Goal: Task Accomplishment & Management: Use online tool/utility

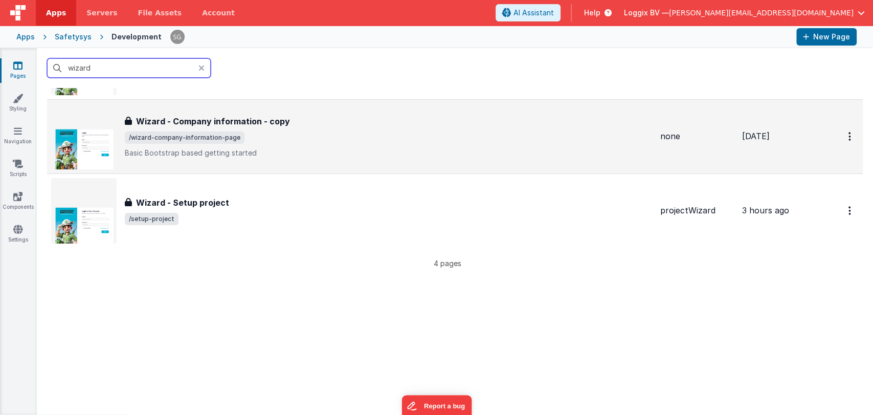
scroll to position [159, 0]
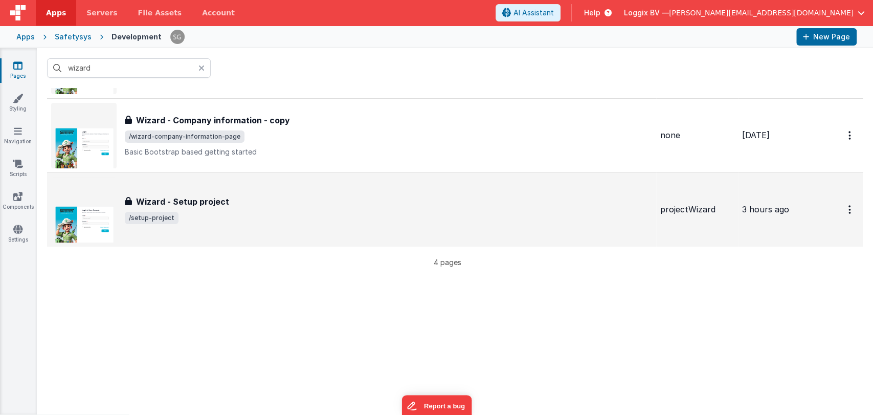
click at [190, 212] on span "/setup-project" at bounding box center [388, 218] width 527 height 12
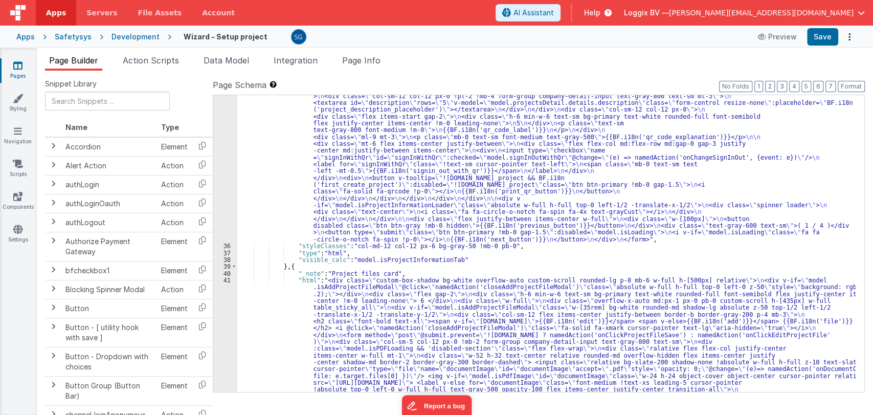
scroll to position [596, 0]
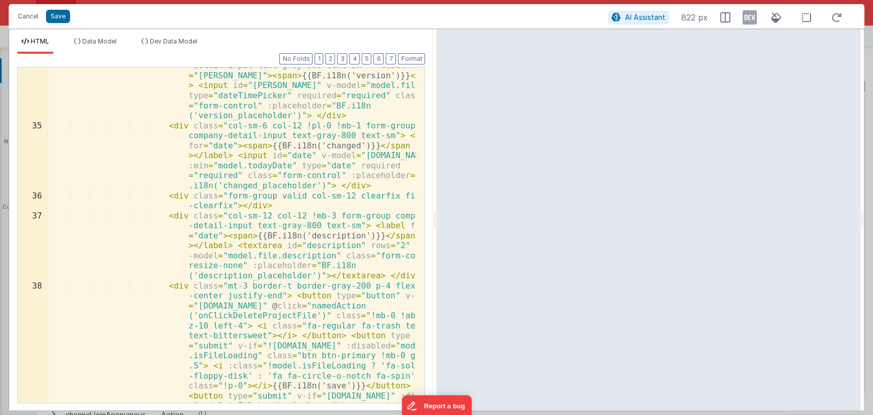
scroll to position [1058, 0]
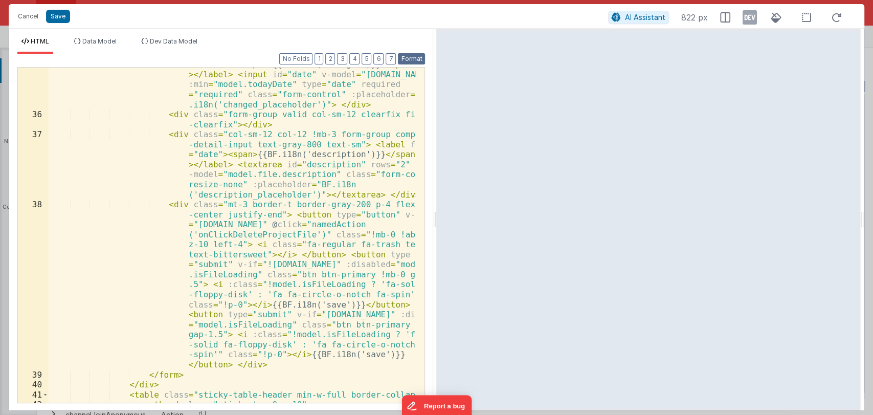
click at [411, 58] on button "Format" at bounding box center [411, 58] width 27 height 11
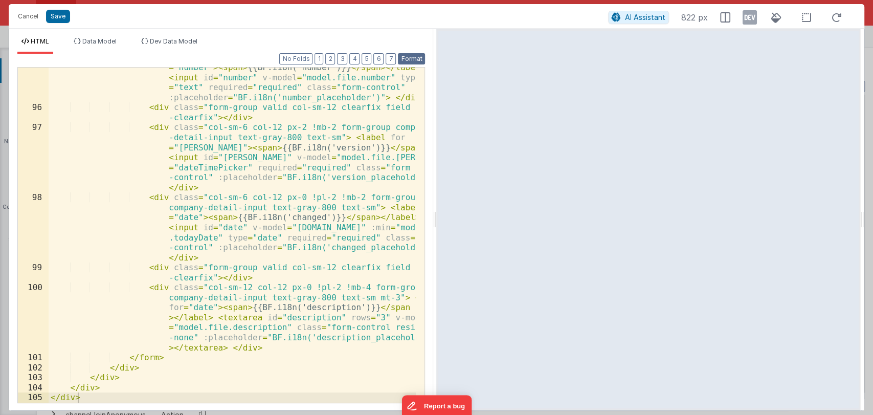
scroll to position [2705, 0]
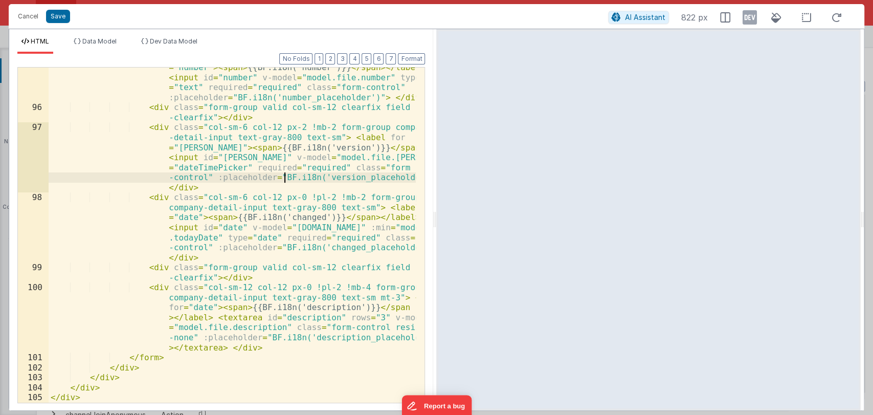
click at [285, 173] on div "< div class = "col-sm-7 col-12 pr-0 !mb-2 form-group company -detail-input text…" at bounding box center [233, 244] width 368 height 405
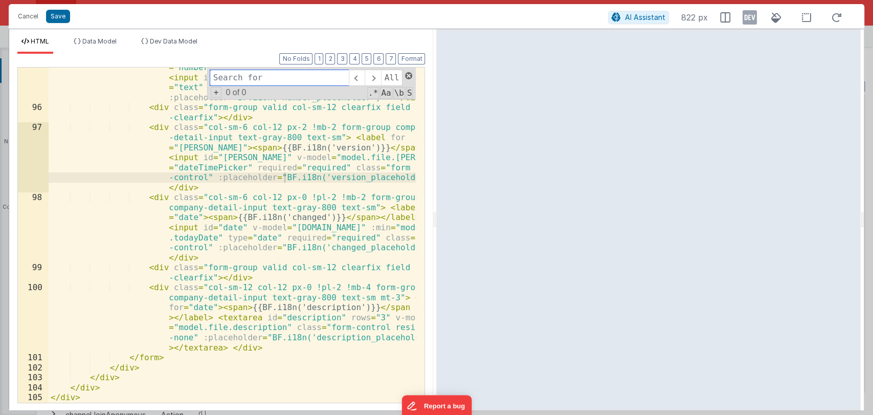
click at [408, 75] on span at bounding box center [408, 75] width 7 height 7
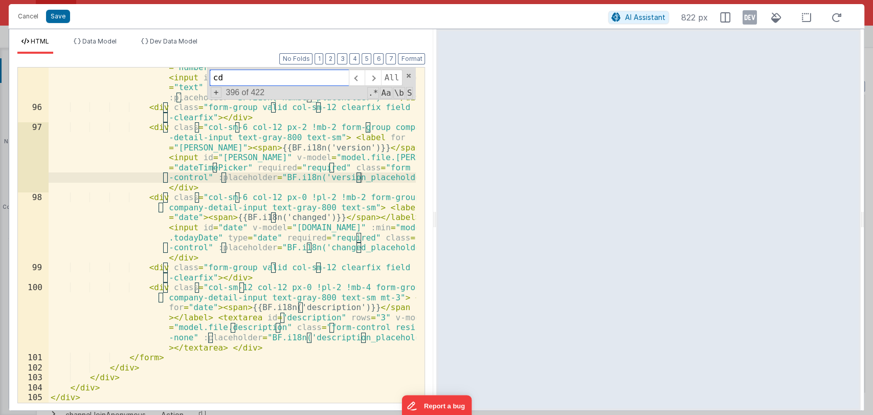
type input "cdn"
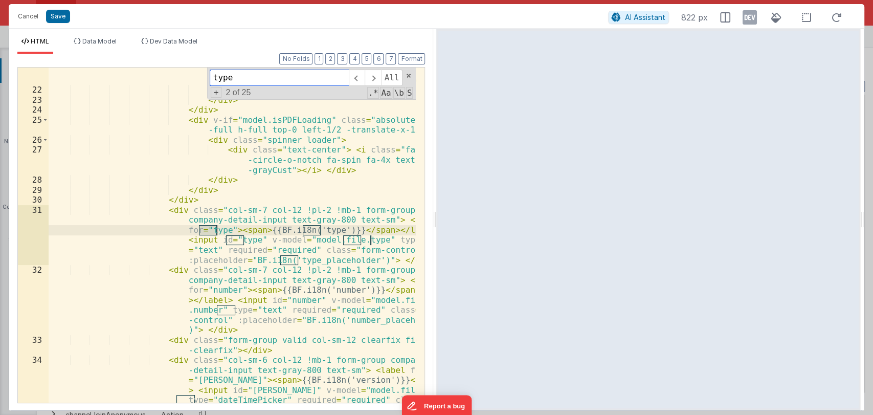
scroll to position [672, 0]
type input "type"
click at [340, 230] on div "< div class = "absolute bottom-0 px-2.5 py -1.5 rounded-full bg-white shadow-lg…" at bounding box center [233, 267] width 368 height 445
click at [409, 77] on span at bounding box center [408, 75] width 7 height 7
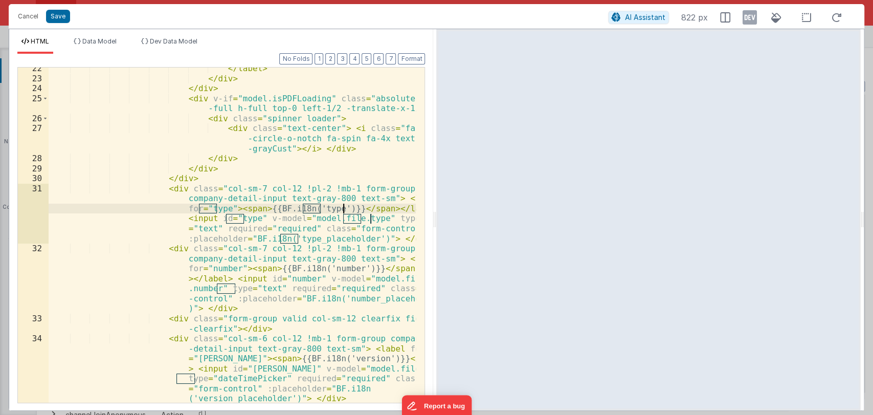
scroll to position [694, 0]
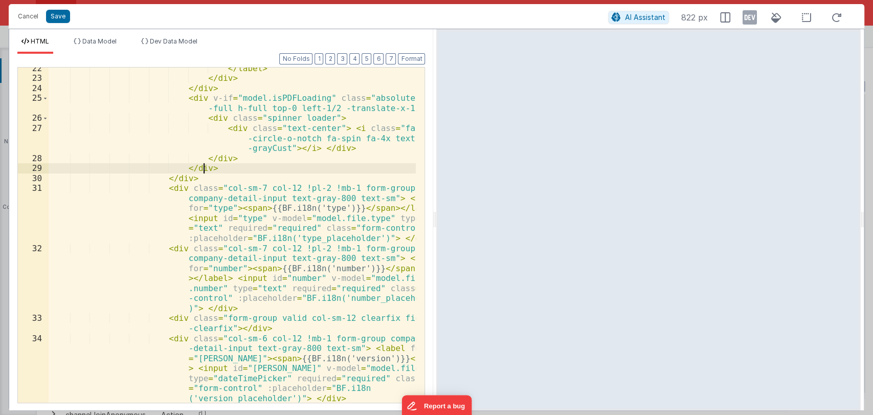
click at [311, 171] on div "</ label > </ div > </ div > < div v-if = "model.isPDFLoading" class = "absolut…" at bounding box center [233, 270] width 368 height 415
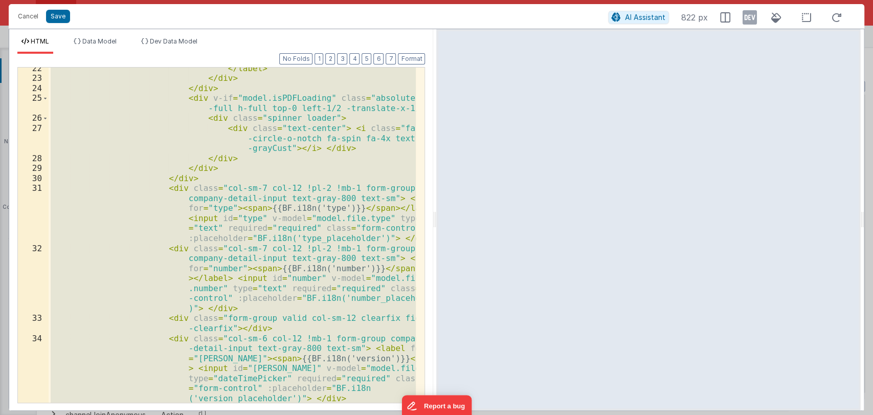
click at [327, 152] on div "</ label > </ div > </ div > < div v-if = "model.isPDFLoading" class = "absolut…" at bounding box center [232, 234] width 367 height 335
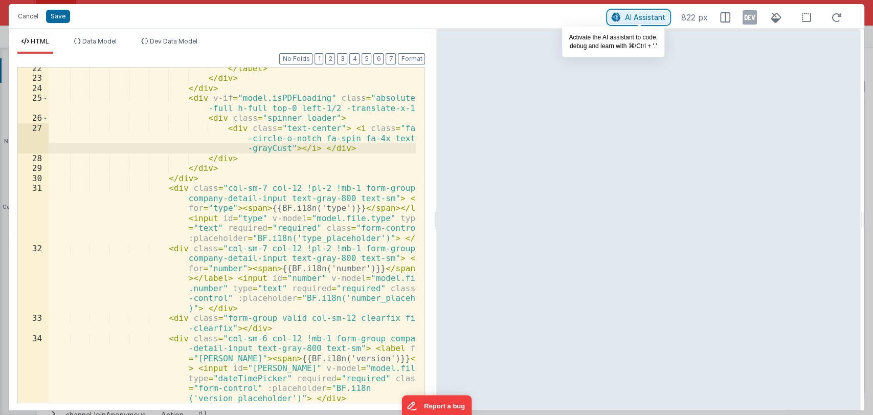
click at [630, 13] on span "AI Assistant" at bounding box center [645, 17] width 40 height 9
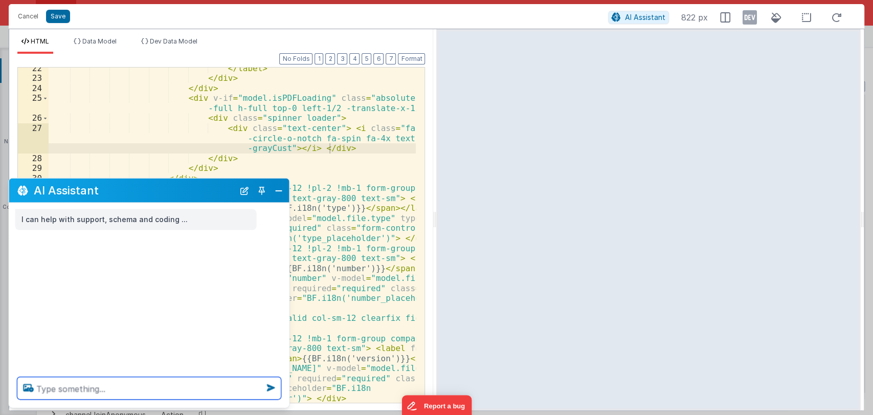
click at [141, 390] on textarea at bounding box center [149, 388] width 264 height 22
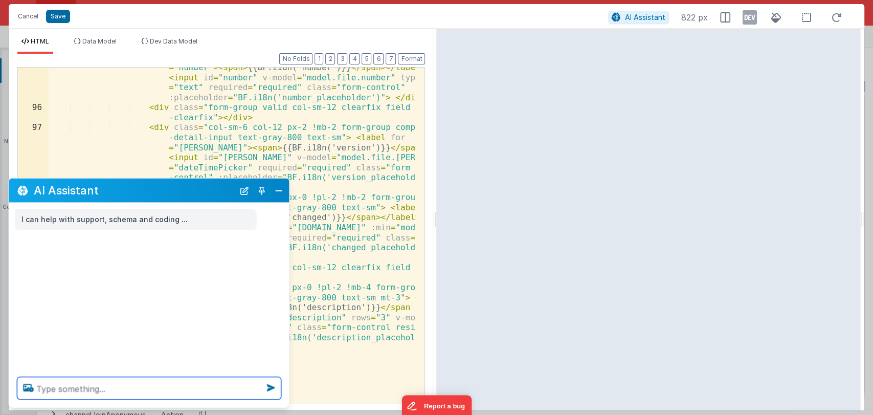
scroll to position [2705, 0]
click at [106, 389] on textarea at bounding box center [149, 388] width 264 height 22
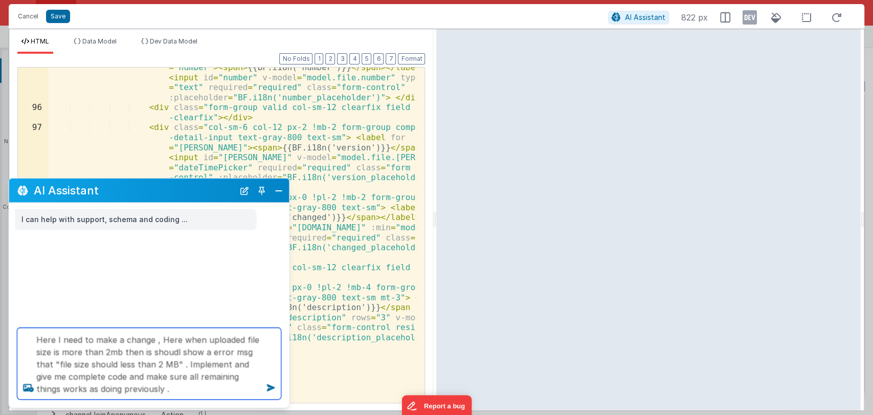
type textarea "Here I need to make a change , Here when uploaded file size is more than 2mb th…"
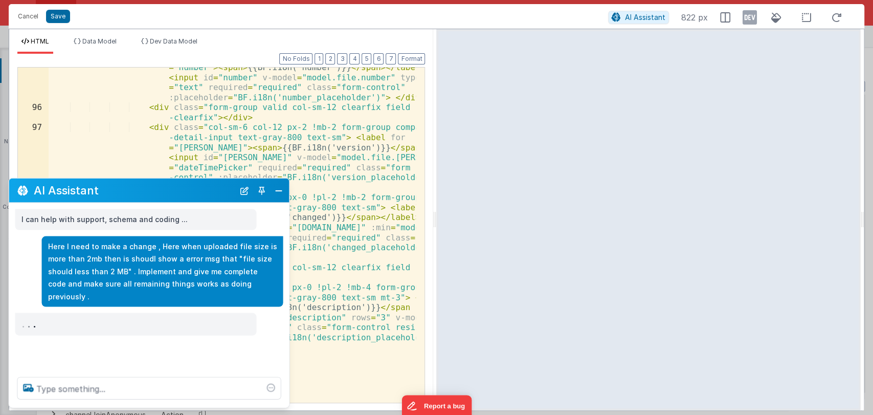
click at [318, 304] on div "< div class = "col-sm-7 col-12 pr-0 !mb-2 form-group company -detail-input text…" at bounding box center [233, 244] width 368 height 405
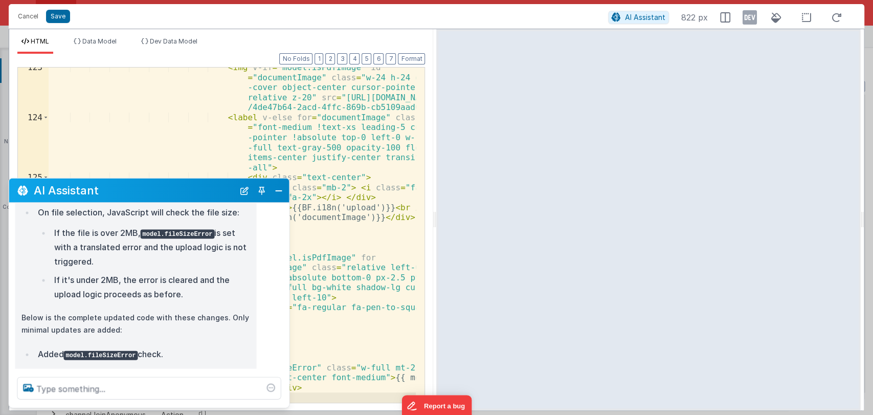
scroll to position [173, 0]
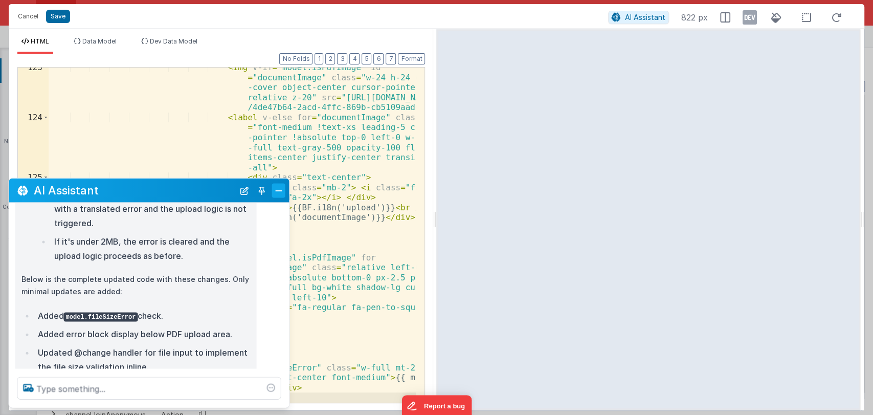
click at [278, 187] on button "Close" at bounding box center [278, 190] width 13 height 14
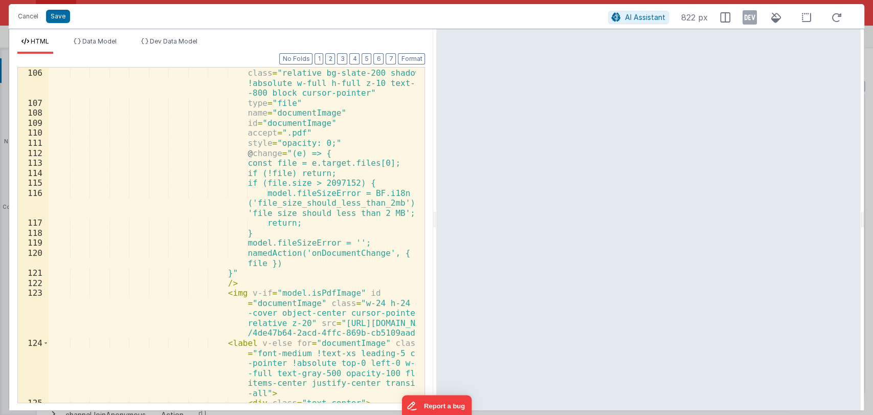
scroll to position [2675, 0]
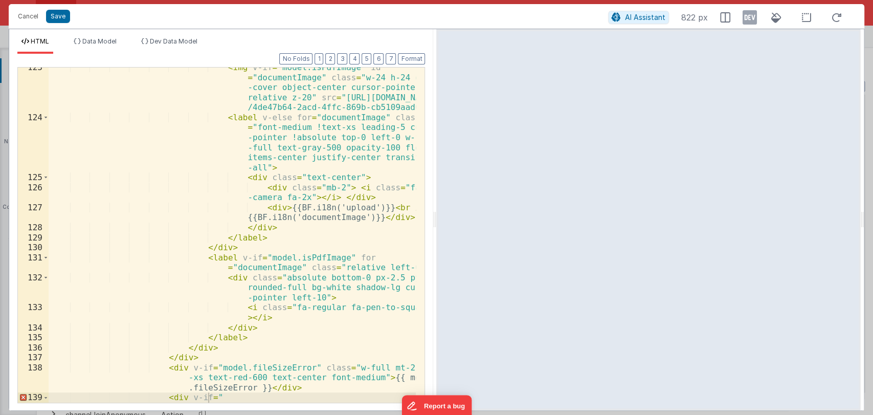
click at [322, 217] on div "< img v-if = "model.isPdfImage" id = "documentImage" class = "w-24 h-24 object …" at bounding box center [233, 259] width 368 height 395
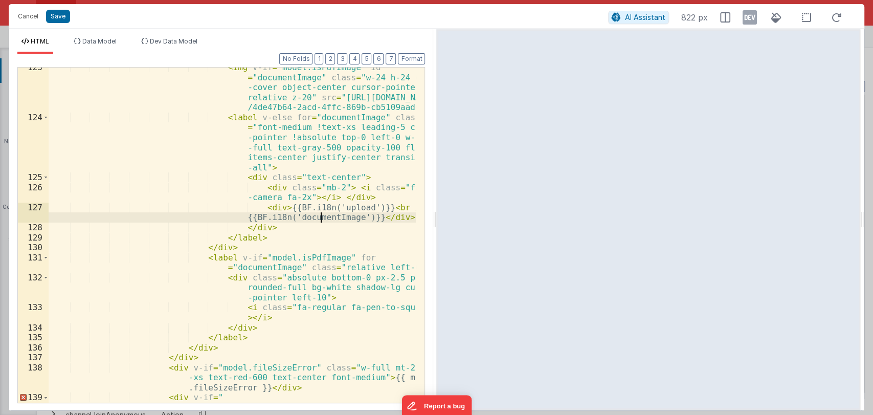
click at [322, 217] on div "< img v-if = "model.isPdfImage" id = "documentImage" class = "w-24 h-24 object …" at bounding box center [233, 259] width 368 height 395
drag, startPoint x: 355, startPoint y: 216, endPoint x: 231, endPoint y: 218, distance: 124.3
click at [231, 218] on div "< img v-if = "model.isPdfImage" id = "documentImage" class = "w-24 h-24 object …" at bounding box center [233, 259] width 368 height 395
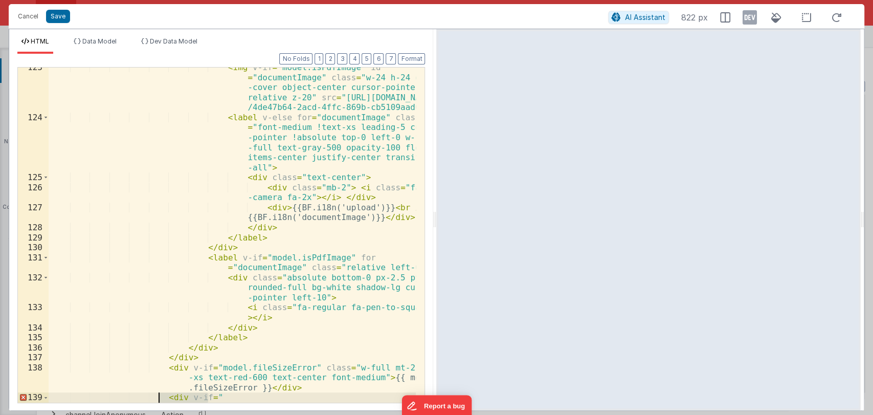
drag, startPoint x: 215, startPoint y: 396, endPoint x: 159, endPoint y: 398, distance: 56.8
click at [159, 398] on div "< img v-if = "model.isPdfImage" id = "documentImage" class = "w-24 h-24 object …" at bounding box center [233, 259] width 368 height 395
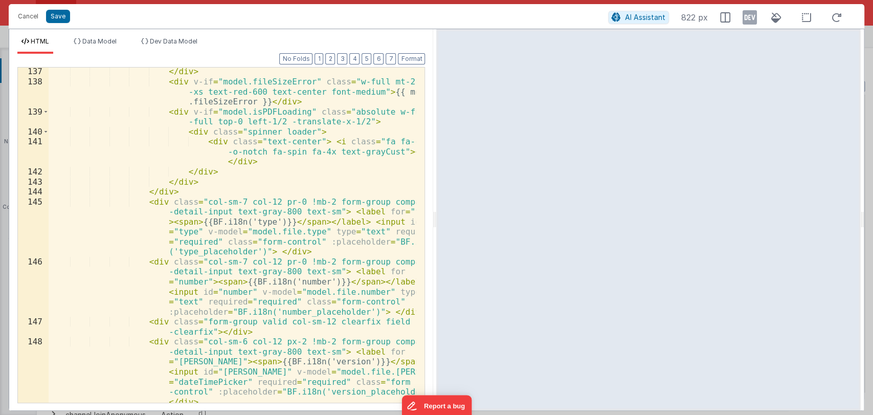
scroll to position [2960, 0]
click at [408, 59] on button "Format" at bounding box center [411, 58] width 27 height 11
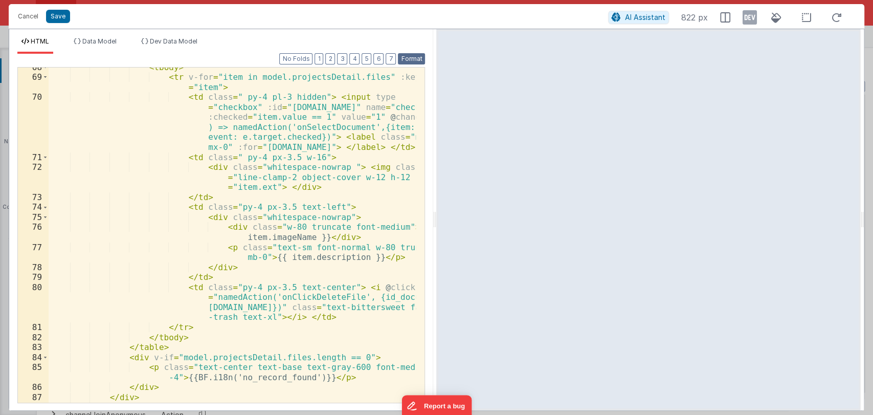
scroll to position [1710, 0]
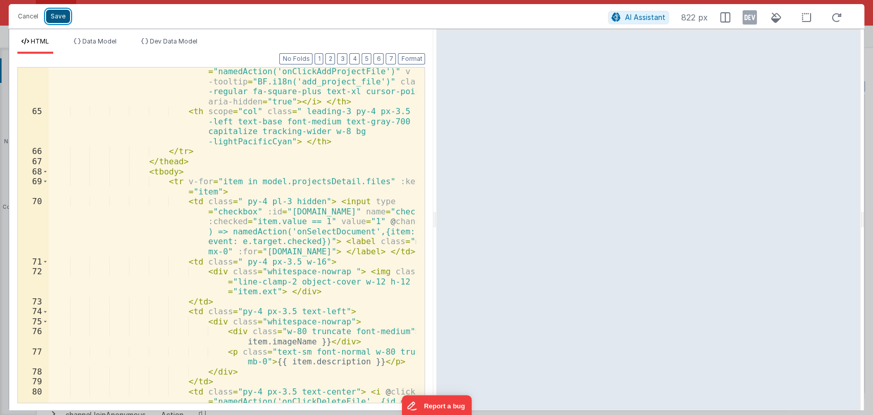
click at [57, 14] on button "Save" at bounding box center [58, 16] width 24 height 13
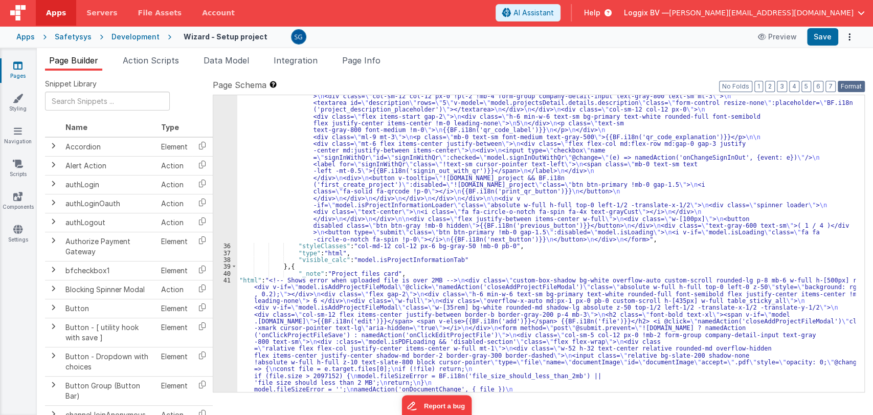
click at [848, 86] on button "Format" at bounding box center [851, 86] width 27 height 11
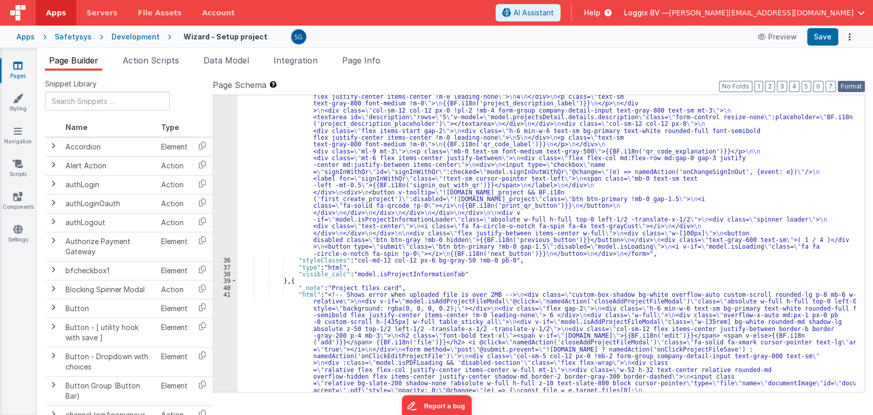
scroll to position [578, 0]
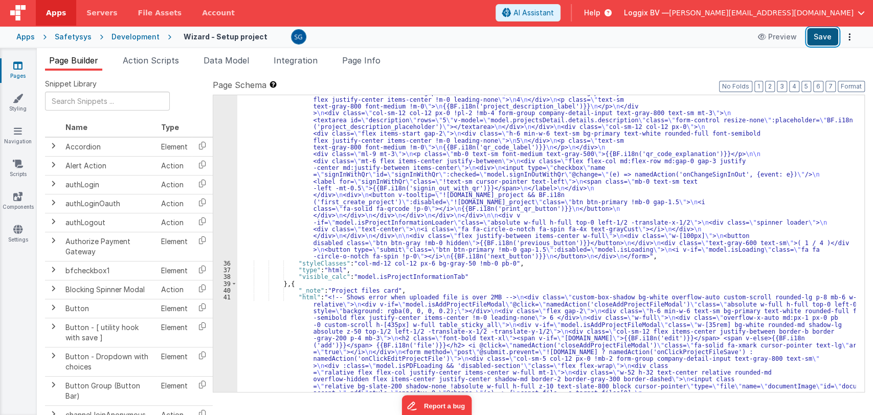
click at [823, 44] on button "Save" at bounding box center [822, 36] width 31 height 17
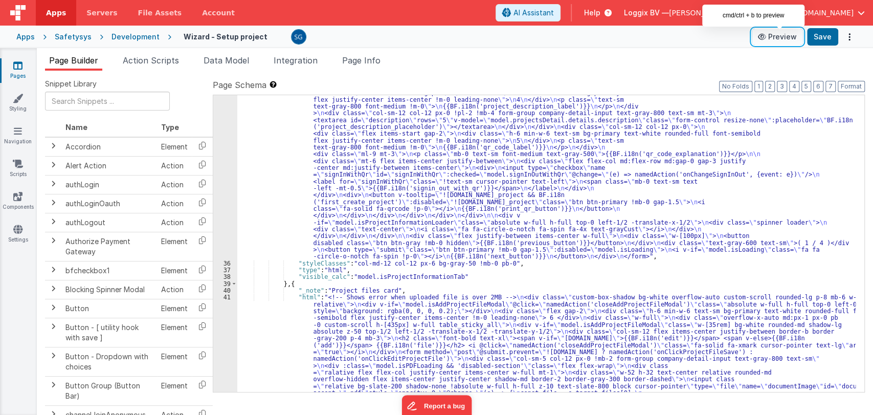
click at [782, 35] on button "Preview" at bounding box center [777, 37] width 51 height 16
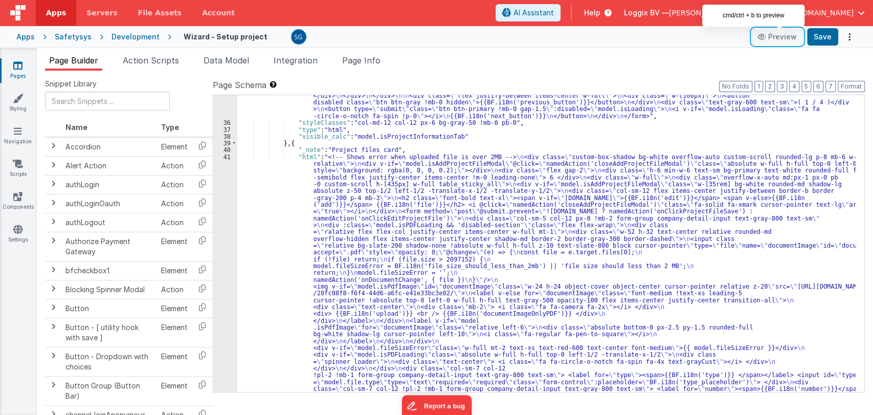
scroll to position [657, 0]
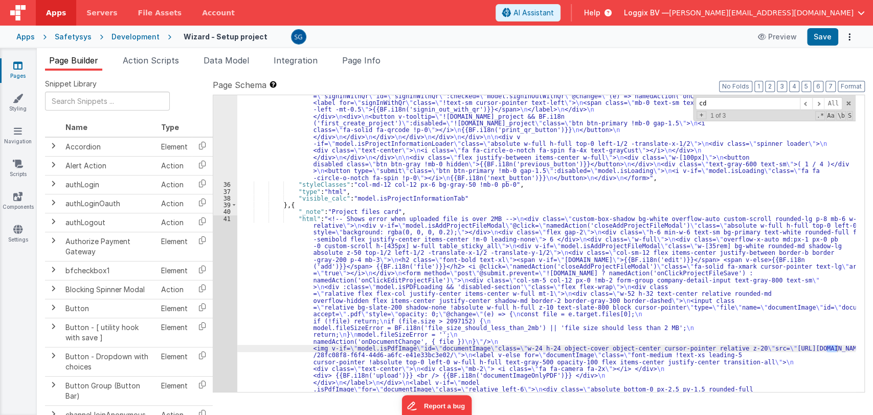
type input "c"
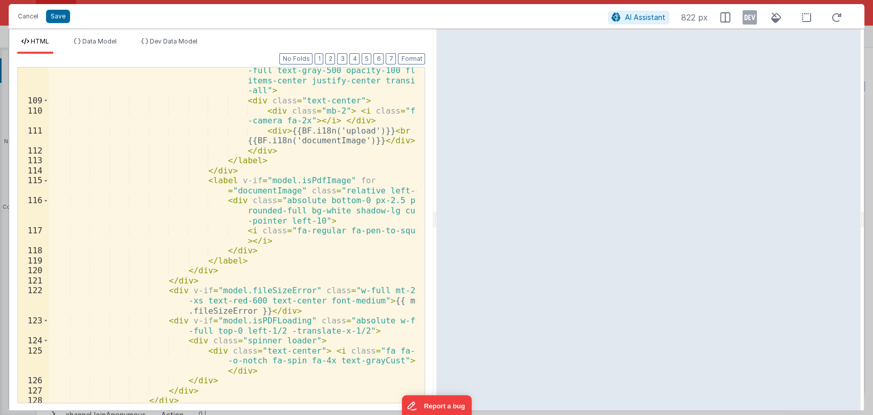
scroll to position [2651, 0]
click at [292, 154] on div "< label v-else for = "documentImage" class = "font-medium !text-xs leading-5 cu…" at bounding box center [233, 263] width 368 height 455
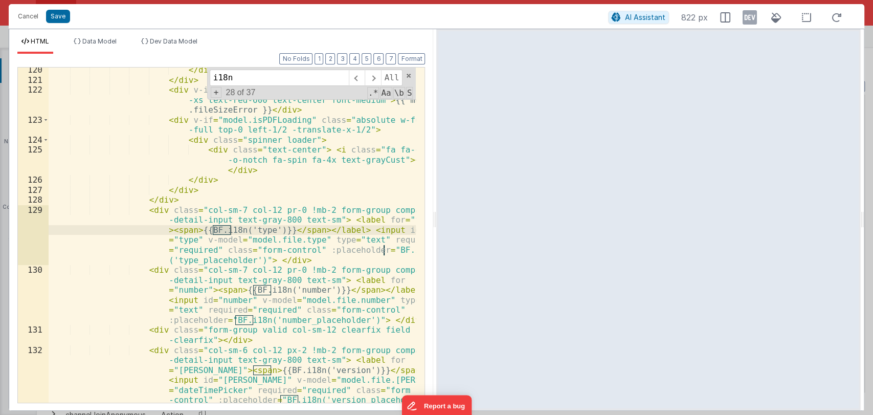
scroll to position [2852, 0]
type input "i18n"
click at [355, 77] on span at bounding box center [357, 78] width 16 height 16
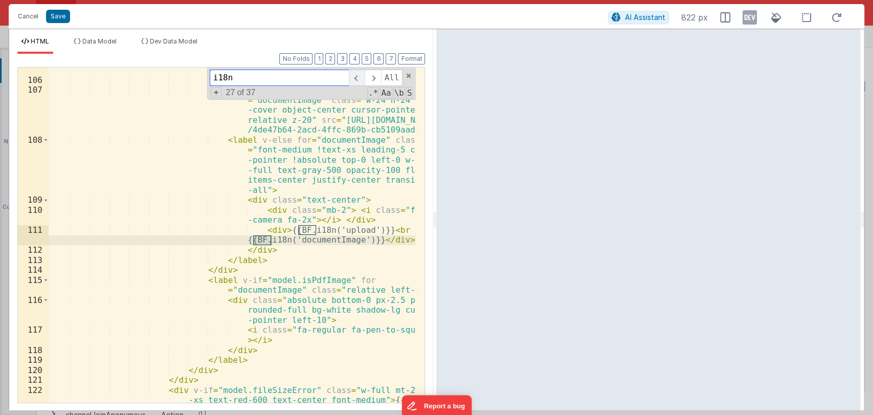
scroll to position [2553, 0]
click at [355, 77] on span at bounding box center [357, 78] width 16 height 16
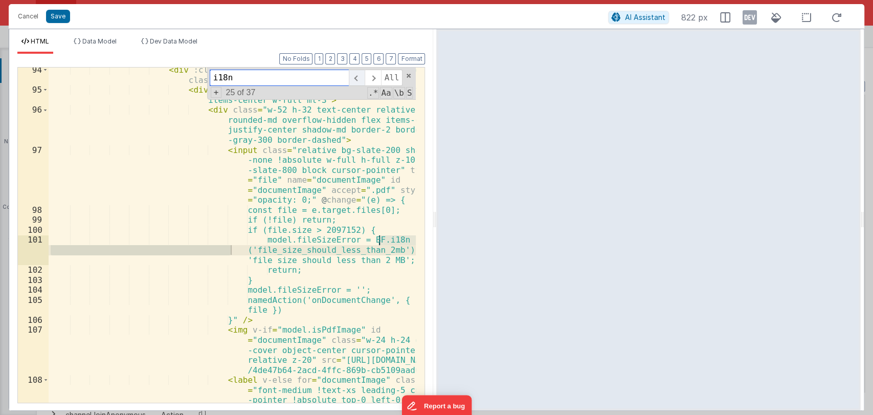
scroll to position [2312, 0]
click at [352, 251] on div "< div :class = "model.isPDFLoading && 'disabled-section'" class = "flex flex-wr…" at bounding box center [233, 272] width 368 height 415
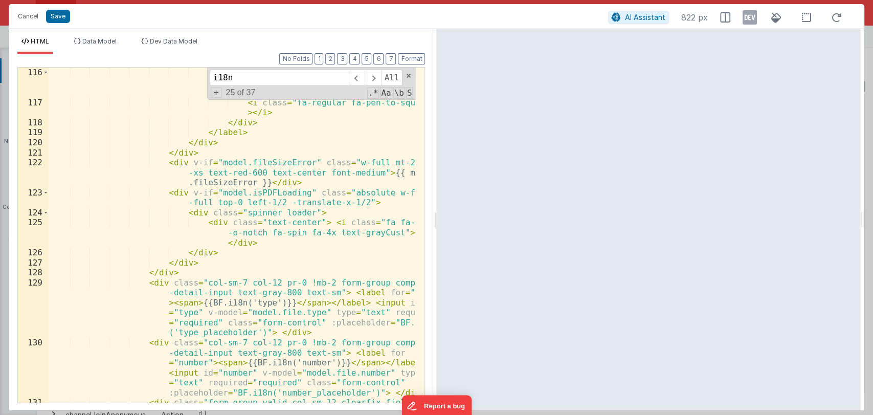
scroll to position [2780, 0]
click at [408, 75] on span at bounding box center [408, 75] width 7 height 7
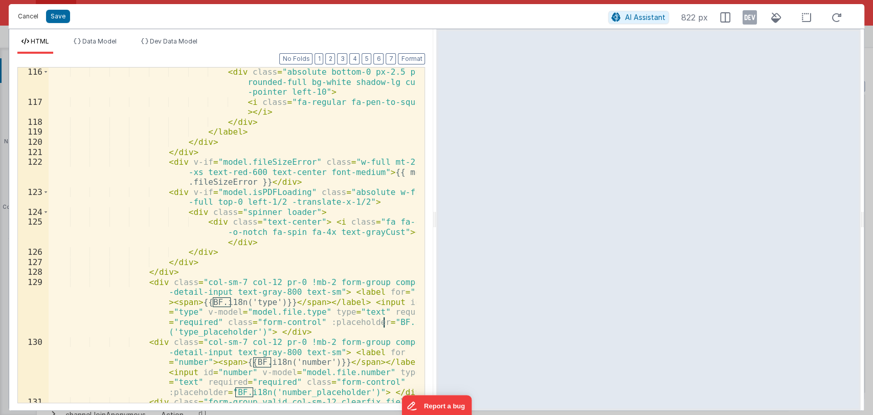
click at [29, 16] on button "Cancel" at bounding box center [28, 16] width 31 height 14
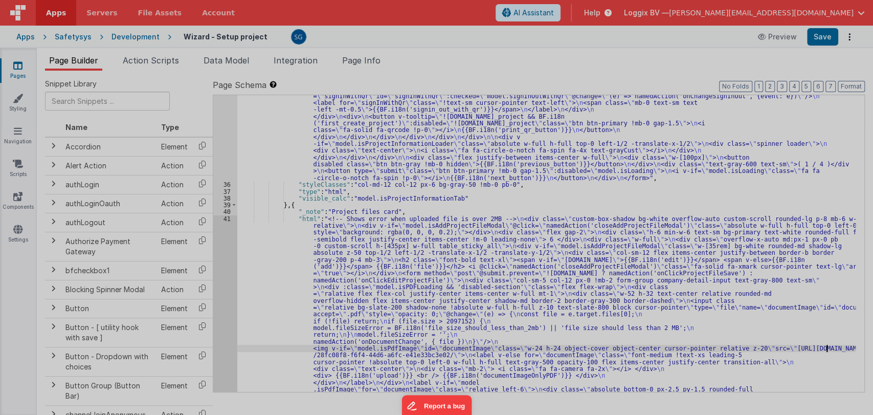
click at [229, 218] on div "<!-- Shows error when uploaded file is over 2MB --> < div class = "custom-box-s…" at bounding box center [232, 299] width 367 height 485
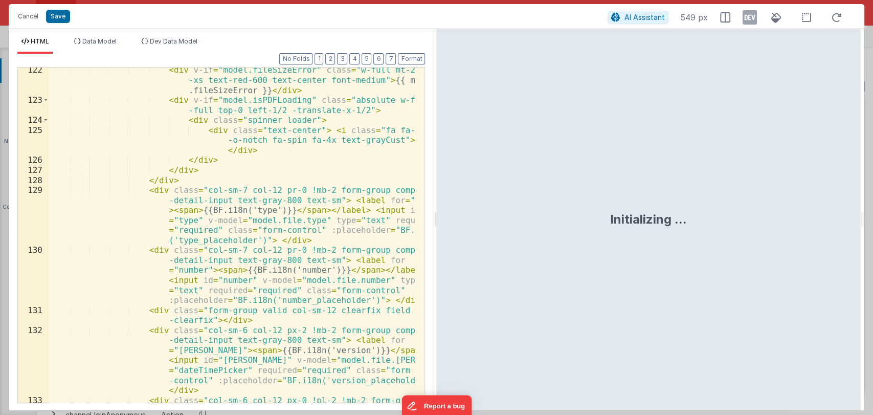
scroll to position [3075, 0]
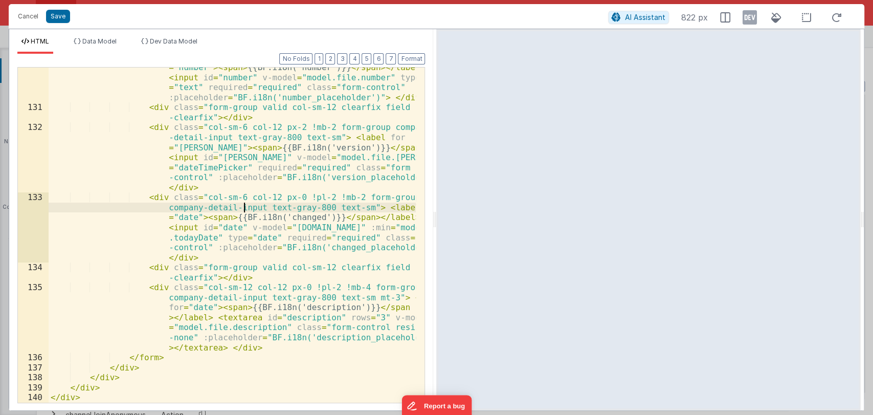
click at [243, 203] on div "< div class = "col-sm-7 col-12 pr-0 !mb-2 form-group company -detail-input text…" at bounding box center [233, 244] width 368 height 405
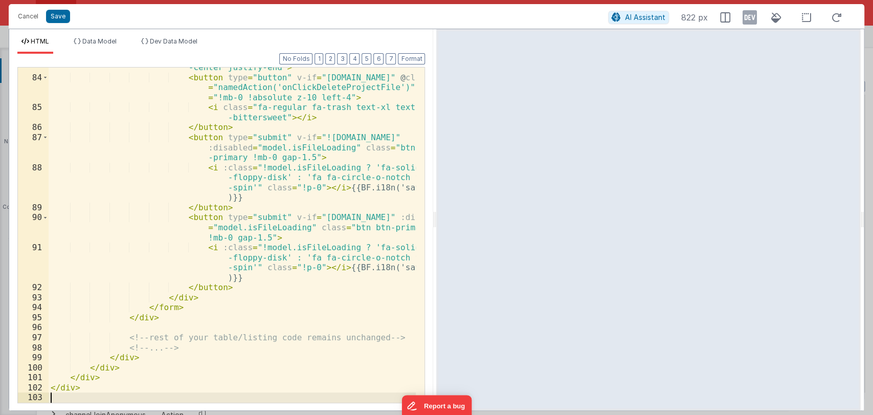
scroll to position [1575, 0]
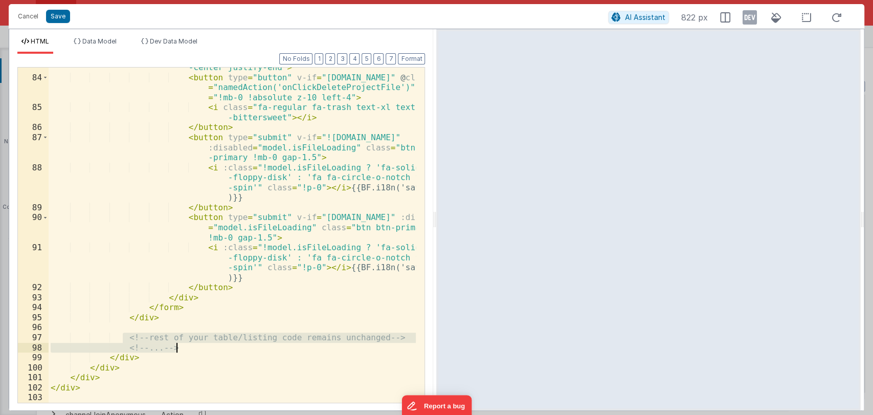
drag, startPoint x: 123, startPoint y: 334, endPoint x: 183, endPoint y: 347, distance: 61.2
click at [183, 347] on div "< div class = "mt-3 border-t border-gray-200 p-4 flex items -center justify-end…" at bounding box center [233, 235] width 368 height 365
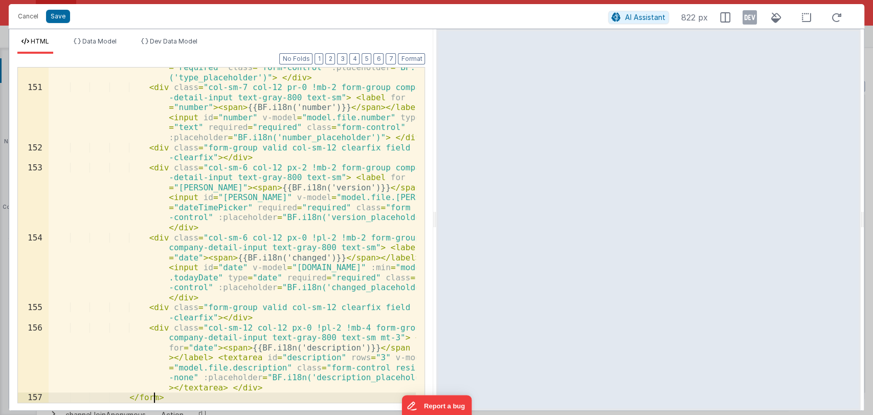
scroll to position [3125, 0]
click at [409, 55] on button "Format" at bounding box center [411, 58] width 27 height 11
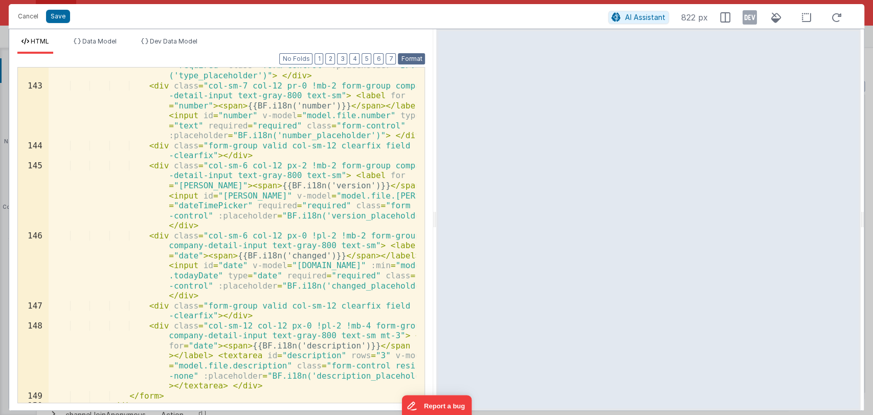
scroll to position [3067, 0]
click at [57, 15] on button "Save" at bounding box center [58, 16] width 24 height 13
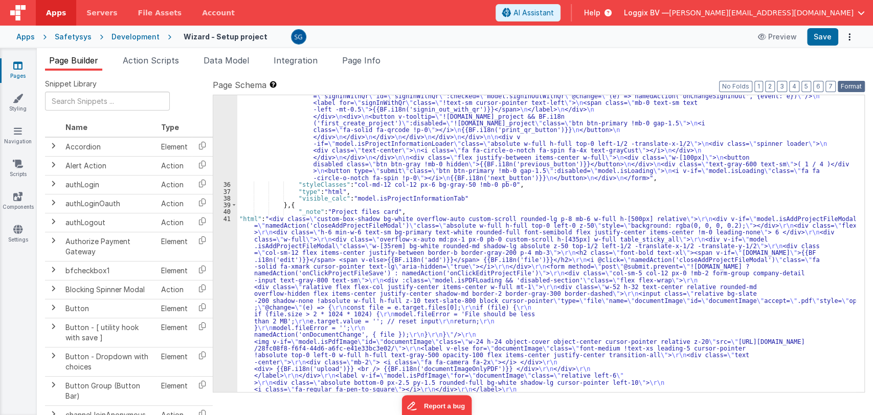
click at [848, 83] on button "Format" at bounding box center [851, 86] width 27 height 11
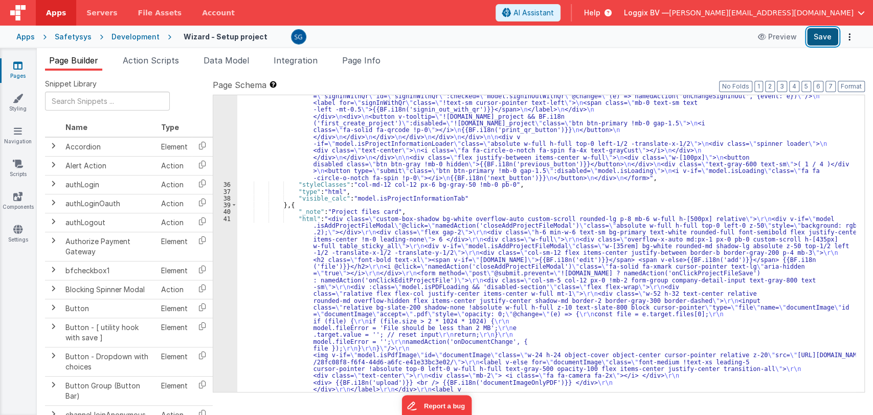
click at [822, 37] on button "Save" at bounding box center [822, 36] width 31 height 17
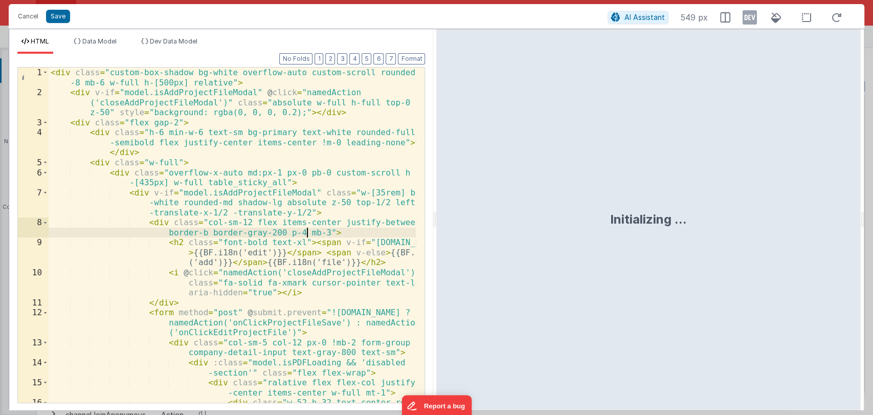
click at [308, 232] on div "< div class = "custom-box-shadow bg-white overflow-auto custom-scroll rounded-l…" at bounding box center [233, 264] width 368 height 395
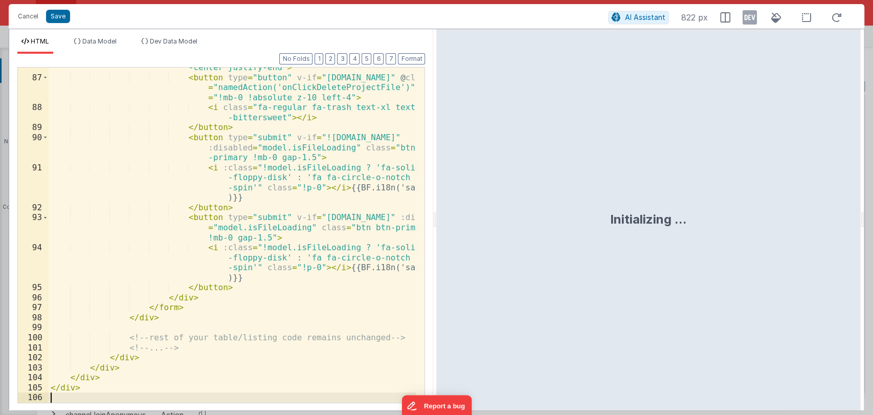
scroll to position [1615, 0]
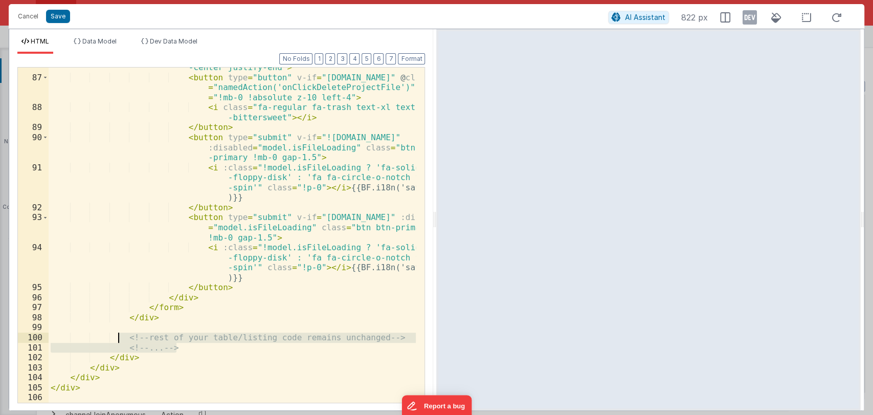
drag, startPoint x: 191, startPoint y: 346, endPoint x: 119, endPoint y: 335, distance: 72.9
click at [119, 335] on div "< div class = "mt-3 border-t border-gray-200 p-4 flex items -center justify-end…" at bounding box center [233, 235] width 368 height 365
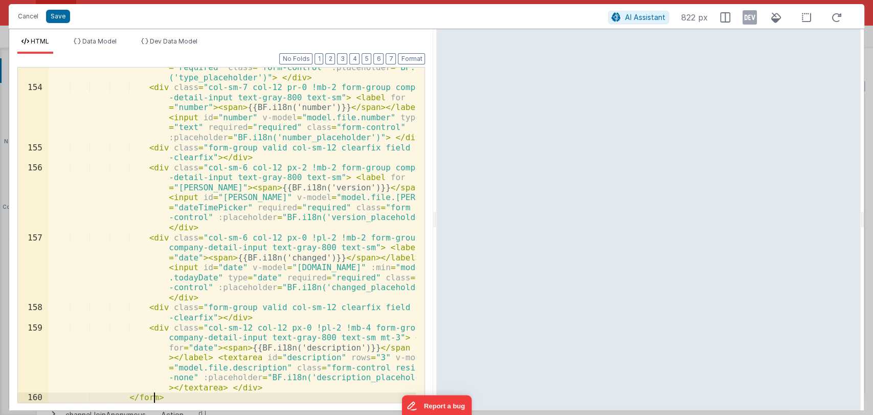
scroll to position [3165, 0]
click at [413, 55] on button "Format" at bounding box center [411, 58] width 27 height 11
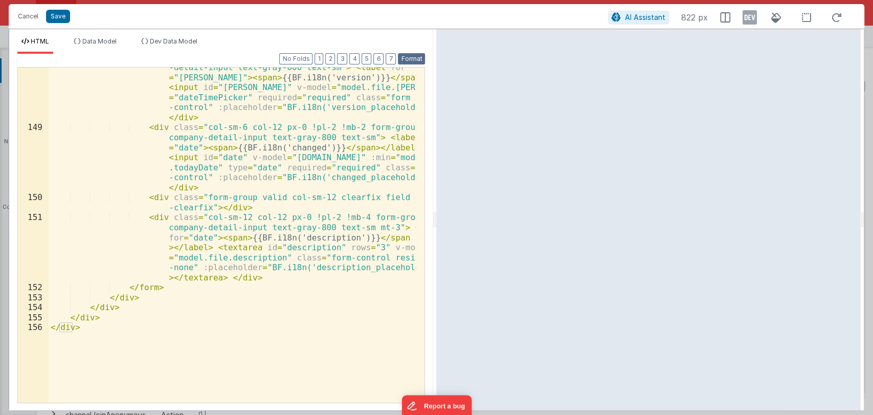
scroll to position [3145, 0]
click at [56, 11] on button "Save" at bounding box center [58, 16] width 24 height 13
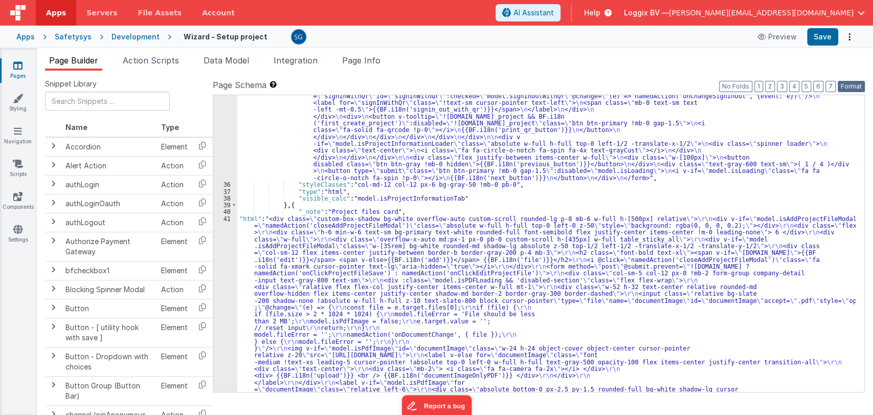
drag, startPoint x: 851, startPoint y: 88, endPoint x: 845, endPoint y: 78, distance: 11.9
click at [851, 88] on button "Format" at bounding box center [851, 86] width 27 height 11
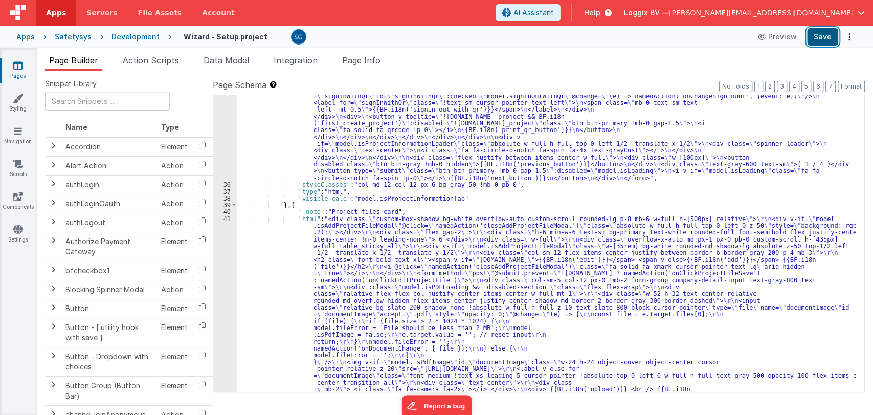
click at [817, 34] on button "Save" at bounding box center [822, 36] width 31 height 17
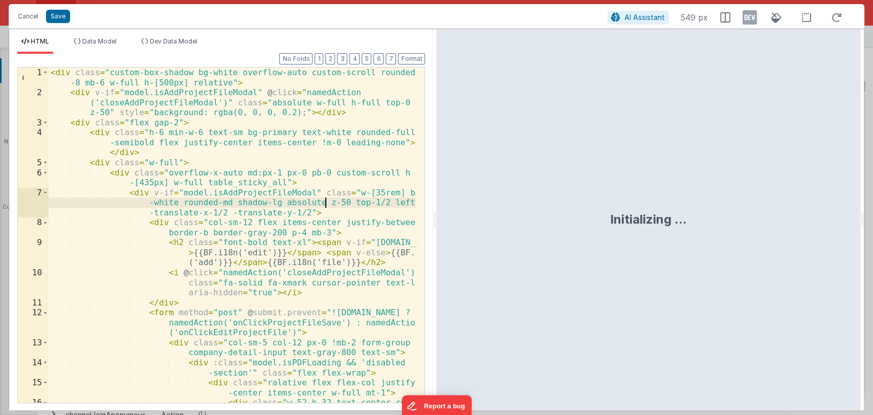
click at [324, 207] on div "< div class = "custom-box-shadow bg-white overflow-auto custom-scroll rounded-l…" at bounding box center [233, 264] width 368 height 395
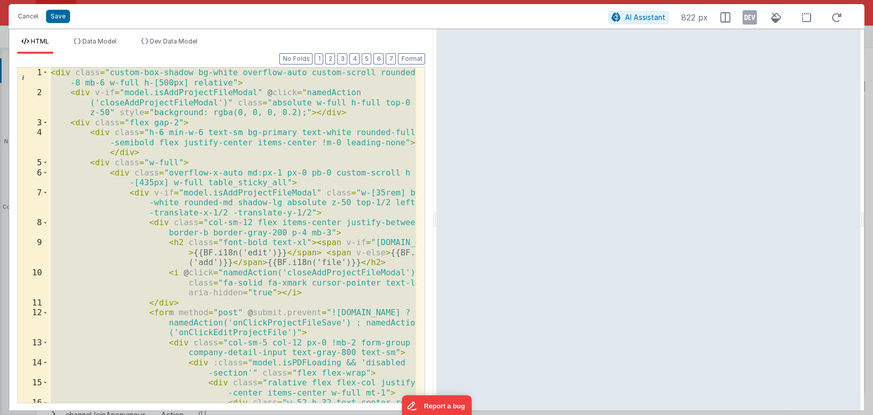
click at [323, 244] on div "< div class = "custom-box-shadow bg-white overflow-auto custom-scroll rounded-l…" at bounding box center [232, 234] width 367 height 335
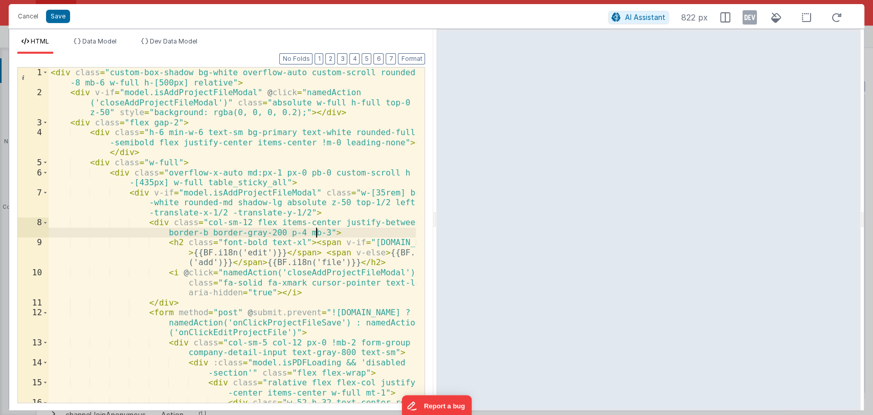
click at [326, 235] on div "< div class = "custom-box-shadow bg-white overflow-auto custom-scroll rounded-l…" at bounding box center [233, 264] width 368 height 395
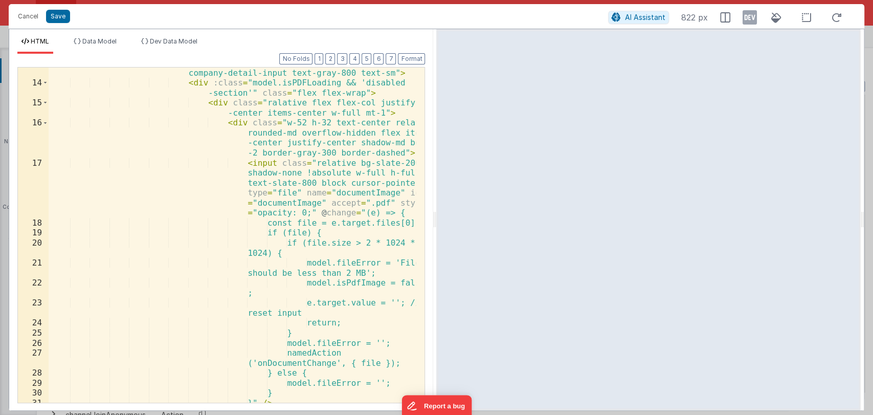
scroll to position [279, 0]
click at [385, 152] on div "< div class = "col-sm-5 col-12 px-0 !mb-2 form-group company-detail-input text-…" at bounding box center [233, 240] width 368 height 365
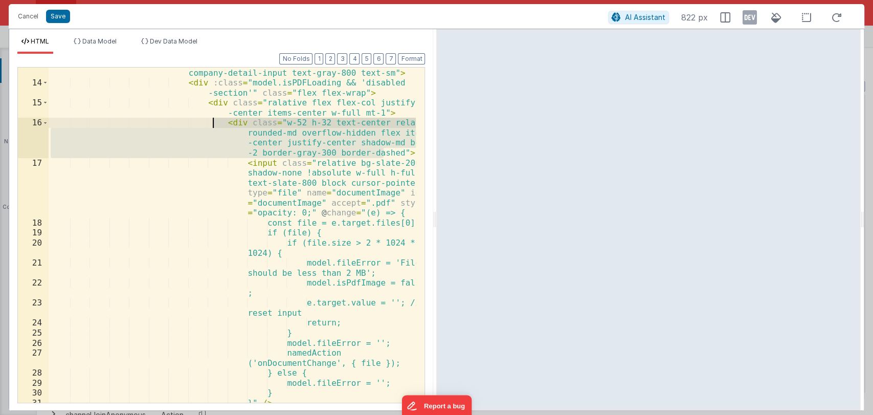
drag, startPoint x: 385, startPoint y: 152, endPoint x: 213, endPoint y: 125, distance: 173.9
click at [213, 125] on div "< div class = "col-sm-5 col-12 px-0 !mb-2 form-group company-detail-input text-…" at bounding box center [233, 240] width 368 height 365
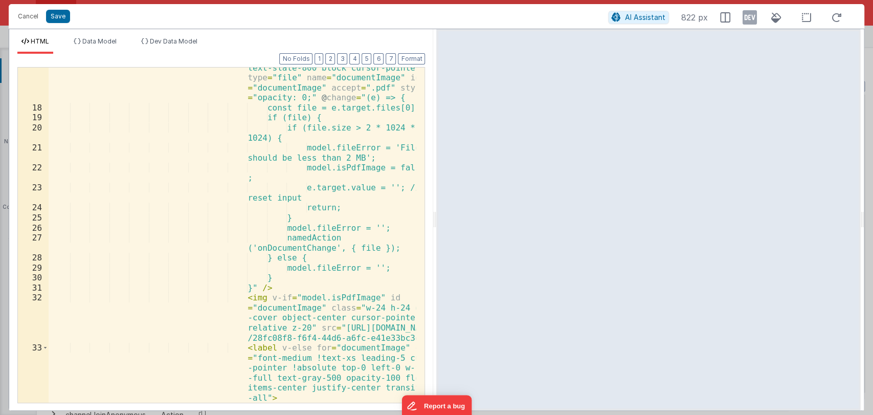
scroll to position [394, 0]
click at [272, 220] on div "< input class = "relative bg-slate-200 shadow-none !absolute w-full h-full z-10…" at bounding box center [233, 245] width 368 height 405
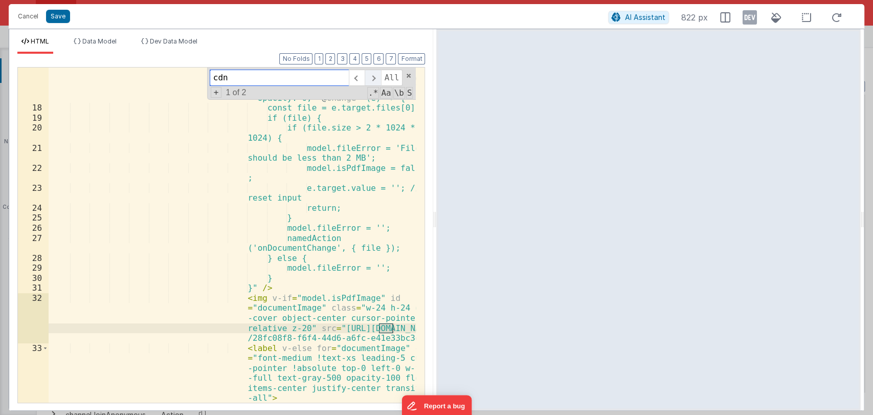
click at [374, 75] on span at bounding box center [373, 78] width 16 height 16
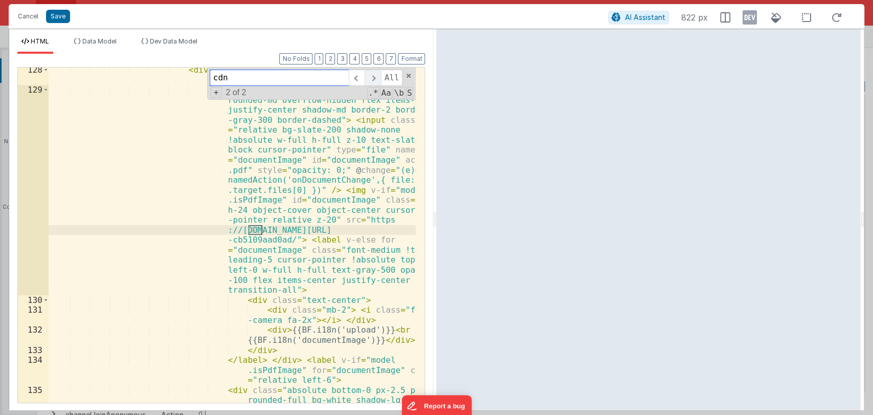
scroll to position [2582, 0]
click at [374, 75] on span at bounding box center [373, 78] width 16 height 16
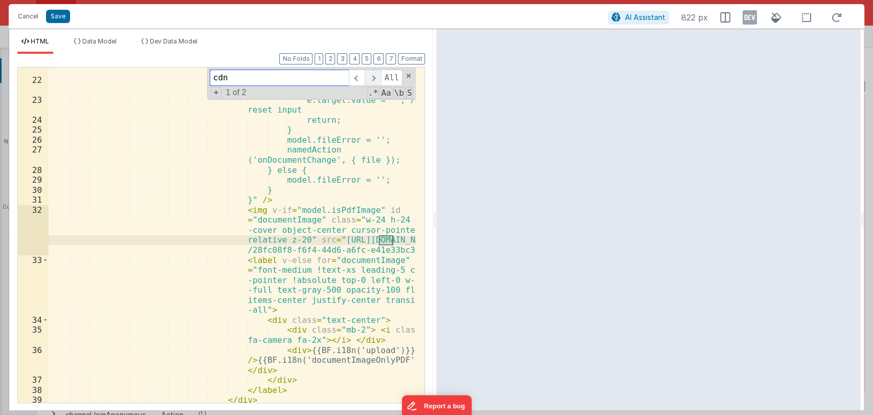
scroll to position [483, 0]
click at [405, 75] on span at bounding box center [408, 75] width 7 height 7
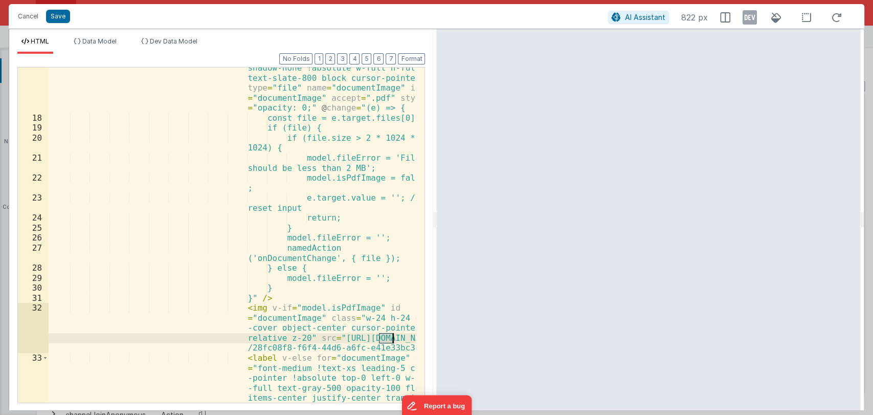
scroll to position [385, 0]
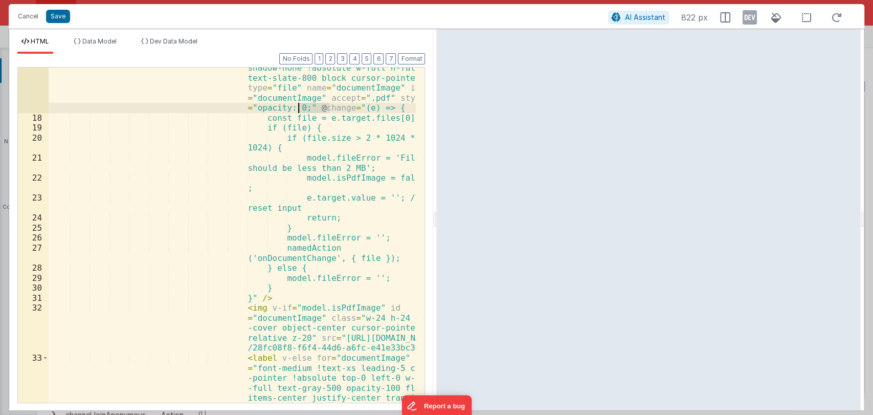
drag, startPoint x: 304, startPoint y: 107, endPoint x: 297, endPoint y: 107, distance: 6.6
click at [297, 107] on div "< input class = "relative bg-slate-200 shadow-none !absolute w-full h-full z-10…" at bounding box center [233, 280] width 368 height 455
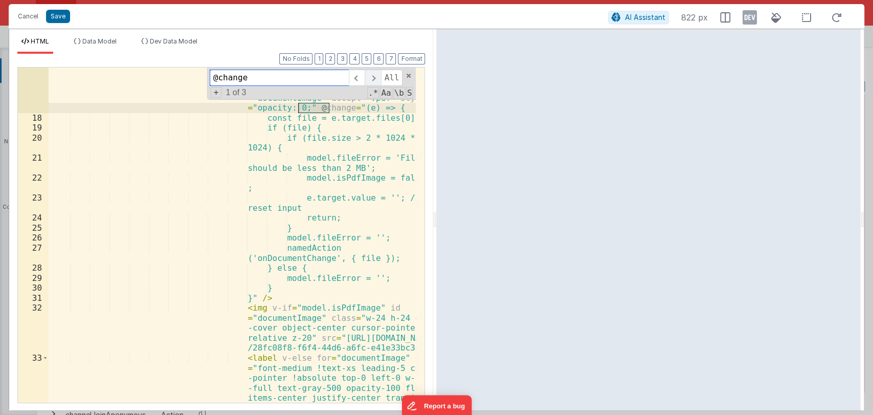
click at [371, 78] on span at bounding box center [373, 78] width 16 height 16
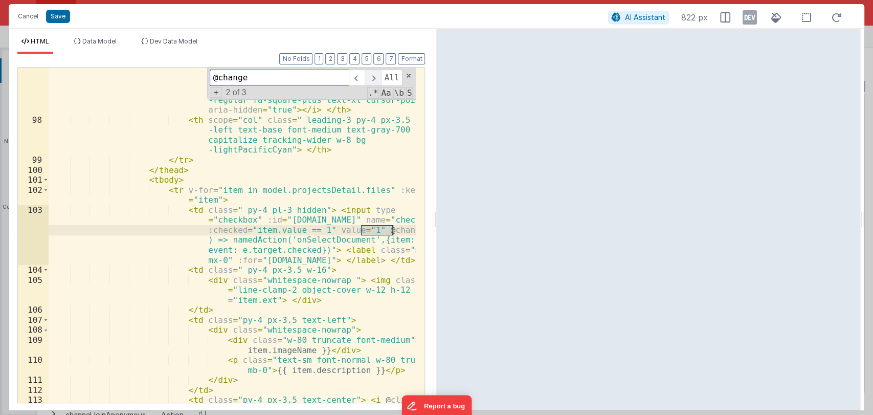
scroll to position [1952, 0]
click at [371, 78] on span at bounding box center [373, 78] width 16 height 16
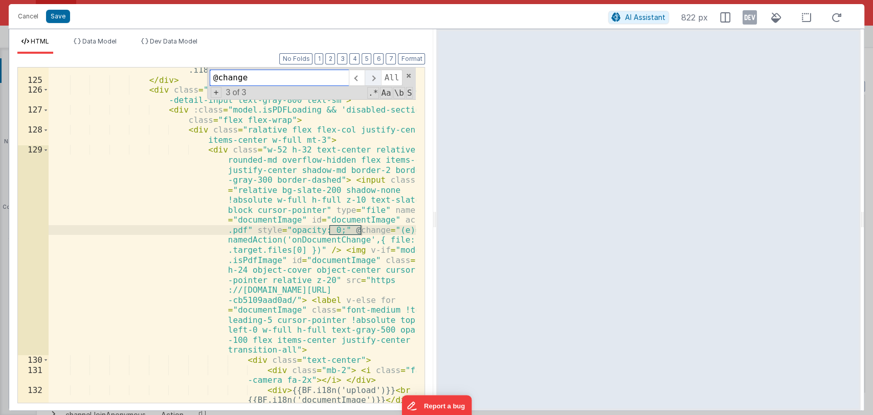
scroll to position [2522, 0]
click at [371, 77] on span at bounding box center [373, 78] width 16 height 16
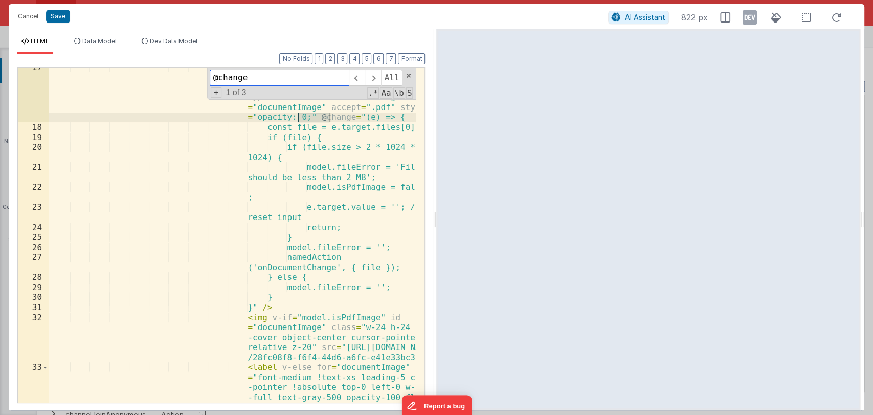
scroll to position [375, 0]
click at [294, 301] on div "< input class = "relative bg-slate-200 shadow-none !absolute w-full h-full z-10…" at bounding box center [233, 289] width 368 height 455
click at [409, 76] on span at bounding box center [408, 75] width 7 height 7
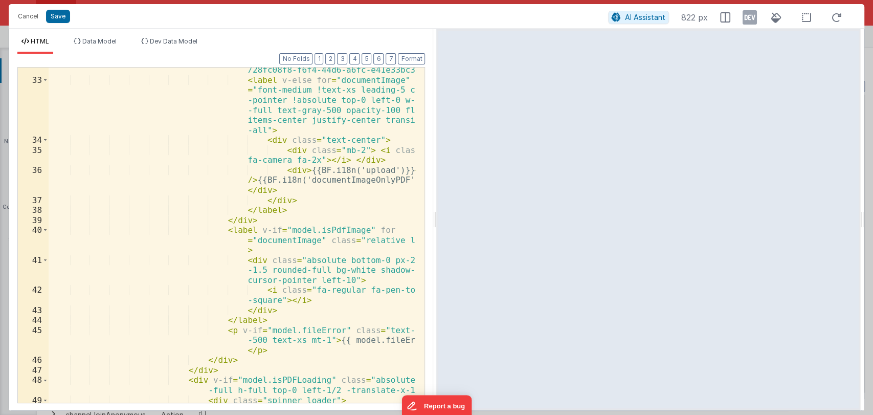
scroll to position [662, 0]
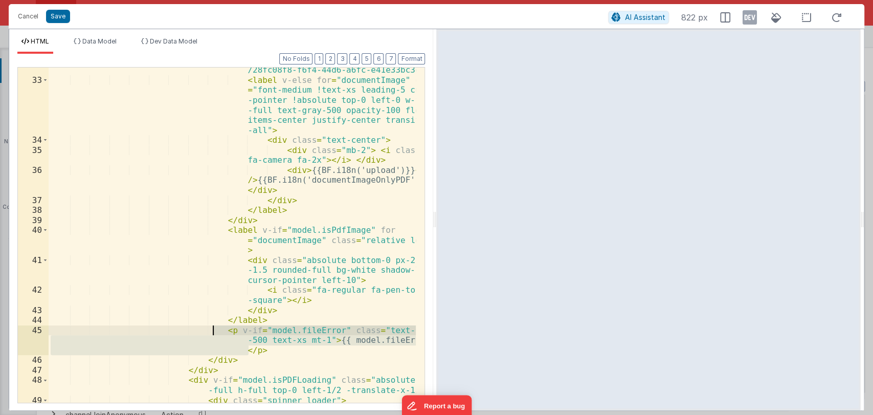
drag, startPoint x: 252, startPoint y: 349, endPoint x: 213, endPoint y: 332, distance: 42.8
click at [213, 332] on div "< img v-if = "model.isPdfImage" id = "documentImage" class = "w-24 h-24 object …" at bounding box center [233, 222] width 368 height 395
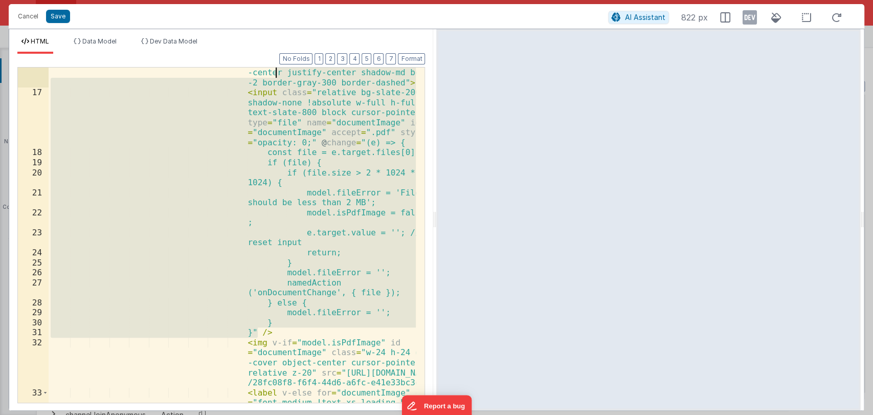
scroll to position [350, 0]
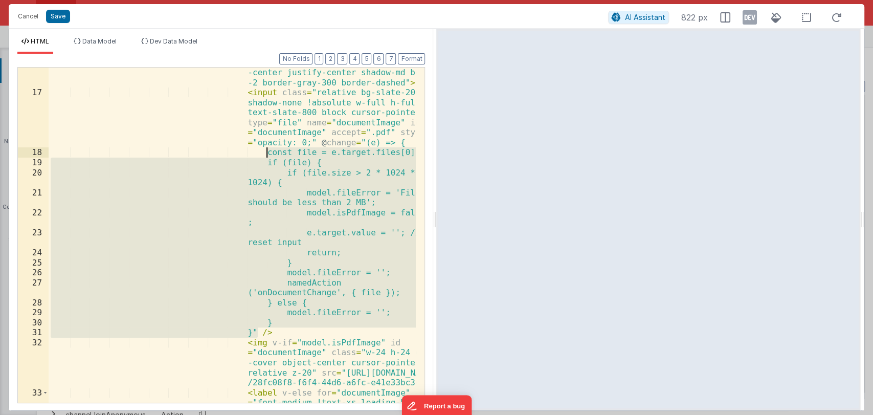
drag, startPoint x: 257, startPoint y: 238, endPoint x: 266, endPoint y: 155, distance: 83.8
click at [266, 155] on div "< div class = "w-52 h-32 text-center relative rounded-md overflow-hidden flex i…" at bounding box center [233, 265] width 368 height 435
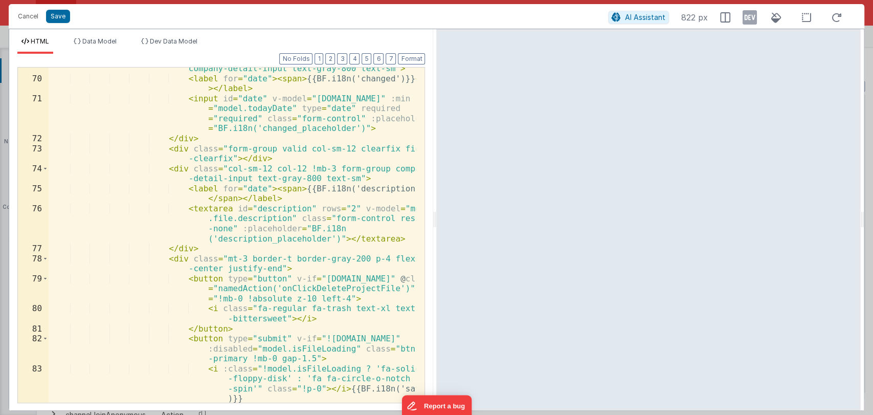
scroll to position [1354, 0]
click at [315, 256] on div "< div class = "col-sm-6 col-12 !pl-0 !mb-1 form-group company-detail-input text…" at bounding box center [233, 236] width 368 height 365
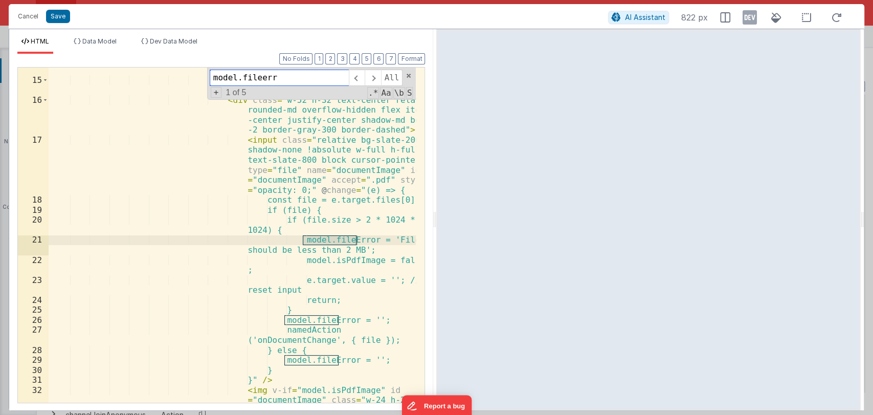
scroll to position [303, 0]
click at [373, 78] on span at bounding box center [373, 78] width 16 height 16
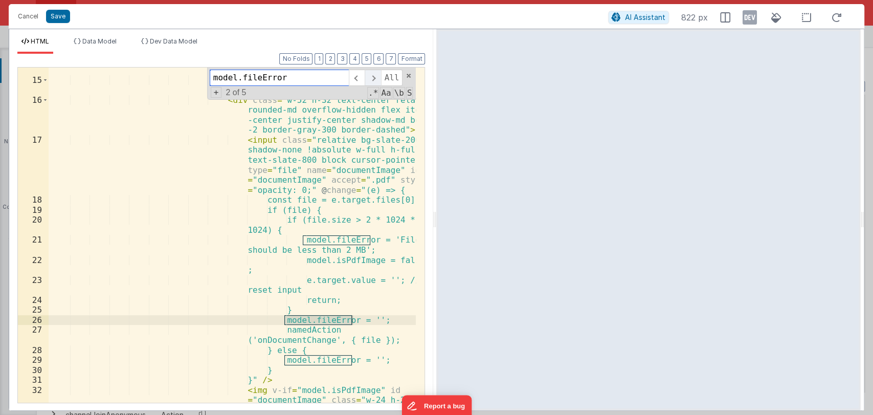
click at [373, 78] on span at bounding box center [373, 78] width 16 height 16
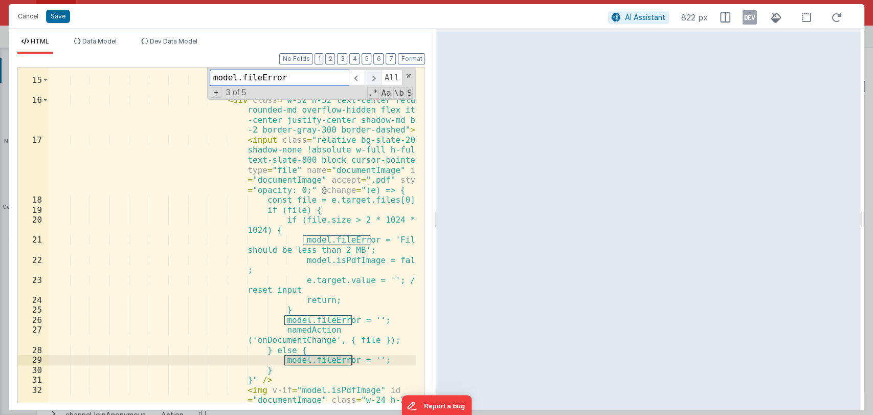
click at [373, 78] on span at bounding box center [373, 78] width 16 height 16
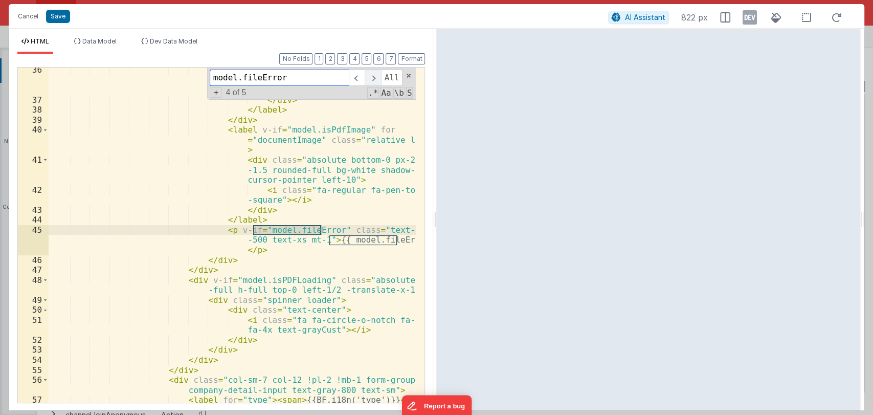
click at [373, 78] on span at bounding box center [373, 78] width 16 height 16
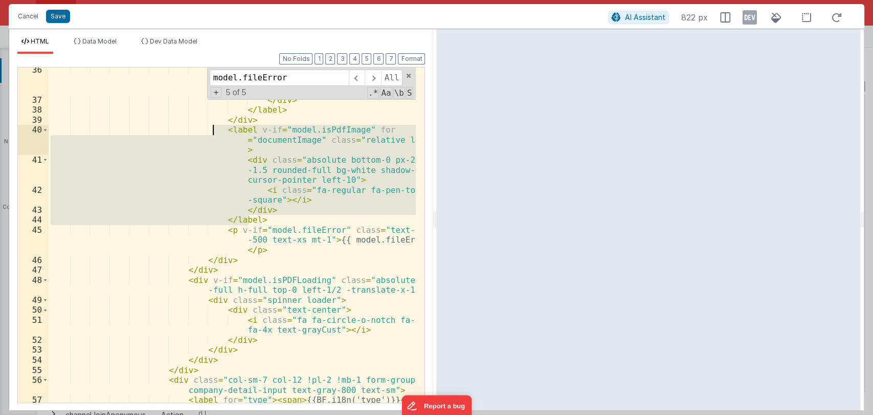
drag, startPoint x: 252, startPoint y: 221, endPoint x: 211, endPoint y: 132, distance: 97.9
click at [211, 132] on div "< div > {{BF.i18n('upload')}} < br /> {{BF.i18n('documentImageOnlyPDF')}} </ di…" at bounding box center [233, 257] width 368 height 385
click at [356, 76] on span at bounding box center [357, 78] width 16 height 16
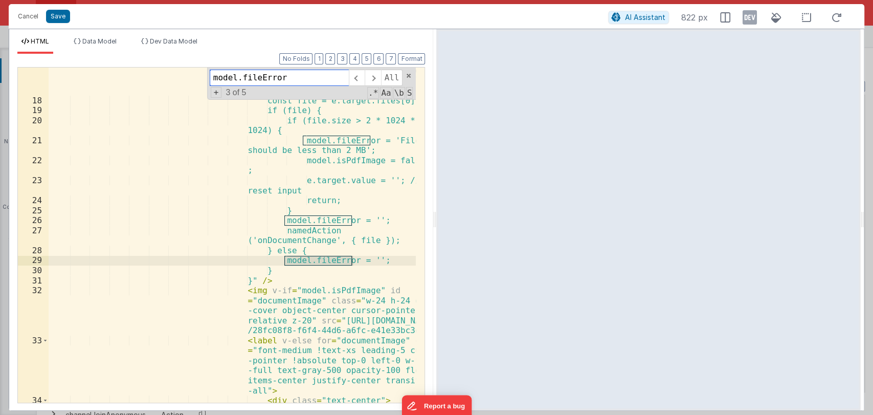
scroll to position [402, 0]
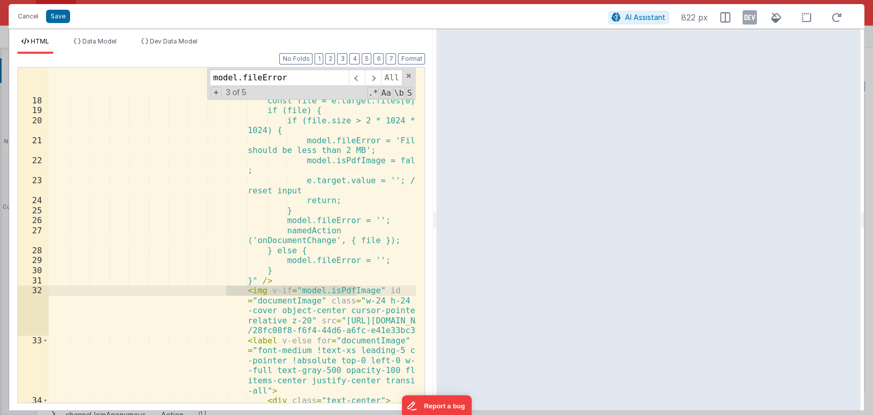
drag, startPoint x: 227, startPoint y: 291, endPoint x: 355, endPoint y: 289, distance: 128.4
click at [355, 289] on div "< input class = "relative bg-slate-200 shadow-none !absolute w-full h-full z-10…" at bounding box center [233, 242] width 368 height 415
click at [358, 77] on span at bounding box center [357, 78] width 16 height 16
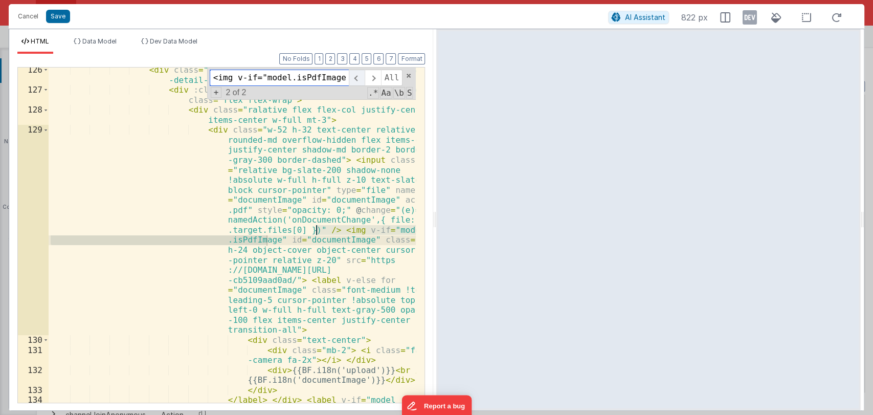
scroll to position [2542, 0]
click at [374, 75] on span at bounding box center [373, 78] width 16 height 16
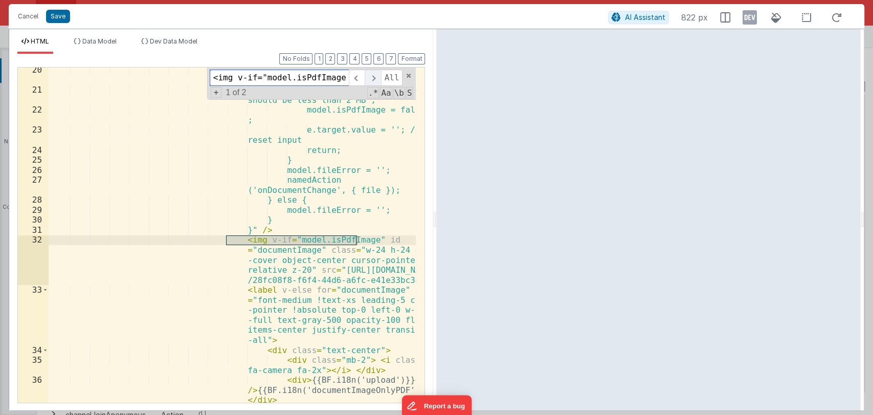
scroll to position [453, 0]
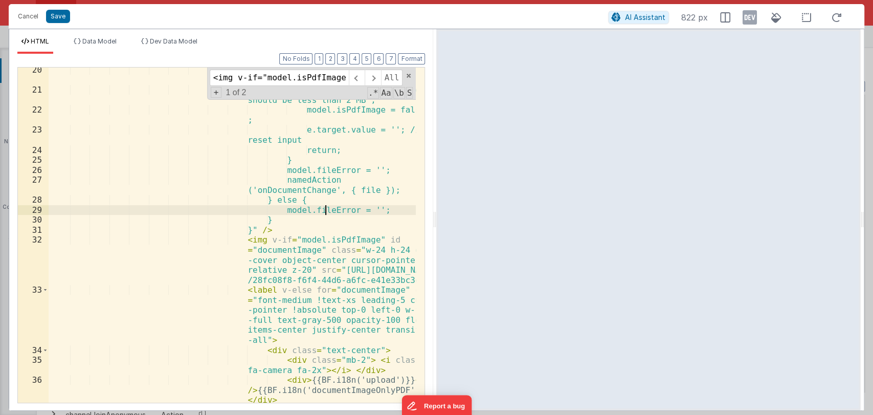
click at [324, 207] on div "if (file.size > 2 * 1024 * 1024) { model.fileError = 'File should be less than …" at bounding box center [233, 247] width 368 height 365
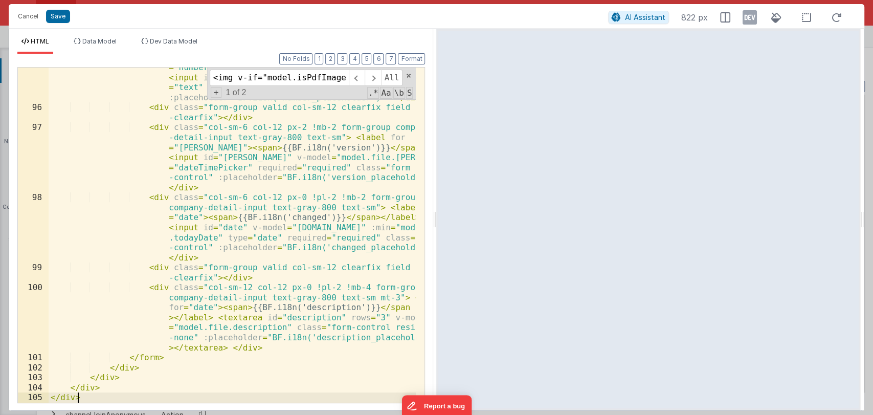
scroll to position [2705, 0]
click at [406, 75] on span at bounding box center [408, 75] width 7 height 7
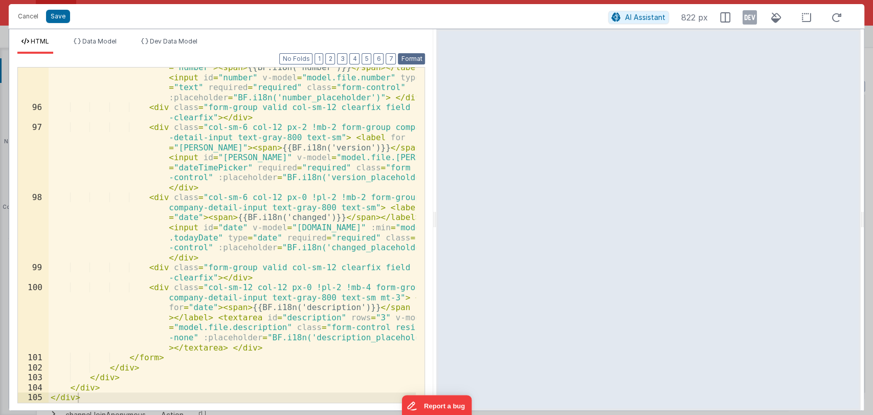
click at [409, 59] on button "Format" at bounding box center [411, 58] width 27 height 11
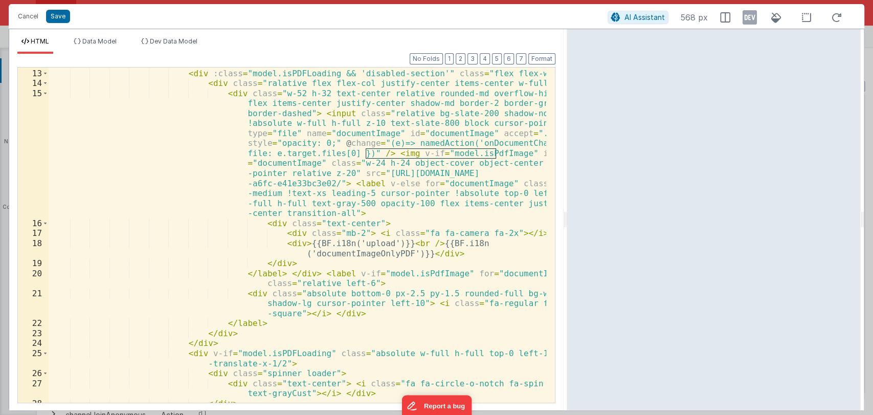
scroll to position [219, 0]
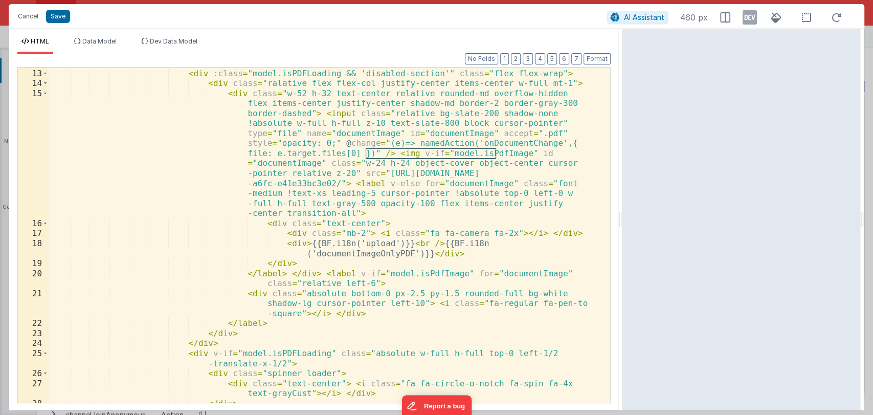
drag, startPoint x: 433, startPoint y: 214, endPoint x: 623, endPoint y: 216, distance: 190.2
click at [623, 216] on html "Cancel Save AI Assistant 460 px HTML Data Model Dev Data Model Format 7 6 5 4 3…" at bounding box center [436, 207] width 873 height 415
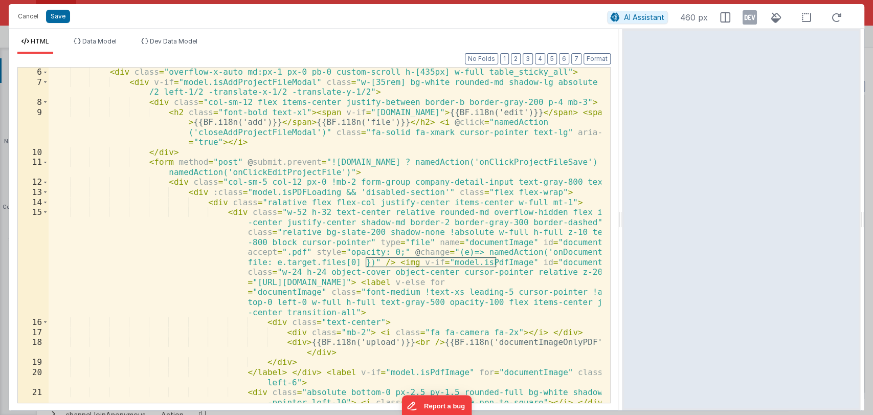
scroll to position [0, 0]
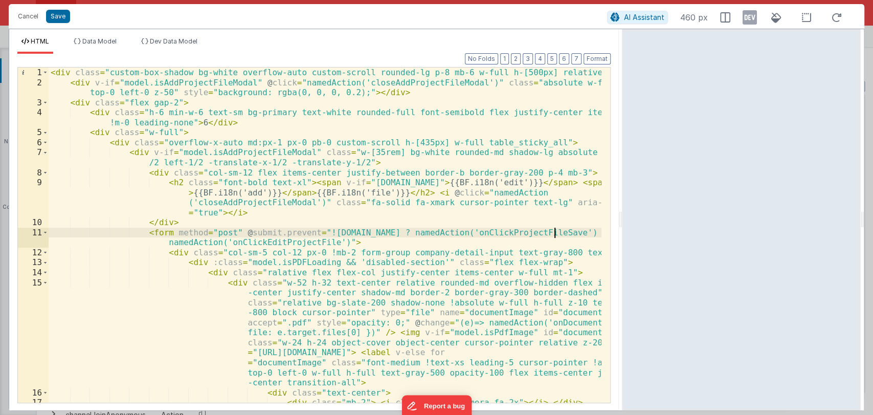
click at [556, 234] on div "< div class = "custom-box-shadow bg-white overflow-auto custom-scroll rounded-l…" at bounding box center [325, 249] width 553 height 365
click at [564, 233] on div "< div class = "custom-box-shadow bg-white overflow-auto custom-scroll rounded-l…" at bounding box center [325, 249] width 553 height 365
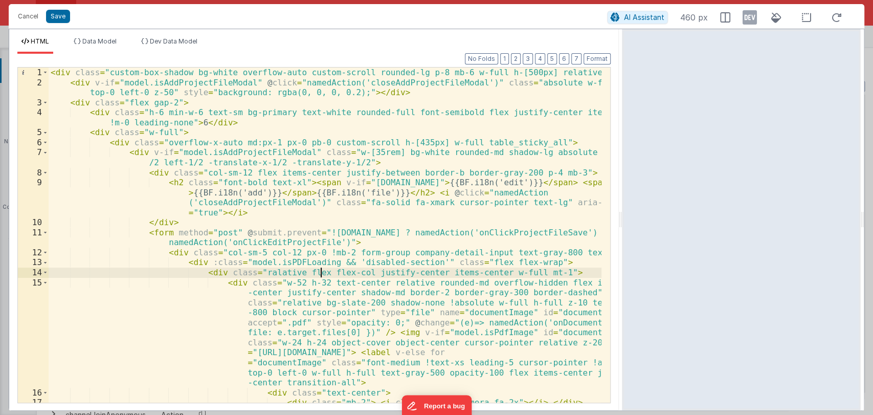
click at [319, 273] on div "< div class = "custom-box-shadow bg-white overflow-auto custom-scroll rounded-l…" at bounding box center [325, 249] width 553 height 365
paste input
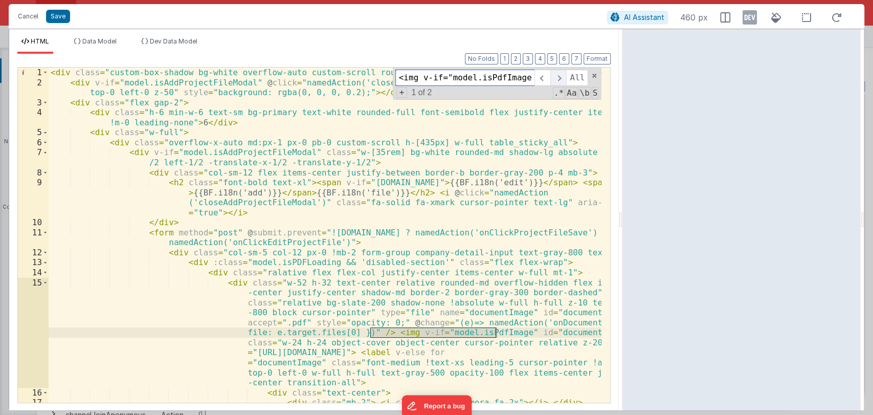
type input "<img v-if="model.isPdfImage""
click at [556, 79] on span at bounding box center [558, 78] width 16 height 16
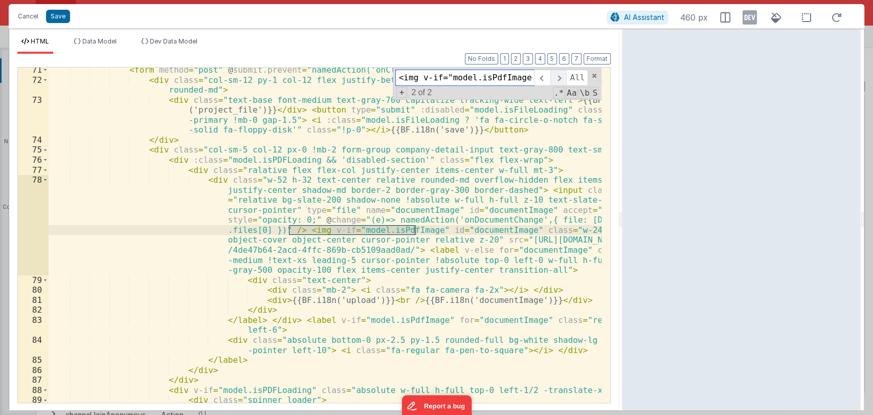
scroll to position [1243, 0]
click at [561, 78] on span at bounding box center [558, 78] width 16 height 16
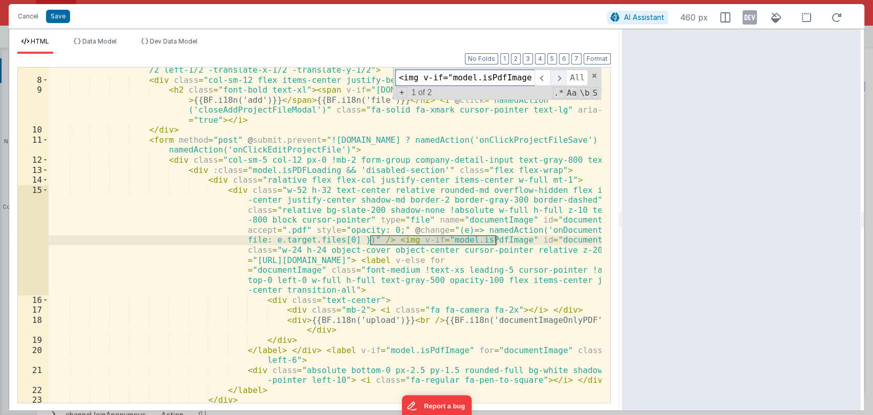
scroll to position [93, 0]
click at [529, 228] on div "< div v-if = "model.isAddProjectFileModal" class = "w-[35rem] bg-white rounded-…" at bounding box center [325, 237] width 553 height 365
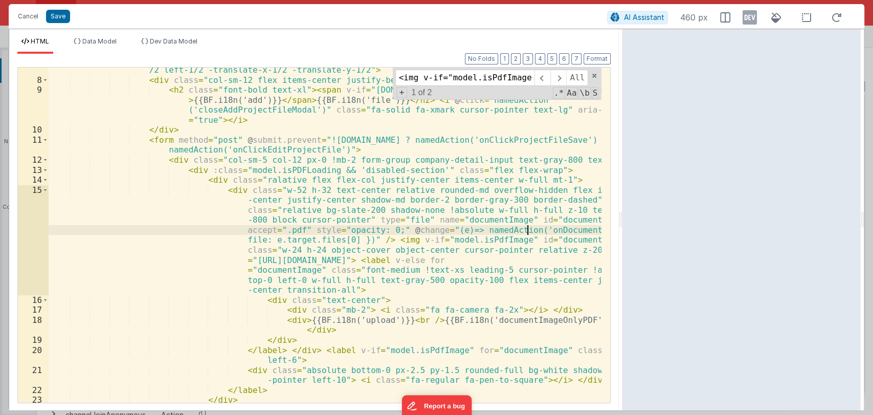
click at [529, 228] on div "< div v-if = "model.isAddProjectFileModal" class = "w-[35rem] bg-white rounded-…" at bounding box center [325, 237] width 553 height 365
click at [64, 14] on button "Save" at bounding box center [58, 16] width 24 height 13
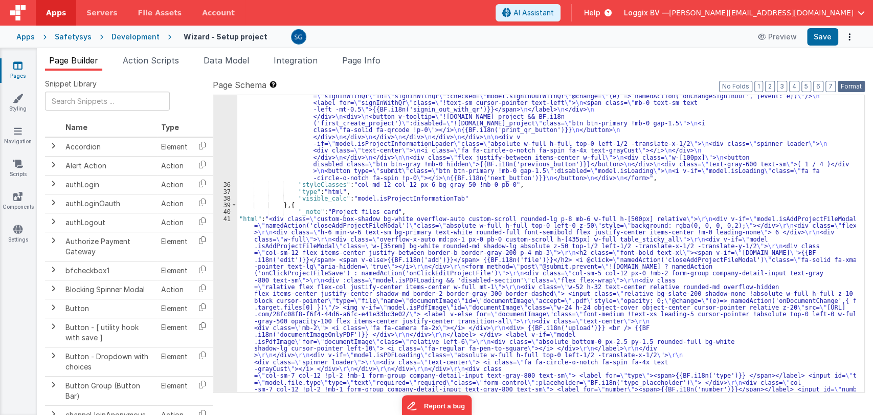
click at [849, 85] on button "Format" at bounding box center [851, 86] width 27 height 11
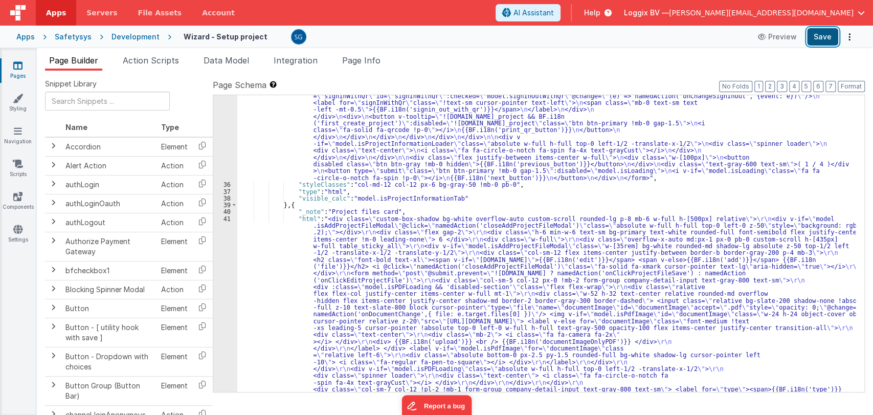
click at [822, 37] on button "Save" at bounding box center [822, 36] width 31 height 17
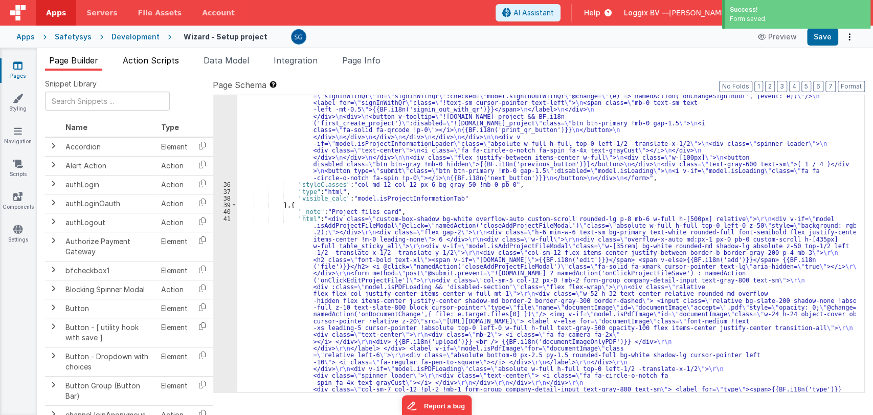
click at [138, 57] on span "Action Scripts" at bounding box center [151, 60] width 56 height 10
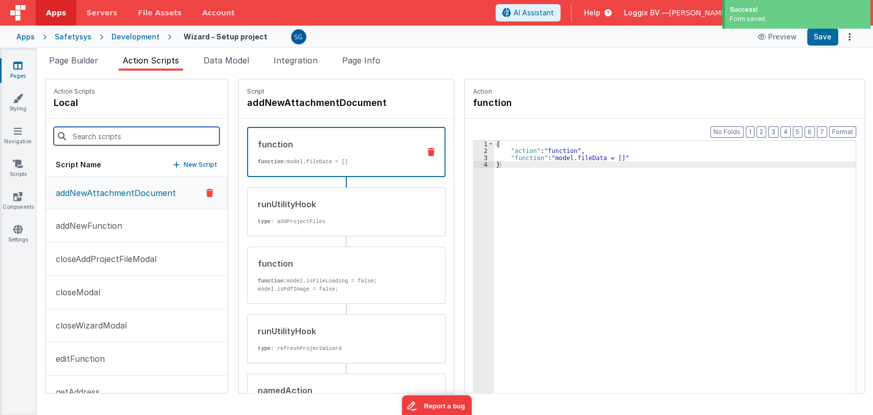
click at [104, 132] on input at bounding box center [137, 136] width 166 height 18
paste input "onDocumentChange"
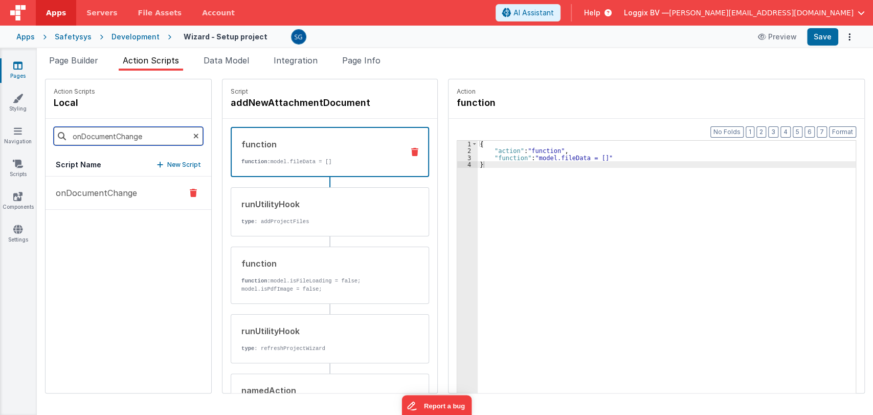
type input "onDocumentChange"
click at [98, 198] on p "onDocumentChange" at bounding box center [93, 193] width 87 height 12
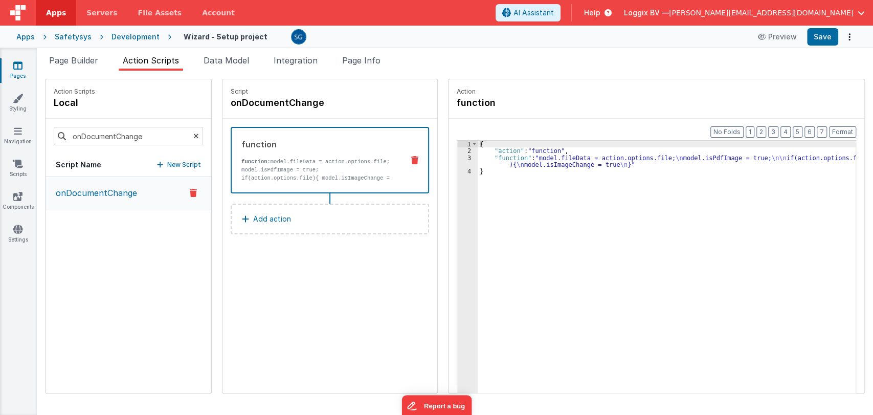
click at [460, 159] on div "3" at bounding box center [467, 161] width 20 height 14
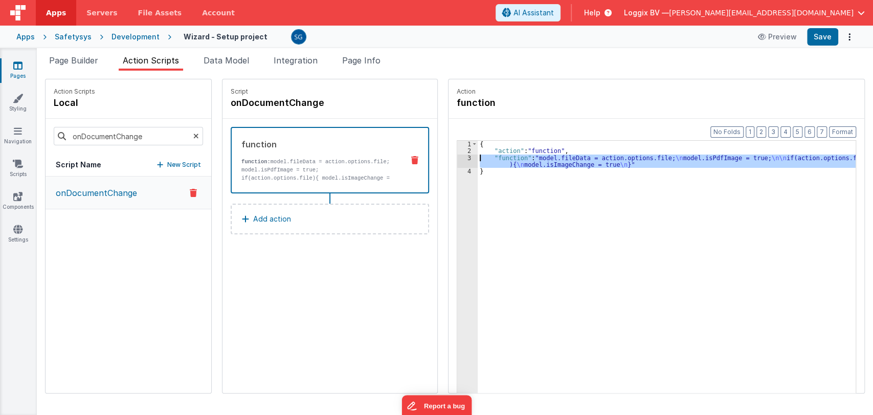
click at [460, 159] on div "3" at bounding box center [467, 161] width 20 height 14
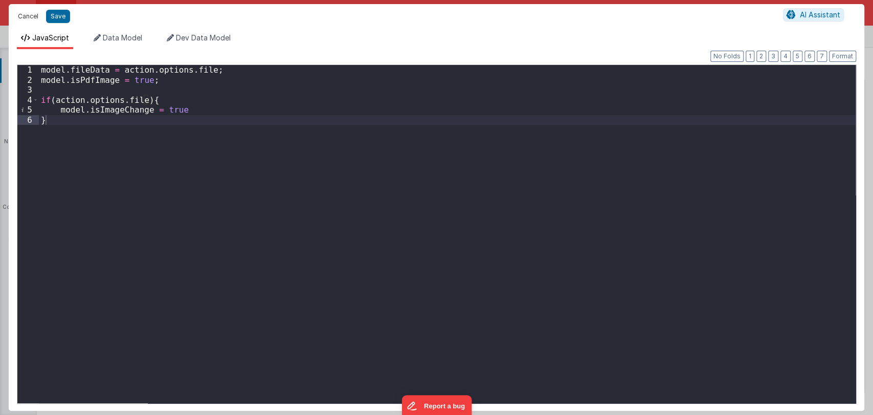
click at [27, 13] on button "Cancel" at bounding box center [28, 16] width 31 height 14
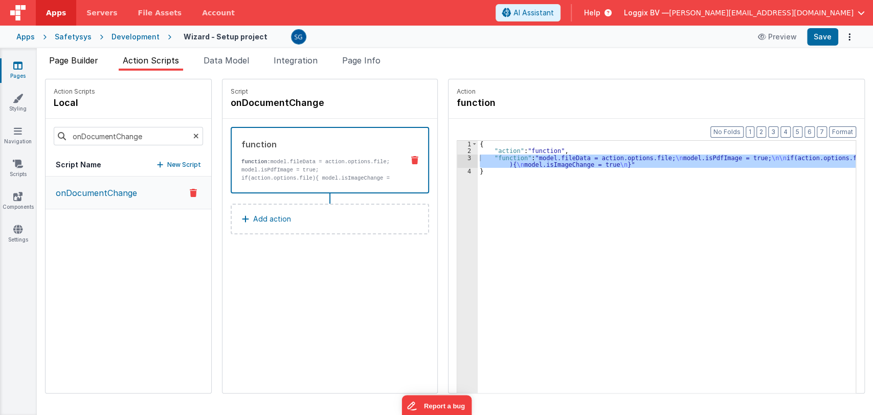
click at [53, 55] on span "Page Builder" at bounding box center [73, 60] width 49 height 10
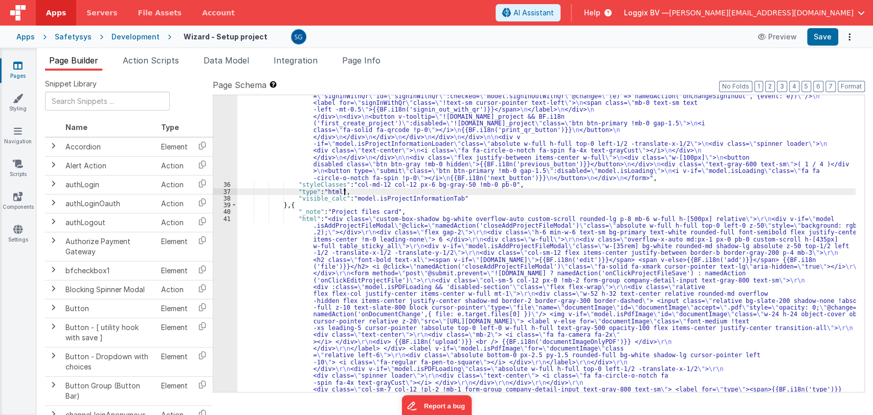
paste input "onDocumentChange"
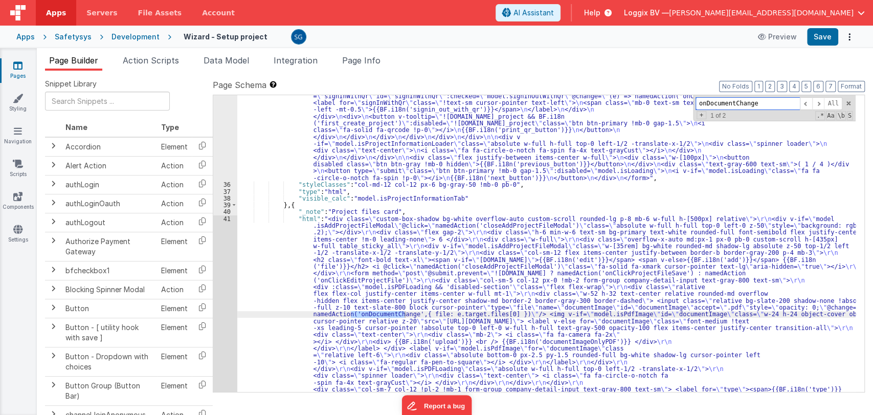
type input "onDocumentChange"
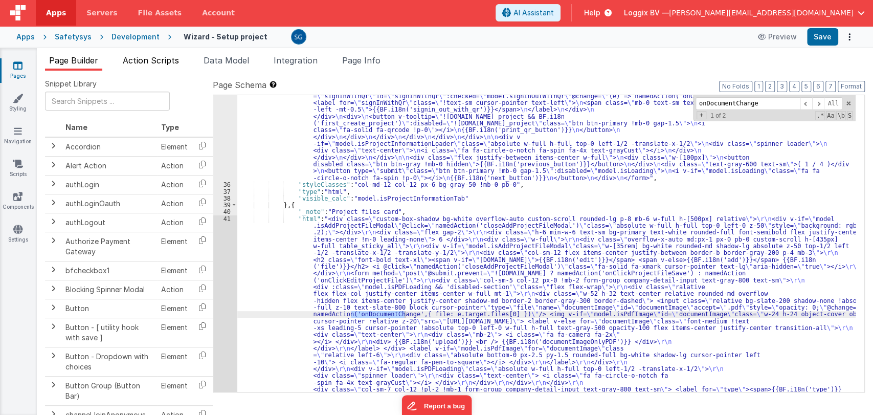
click at [138, 63] on span "Action Scripts" at bounding box center [151, 60] width 56 height 10
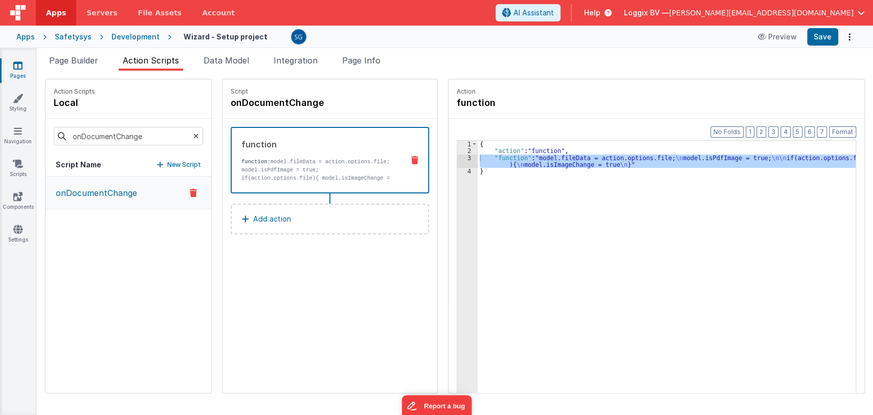
click at [271, 150] on div "function function: model.fileData = action.options.file; model.isPdfImage = tru…" at bounding box center [314, 160] width 164 height 44
click at [457, 156] on div "3" at bounding box center [467, 161] width 20 height 14
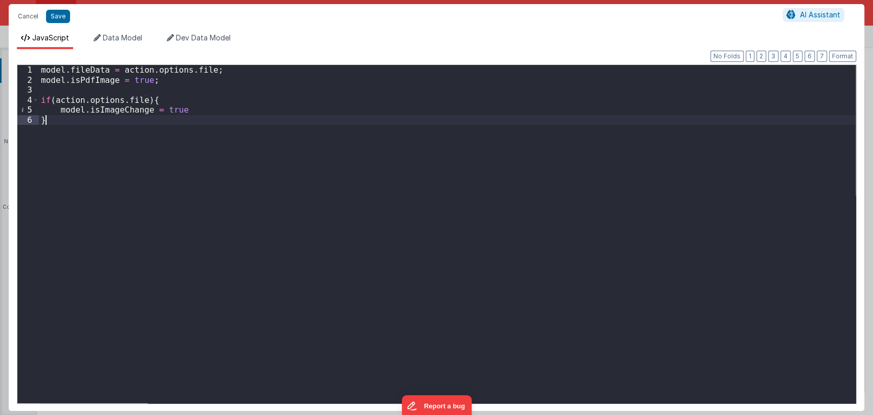
click at [76, 123] on div "model . fileData = action . options . file ; model . isPdfImage = true ; if ( a…" at bounding box center [447, 244] width 817 height 358
click at [98, 111] on div "model . fileData = action . options . file ; model . isPdfImage = true ; if ( a…" at bounding box center [447, 244] width 817 height 358
click at [25, 15] on button "Cancel" at bounding box center [28, 16] width 31 height 14
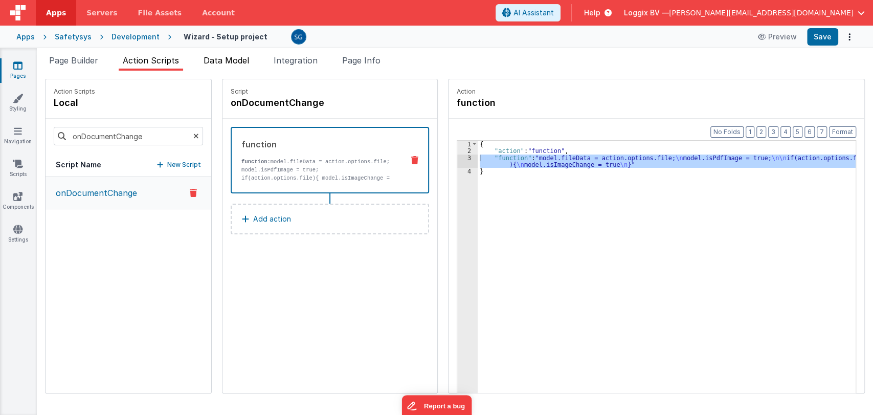
click at [223, 58] on span "Data Model" at bounding box center [227, 60] width 46 height 10
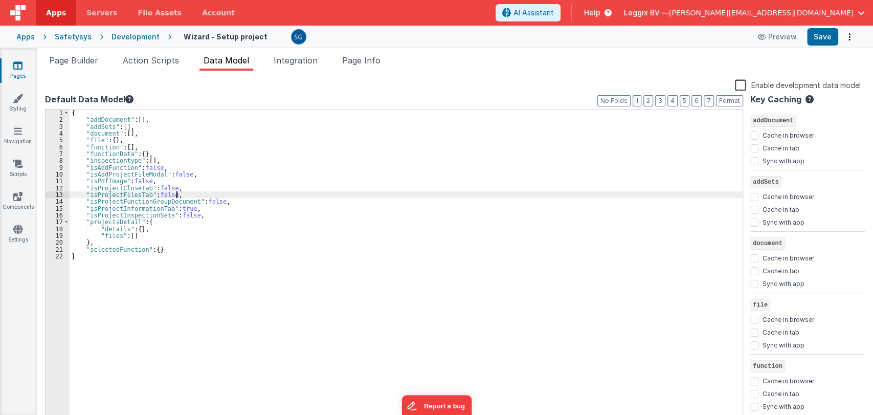
click at [220, 195] on div "{ "addDocument" : [ ] , "addSets" : [ ] , "document" : [ ] , "file" : { } , "fu…" at bounding box center [406, 272] width 673 height 327
type input "isImageChange"
click at [732, 118] on span at bounding box center [735, 117] width 7 height 7
click at [371, 56] on span "Page Info" at bounding box center [361, 60] width 38 height 10
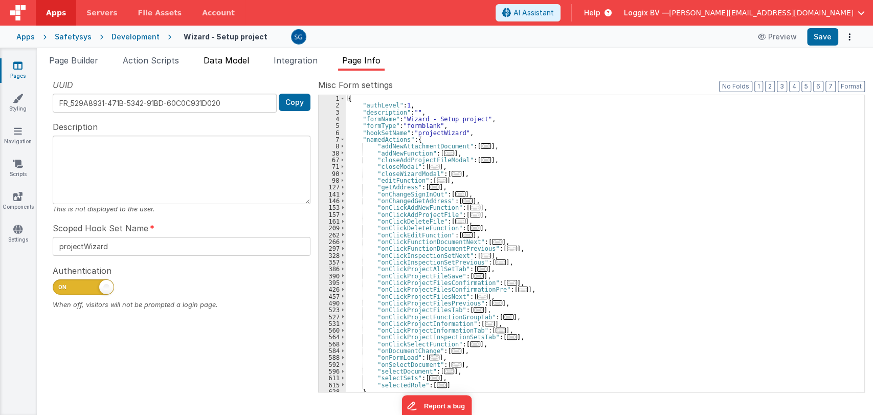
drag, startPoint x: 238, startPoint y: 59, endPoint x: 252, endPoint y: 59, distance: 14.3
click at [246, 59] on span "Data Model" at bounding box center [227, 60] width 46 height 10
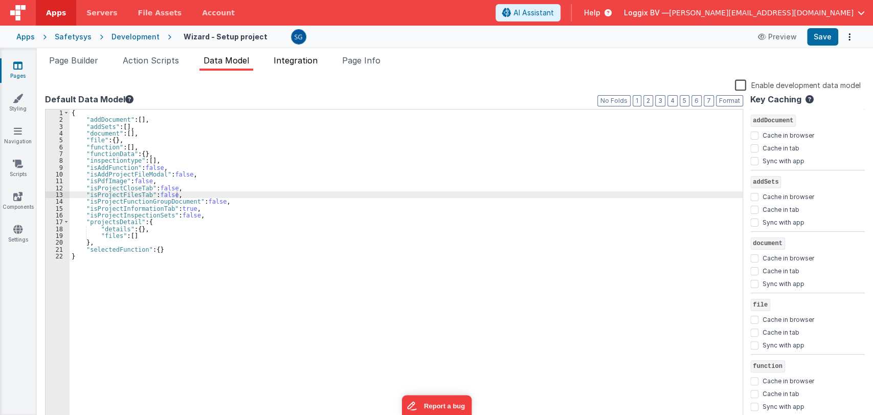
click at [290, 59] on span "Integration" at bounding box center [296, 60] width 44 height 10
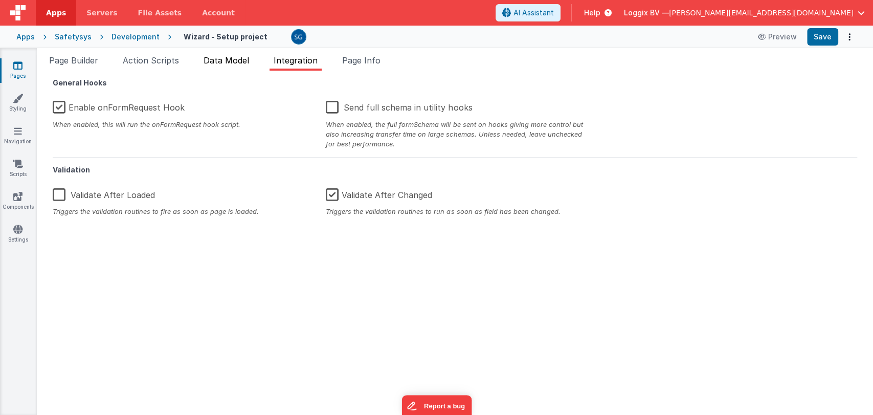
click at [225, 60] on span "Data Model" at bounding box center [227, 60] width 46 height 10
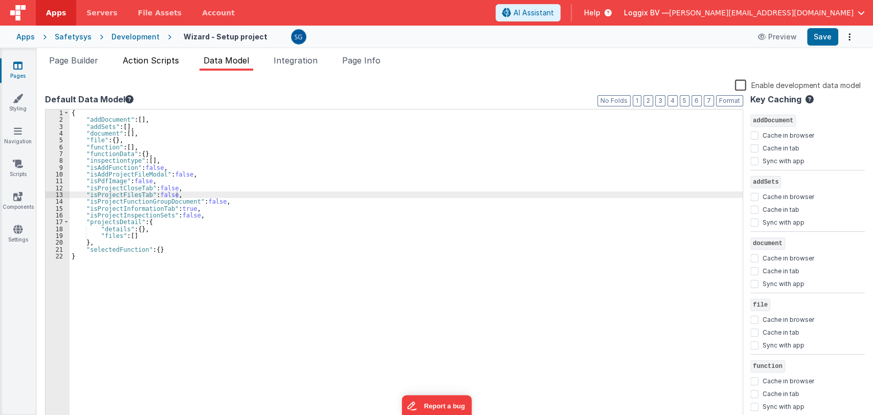
click at [152, 63] on span "Action Scripts" at bounding box center [151, 60] width 56 height 10
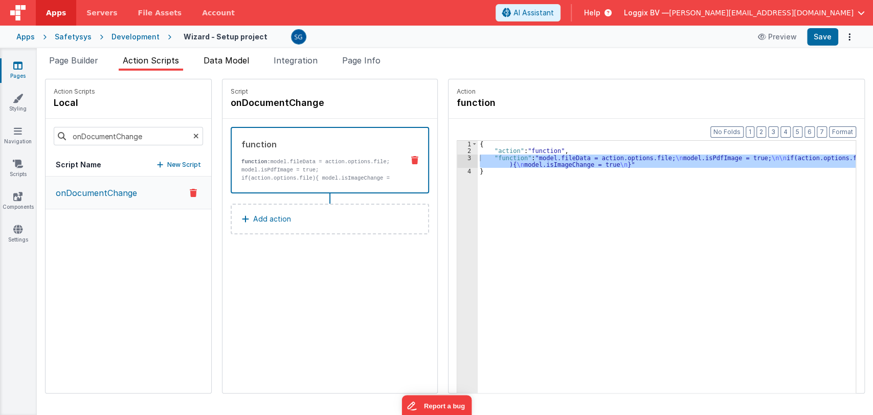
click at [219, 59] on span "Data Model" at bounding box center [227, 60] width 46 height 10
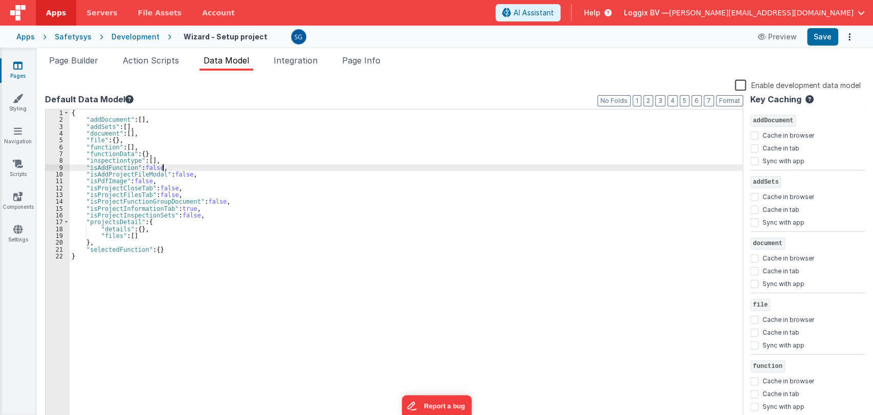
click at [278, 168] on div "{ "addDocument" : [ ] , "addSets" : [ ] , "document" : [ ] , "file" : { } , "fu…" at bounding box center [406, 272] width 673 height 327
click at [127, 58] on span "Action Scripts" at bounding box center [151, 60] width 56 height 10
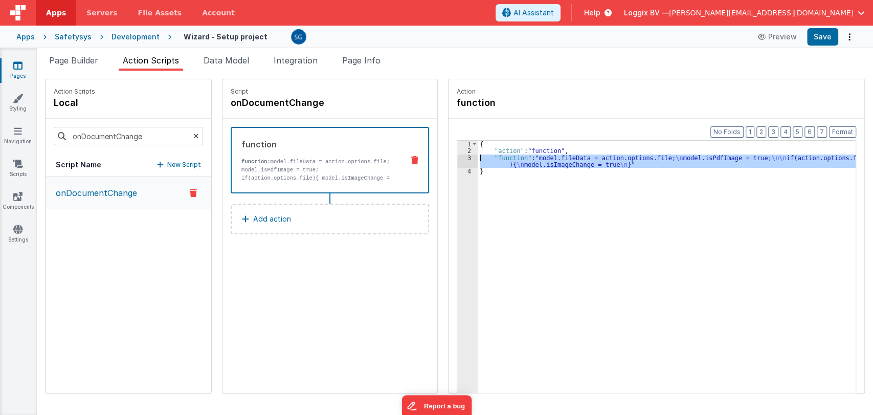
click at [457, 156] on div "3" at bounding box center [467, 161] width 20 height 14
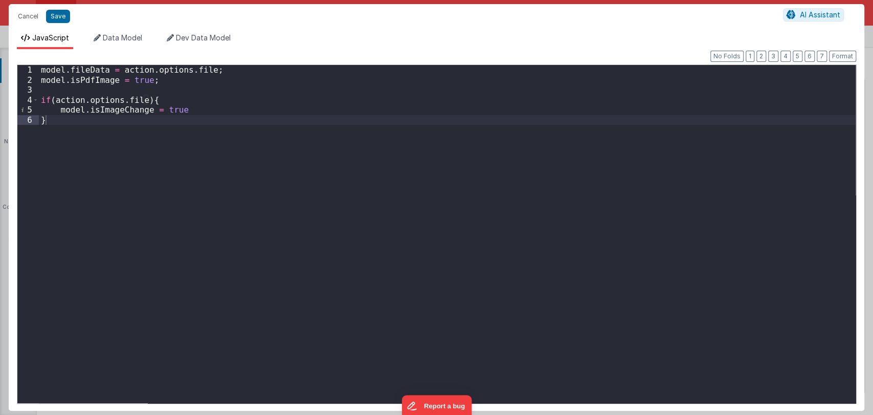
click at [100, 81] on div "model . fileData = action . options . file ; model . isPdfImage = true ; if ( a…" at bounding box center [447, 244] width 817 height 358
click at [27, 15] on button "Cancel" at bounding box center [28, 16] width 31 height 14
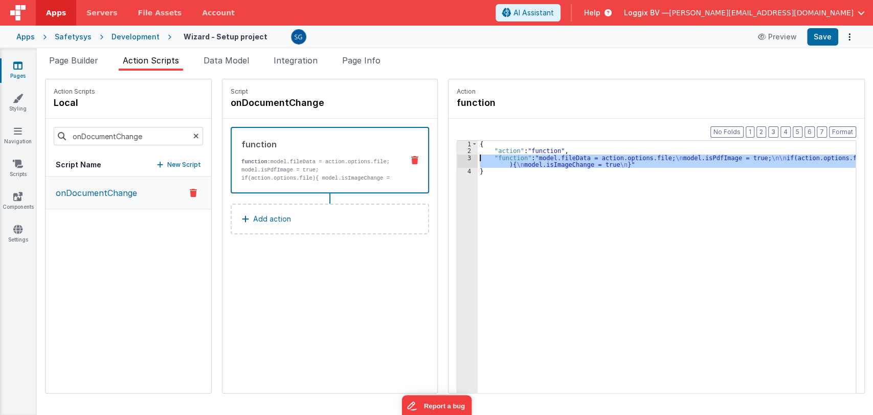
click at [461, 156] on div "3" at bounding box center [467, 161] width 20 height 14
click at [458, 156] on div "3" at bounding box center [467, 161] width 20 height 14
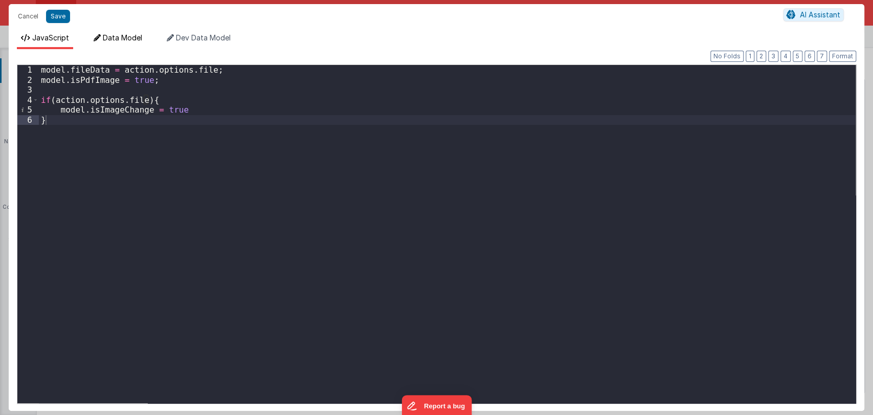
click at [132, 33] on span "Data Model" at bounding box center [122, 37] width 39 height 9
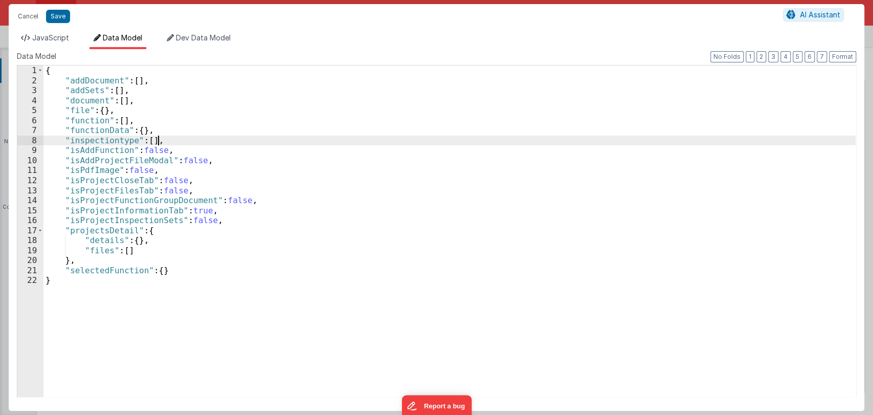
click at [265, 142] on div "{ "addDocument" : [ ] , "addSets" : [ ] , "document" : [ ] , "file" : { } , "fu…" at bounding box center [449, 240] width 812 height 351
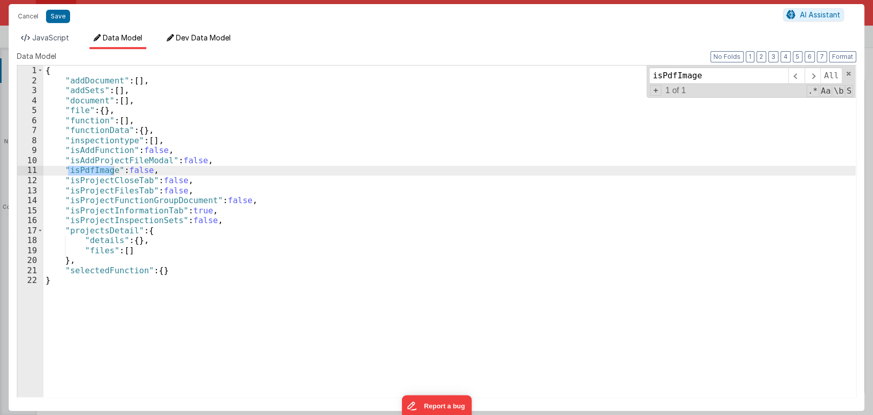
type input "isPdfImage"
click at [209, 34] on span "Dev Data Model" at bounding box center [203, 37] width 55 height 9
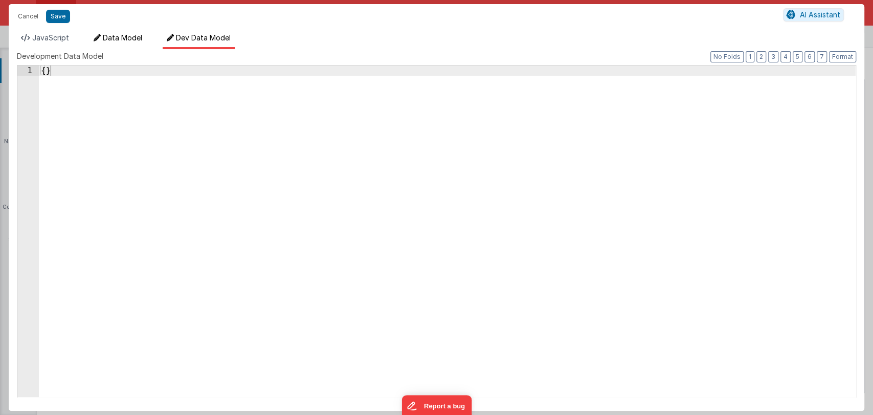
click at [131, 34] on span "Data Model" at bounding box center [122, 37] width 39 height 9
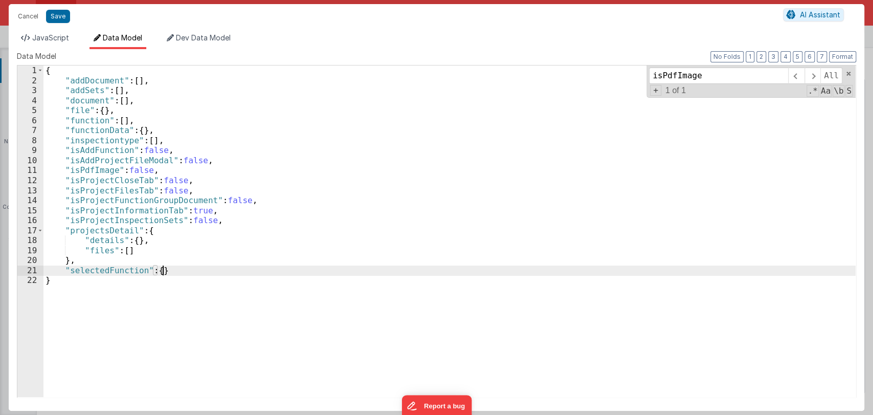
click at [176, 274] on div "{ "addDocument" : [ ] , "addSets" : [ ] , "document" : [ ] , "file" : { } , "fu…" at bounding box center [449, 240] width 812 height 351
click at [46, 35] on span "JavaScript" at bounding box center [50, 37] width 37 height 9
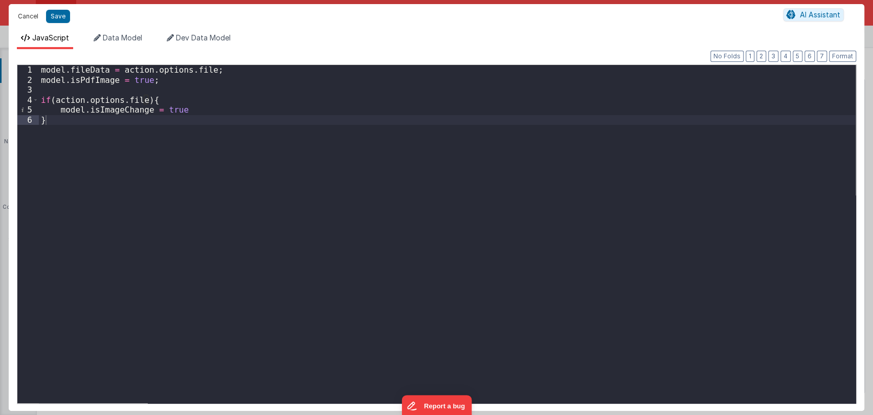
click at [31, 13] on button "Cancel" at bounding box center [28, 16] width 31 height 14
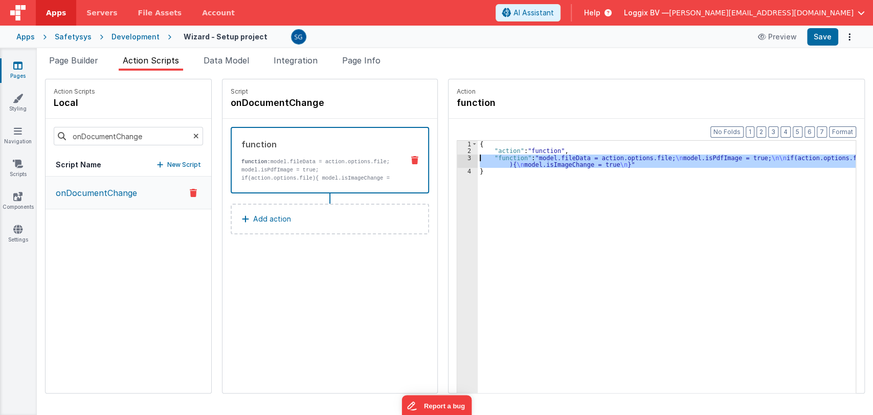
click at [458, 157] on div "3" at bounding box center [467, 161] width 20 height 14
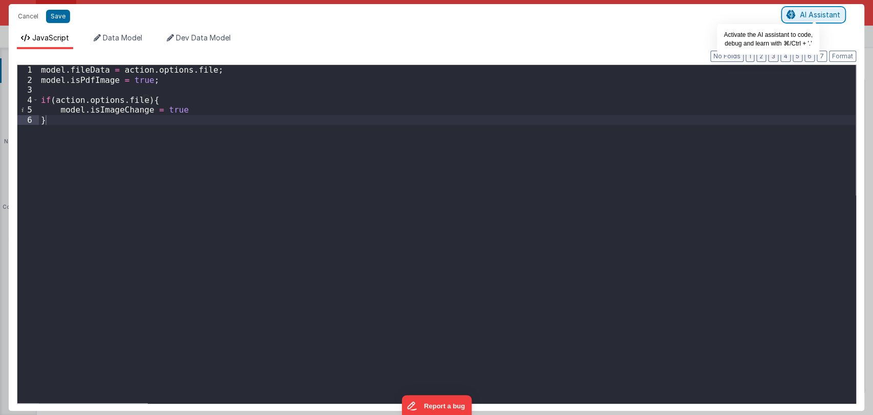
click at [798, 14] on button "AI Assistant" at bounding box center [813, 14] width 61 height 13
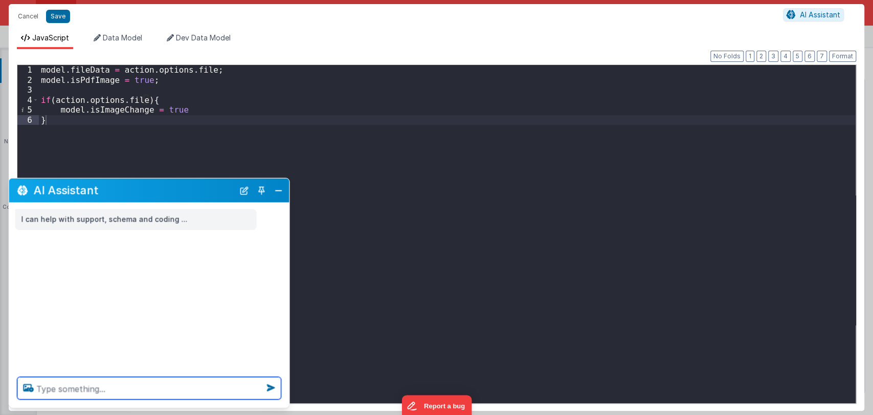
click at [108, 392] on textarea at bounding box center [149, 388] width 264 height 22
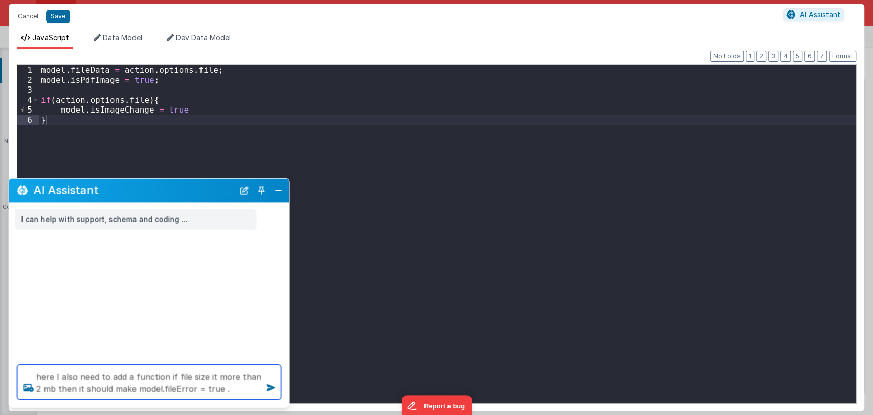
type textarea "here I also need to add a function if file size it more than 2 mb then it shoul…"
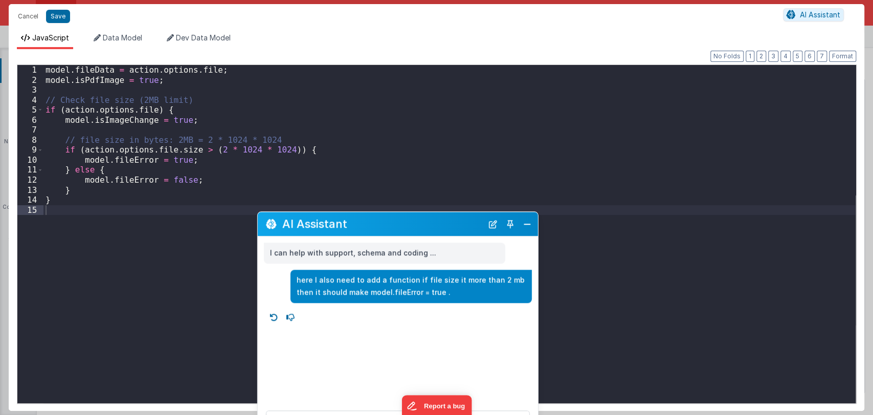
drag, startPoint x: 176, startPoint y: 190, endPoint x: 425, endPoint y: 223, distance: 251.3
click at [425, 223] on h2 "AI Assistant" at bounding box center [382, 224] width 200 height 12
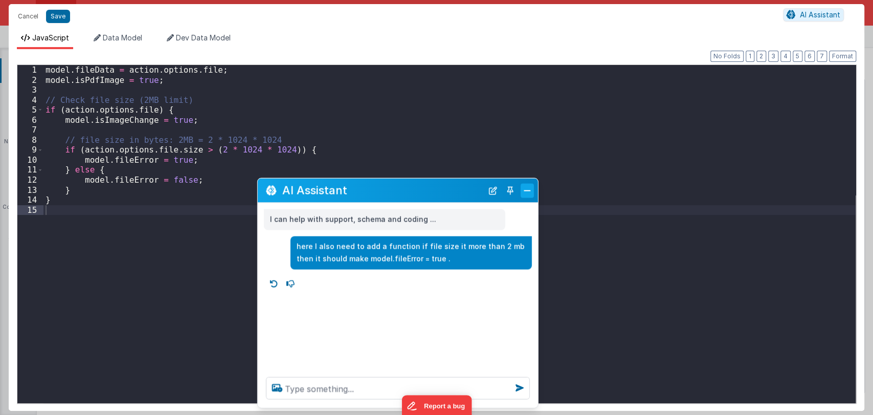
click at [527, 190] on button "Close" at bounding box center [527, 190] width 13 height 14
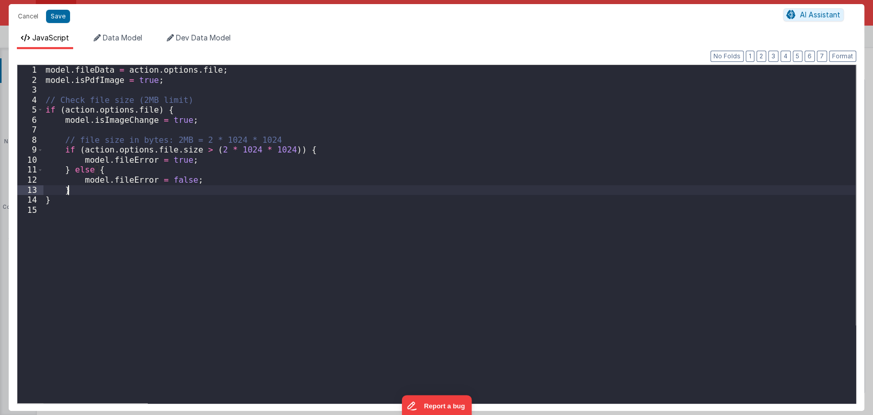
click at [229, 188] on div "model . fileData = action . options . file ; model . isPdfImage = true ; // Che…" at bounding box center [449, 244] width 812 height 358
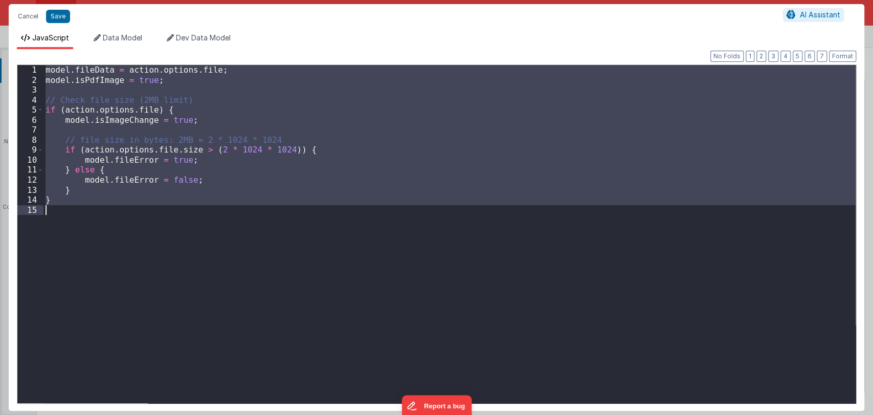
click at [172, 215] on div "model . fileData = action . options . file ; model . isPdfImage = true ; // Che…" at bounding box center [449, 234] width 812 height 338
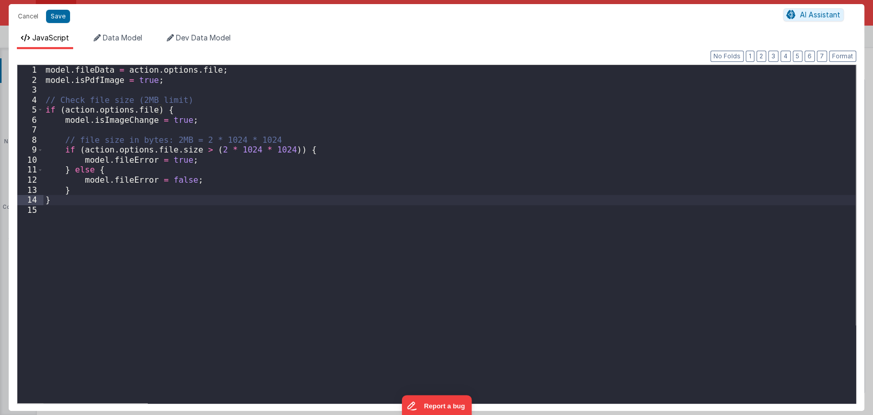
click at [58, 205] on div "model . fileData = action . options . file ; model . isPdfImage = true ; // Che…" at bounding box center [449, 244] width 812 height 358
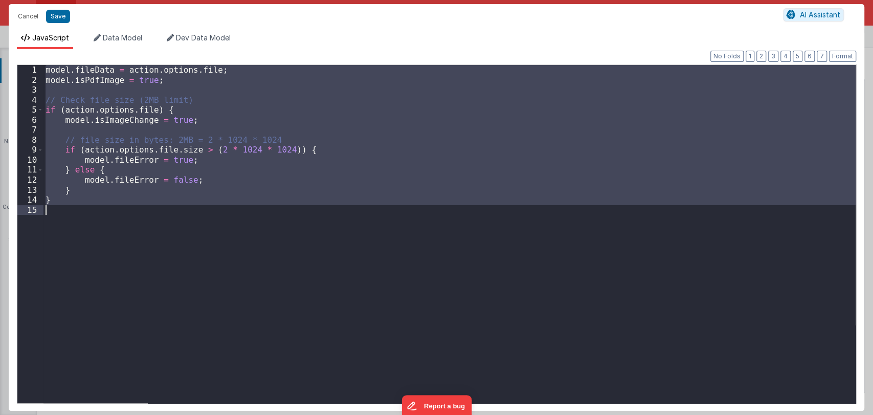
click at [88, 205] on div "model . fileData = action . options . file ; model . isPdfImage = true ; // Che…" at bounding box center [449, 234] width 812 height 338
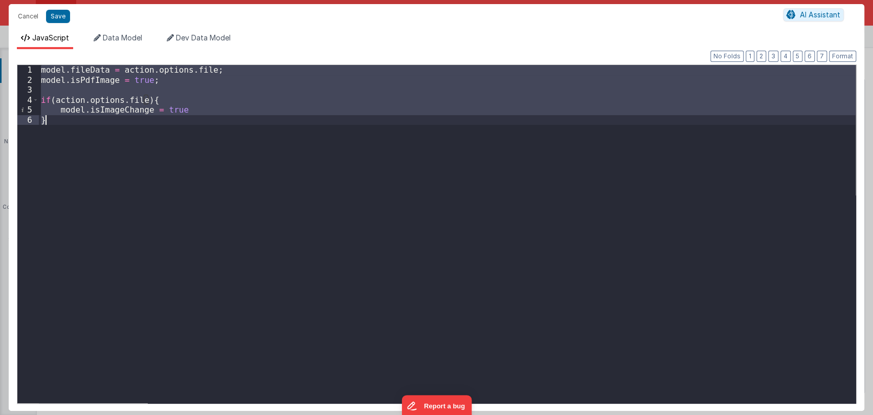
click at [55, 125] on div "model . fileData = action . options . file ; model . isPdfImage = true ; if ( a…" at bounding box center [447, 234] width 817 height 338
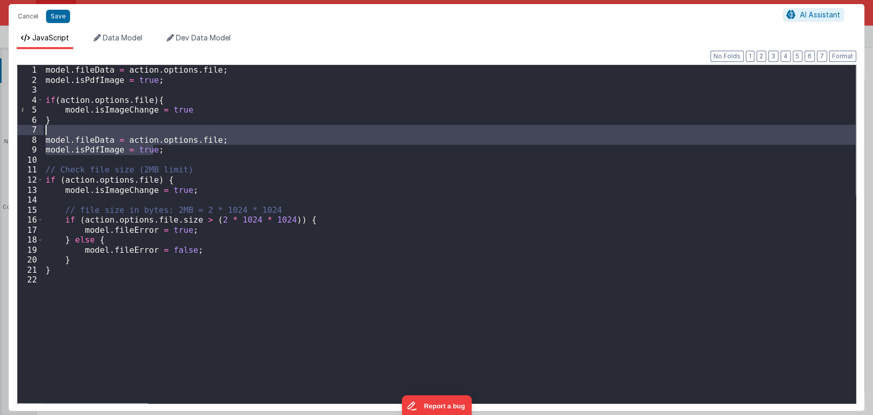
drag, startPoint x: 171, startPoint y: 152, endPoint x: 162, endPoint y: 131, distance: 22.6
click at [162, 131] on div "model . fileData = action . options . file ; model . isPdfImage = true ; if ( a…" at bounding box center [449, 244] width 812 height 358
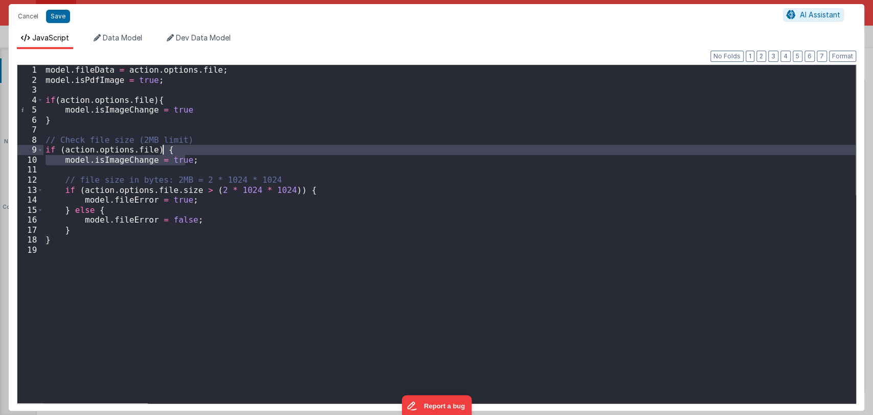
drag, startPoint x: 201, startPoint y: 160, endPoint x: 200, endPoint y: 148, distance: 11.3
click at [200, 148] on div "model . fileData = action . options . file ; model . isPdfImage = true ; if ( a…" at bounding box center [449, 244] width 812 height 358
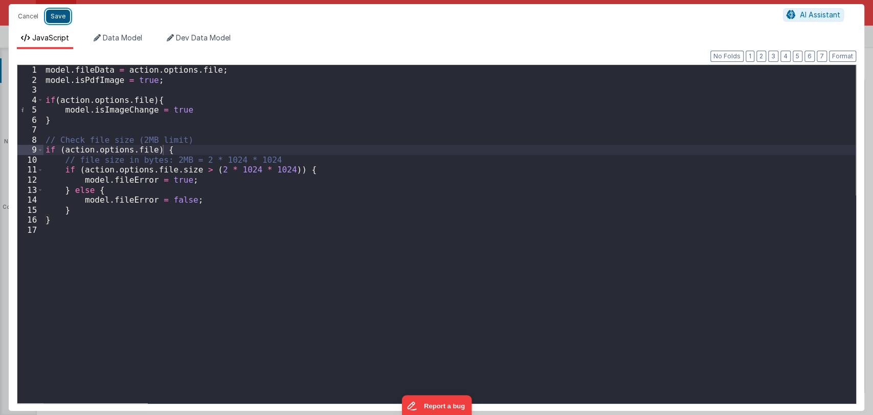
click at [60, 18] on button "Save" at bounding box center [58, 16] width 24 height 13
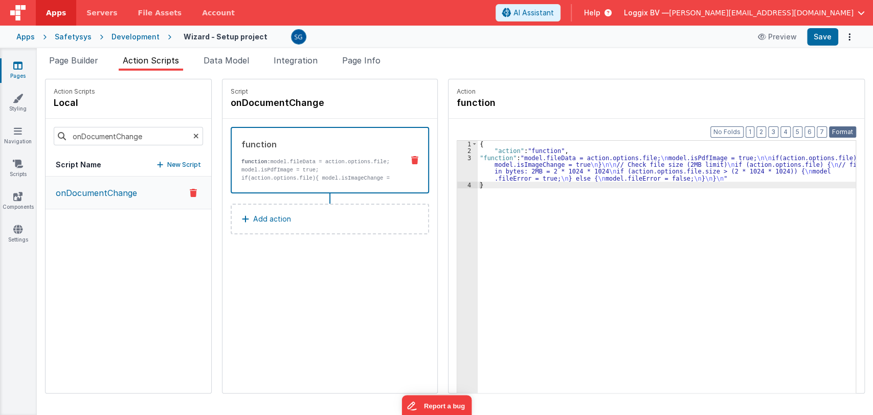
click at [846, 132] on button "Format" at bounding box center [842, 131] width 27 height 11
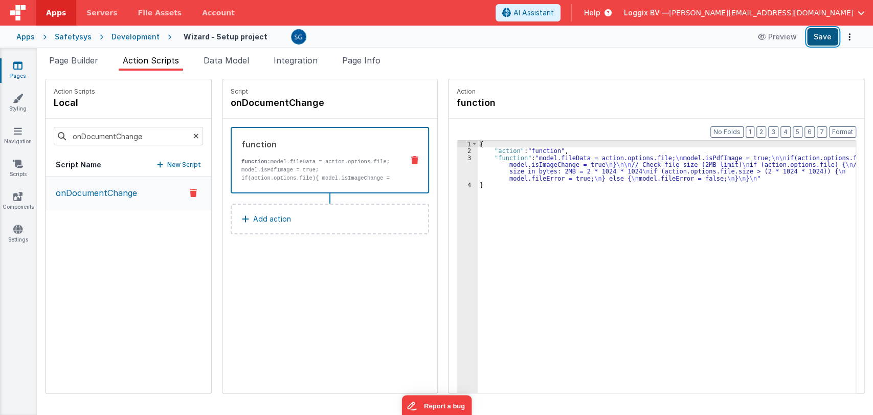
click at [814, 34] on button "Save" at bounding box center [822, 36] width 31 height 17
click at [90, 57] on span "Page Builder" at bounding box center [73, 60] width 49 height 10
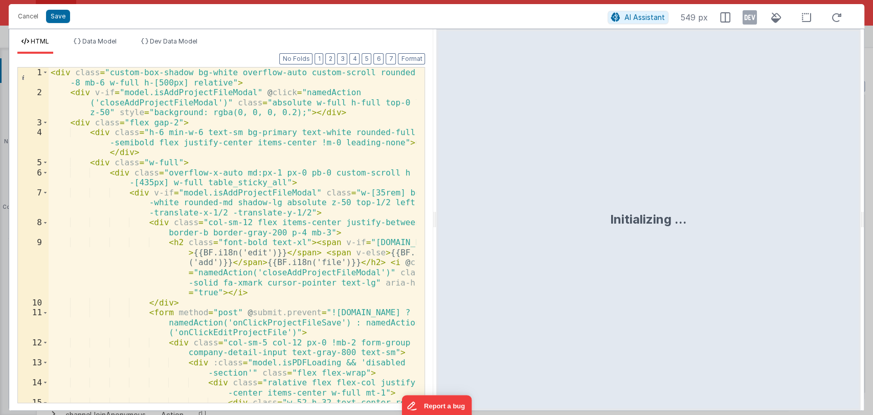
click at [329, 199] on div "< div class = "custom-box-shadow bg-white overflow-auto custom-scroll rounded-l…" at bounding box center [233, 354] width 368 height 575
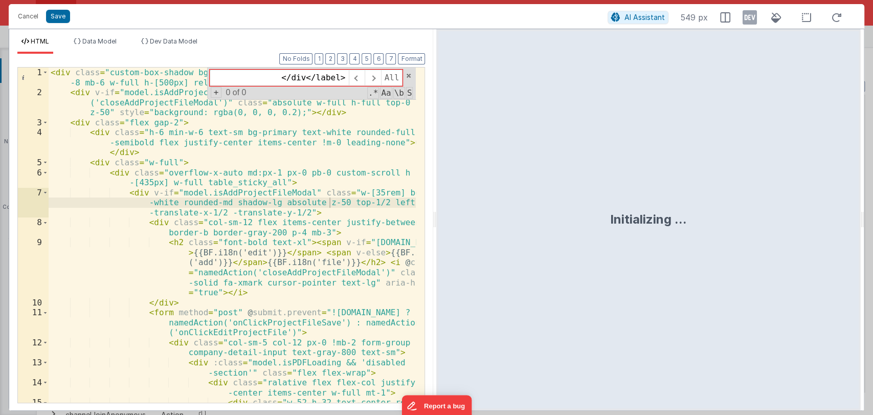
scroll to position [0, 1477]
type input "<label v-if="model.isPdfImage" for="documentImage" class="relative left-6"> <di…"
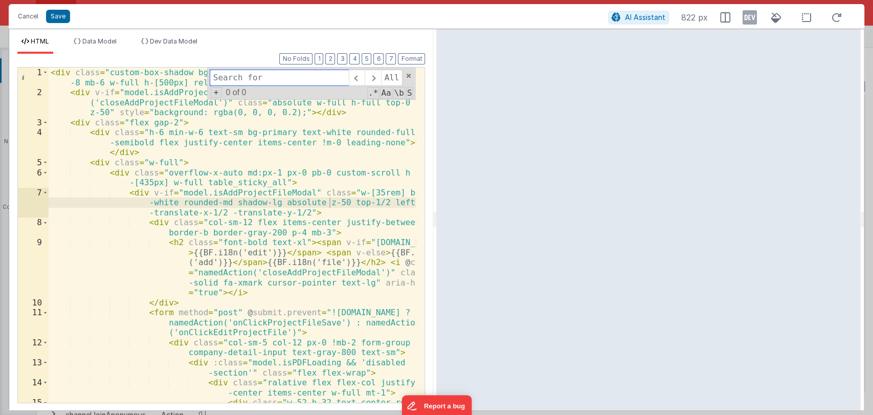
paste input "<label v-if="model.isPdfImage" for="documentImage" class="relative left-6">"
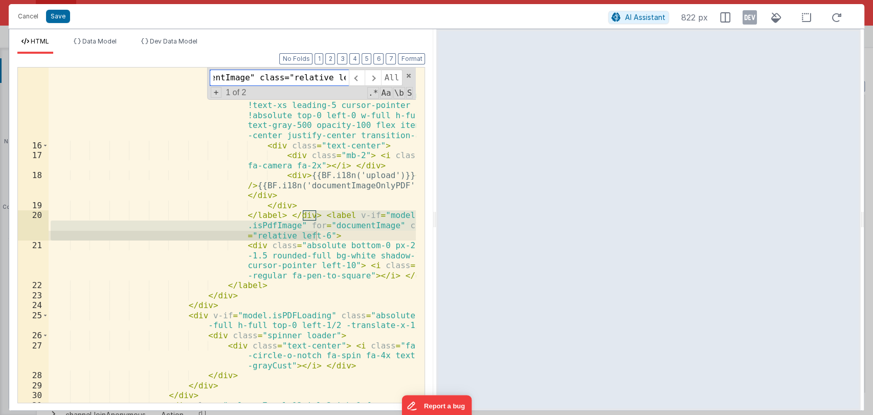
scroll to position [477, 0]
type input "<label v-if="model.isPdfImage" for="documentImage" class="relative left-6">"
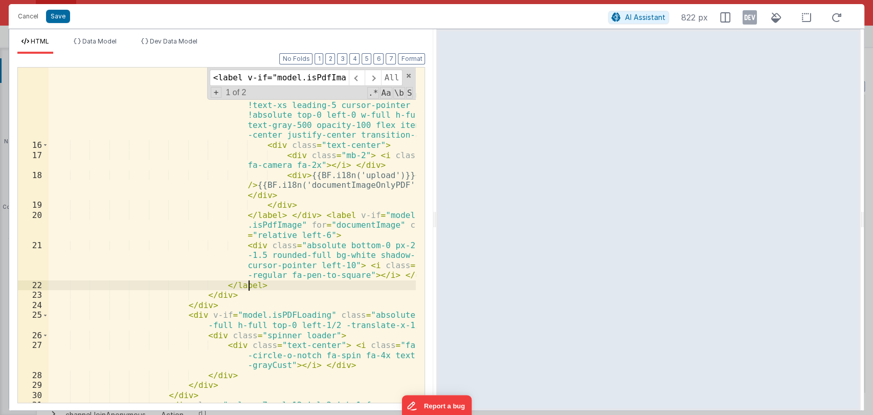
click at [254, 284] on div "< div class = "w-52 h-32 text-center relative rounded-md overflow-hidden flex i…" at bounding box center [233, 227] width 368 height 615
paste textarea
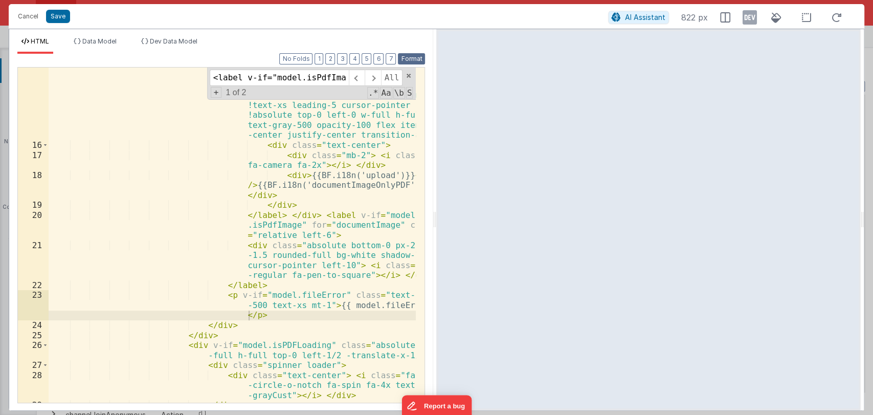
click at [410, 60] on button "Format" at bounding box center [411, 58] width 27 height 11
click at [408, 78] on span at bounding box center [408, 75] width 7 height 7
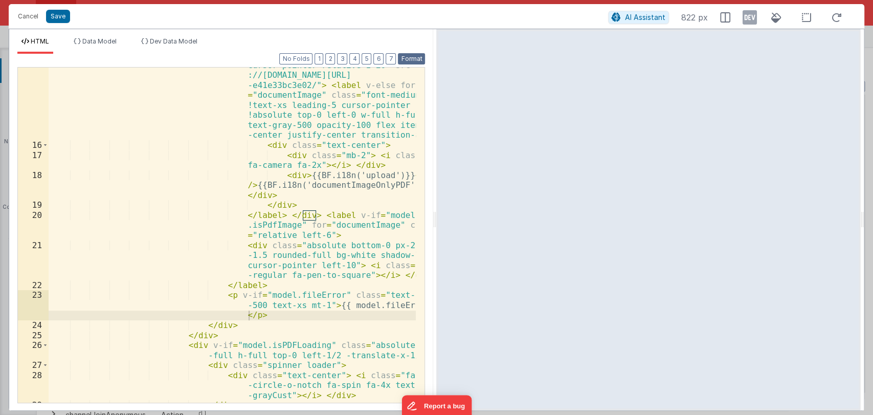
click at [411, 57] on button "Format" at bounding box center [411, 58] width 27 height 11
click at [60, 14] on button "Save" at bounding box center [58, 16] width 24 height 13
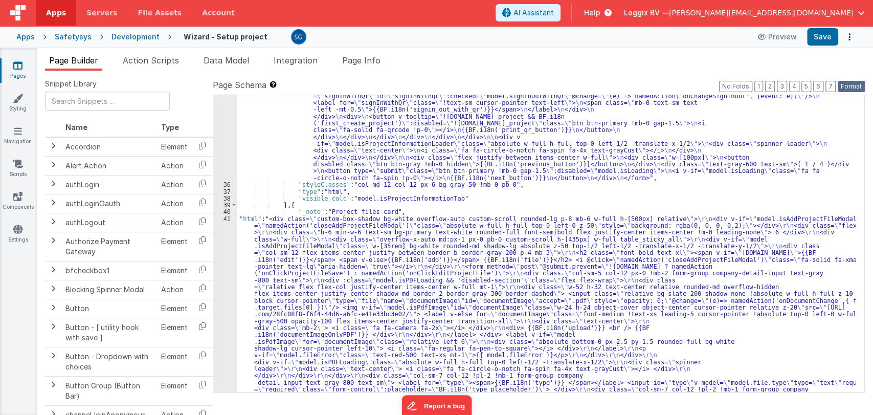
click at [844, 83] on button "Format" at bounding box center [851, 86] width 27 height 11
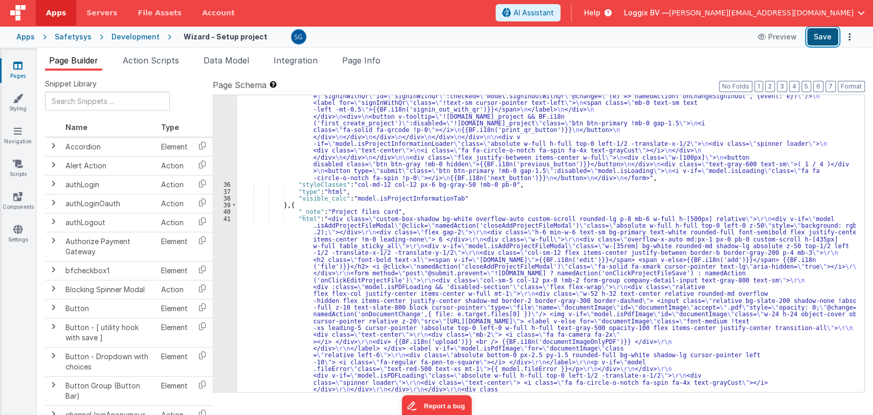
click at [820, 40] on button "Save" at bounding box center [822, 36] width 31 height 17
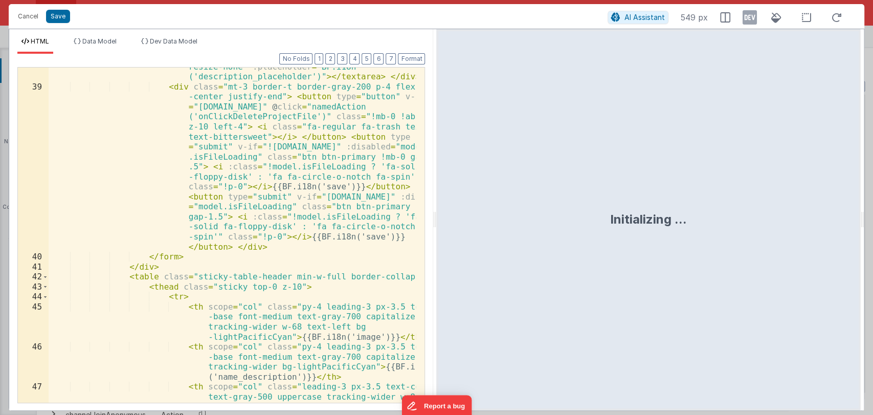
scroll to position [1206, 0]
click at [257, 260] on div "< div class = "col-sm-12 col-12 !mb-3 form-group company -detail-input text-gra…" at bounding box center [233, 249] width 368 height 475
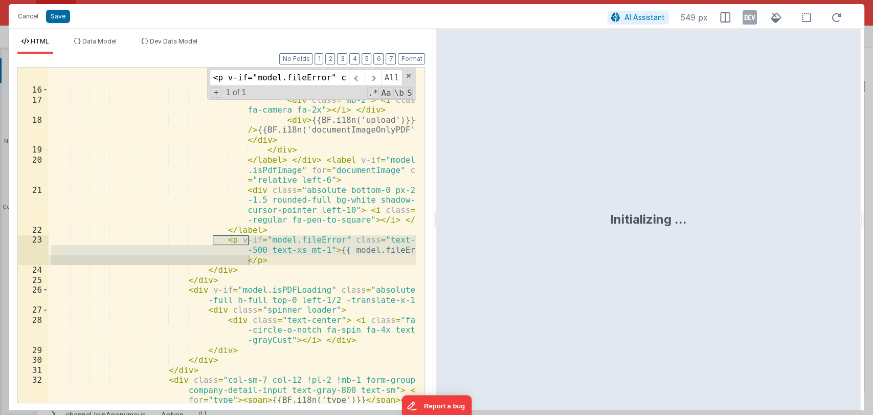
scroll to position [0, 250]
type input "<p v-if="model.fileError" class="text-red-500 text-xs mt-1">{{ model.fileError …"
click at [273, 264] on div "< div class = "w-52 h-32 text-center relative rounded-md overflow-hidden flex i…" at bounding box center [232, 234] width 367 height 335
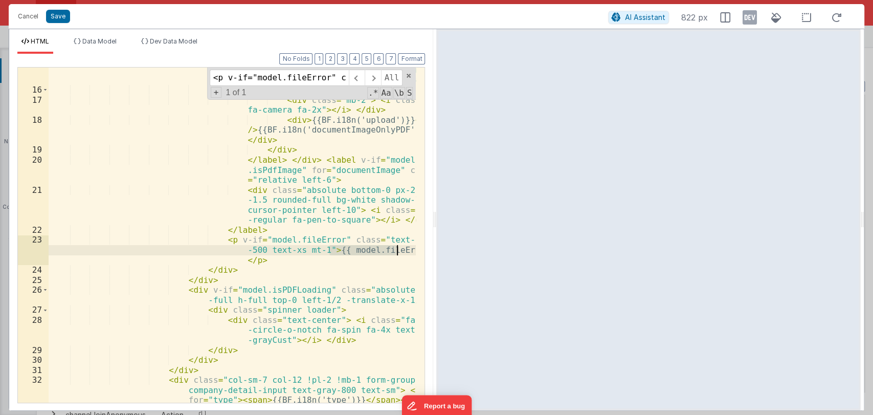
drag, startPoint x: 329, startPoint y: 249, endPoint x: 397, endPoint y: 251, distance: 68.0
click at [397, 251] on div "< div class = "w-52 h-32 text-center relative rounded-md overflow-hidden flex i…" at bounding box center [233, 172] width 368 height 615
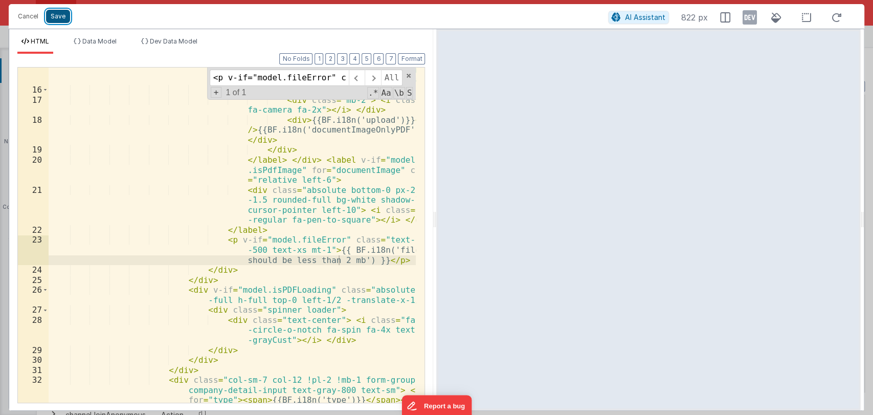
click at [60, 12] on button "Save" at bounding box center [58, 16] width 24 height 13
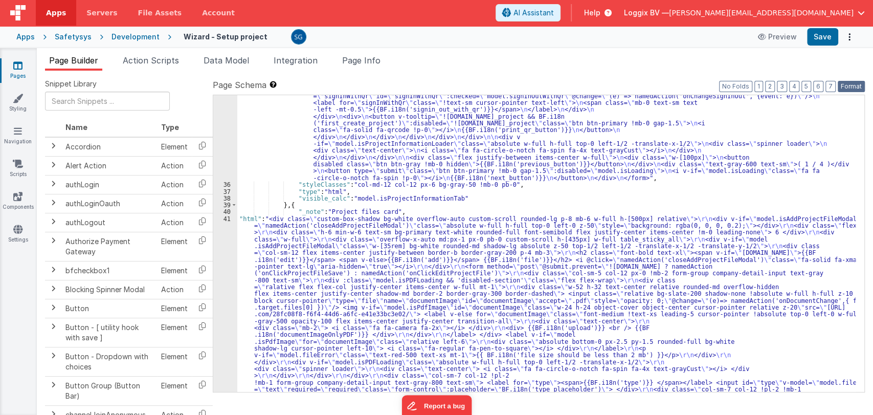
click at [854, 83] on button "Format" at bounding box center [851, 86] width 27 height 11
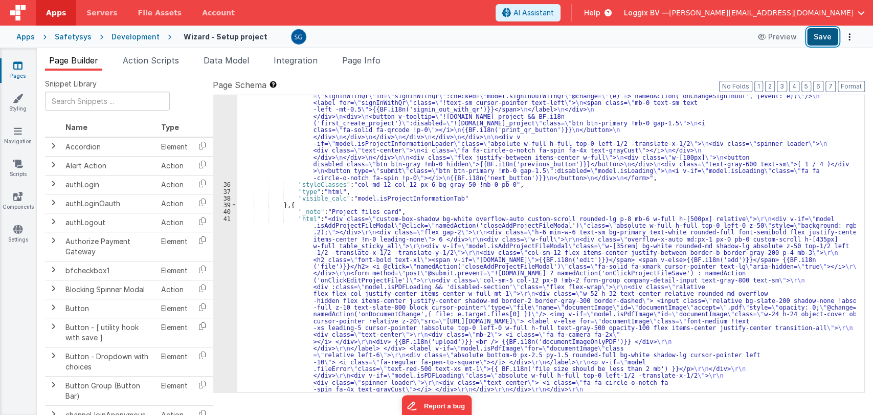
click at [818, 38] on button "Save" at bounding box center [822, 36] width 31 height 17
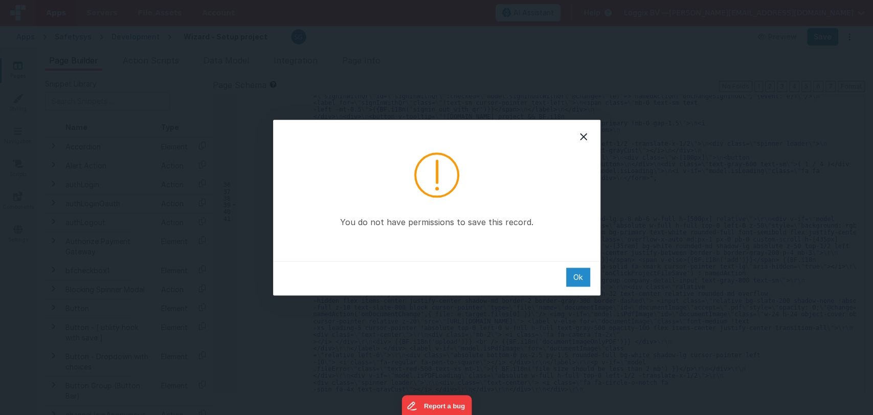
click at [581, 276] on div "Ok" at bounding box center [578, 276] width 24 height 19
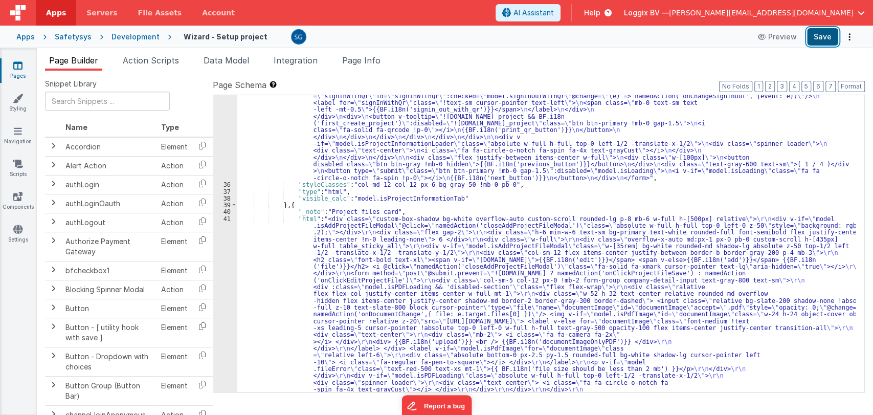
click at [830, 36] on button "Save" at bounding box center [822, 36] width 31 height 17
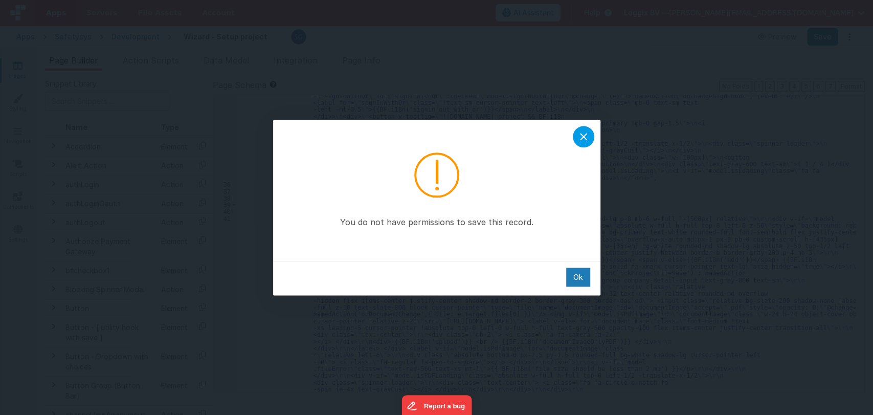
click at [584, 130] on icon at bounding box center [583, 136] width 12 height 12
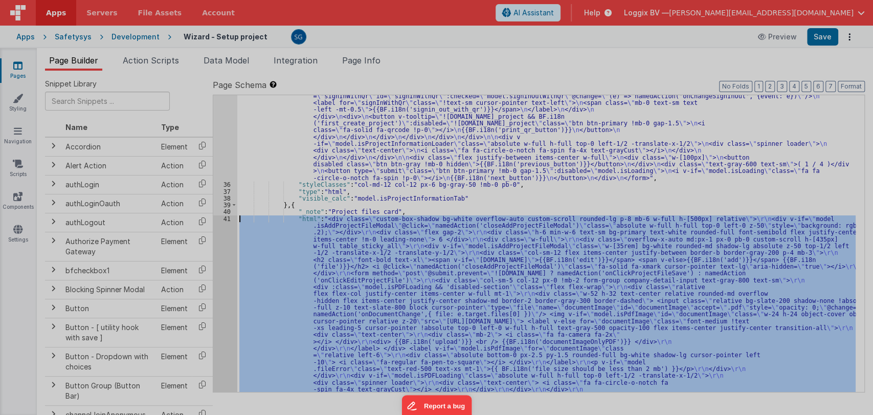
click at [227, 218] on div "< div class = "custom-box-shadow bg-white overflow -auto custom-scroll rounded-…" at bounding box center [232, 304] width 367 height 495
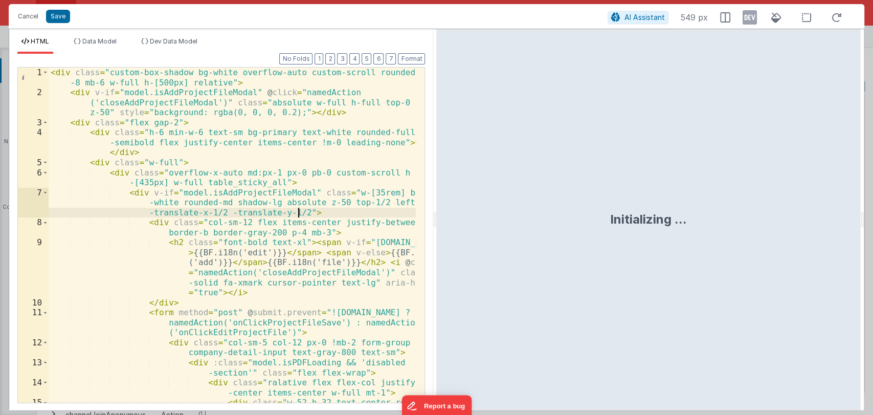
click at [311, 213] on div "< div class = "custom-box-shadow bg-white overflow-auto custom-scroll rounded-l…" at bounding box center [233, 354] width 368 height 575
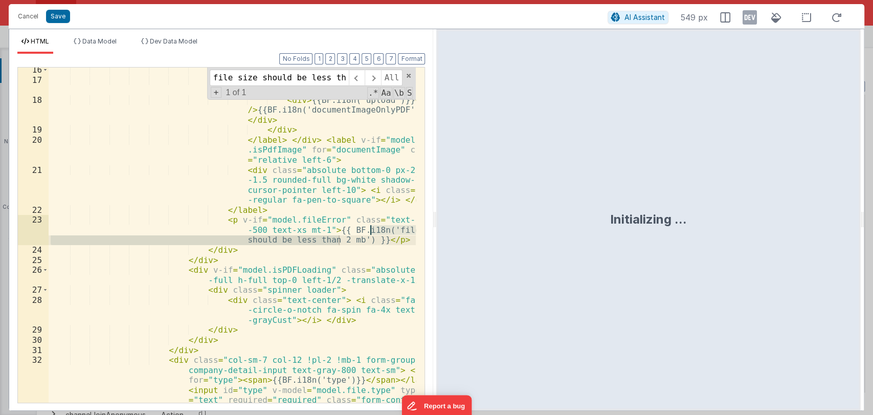
scroll to position [0, 20]
type input "file size should be less than 2 mb"
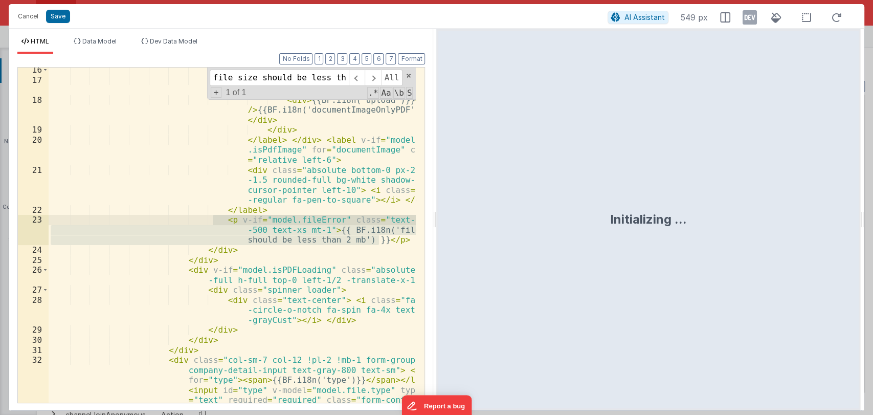
drag, startPoint x: 381, startPoint y: 239, endPoint x: 213, endPoint y: 222, distance: 169.1
click at [213, 222] on div "< div class = "text-center" > < div class = "mb-2" > < i class = "fa fa-camera …" at bounding box center [233, 267] width 368 height 405
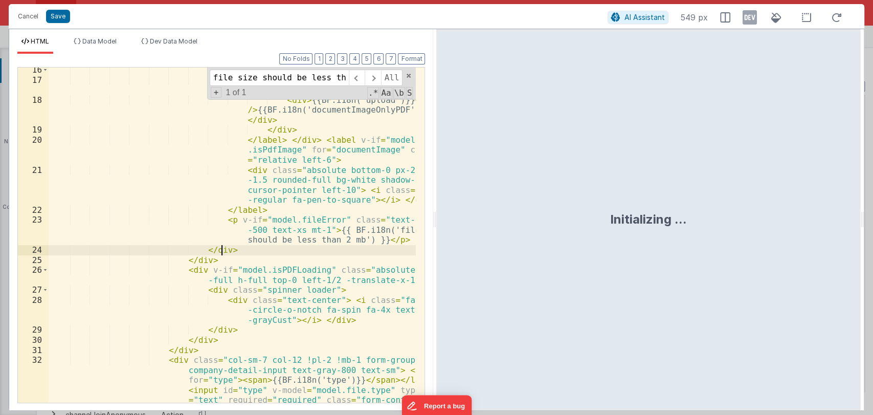
click at [302, 252] on div "< div class = "text-center" > < div class = "mb-2" > < i class = "fa fa-camera …" at bounding box center [233, 267] width 368 height 405
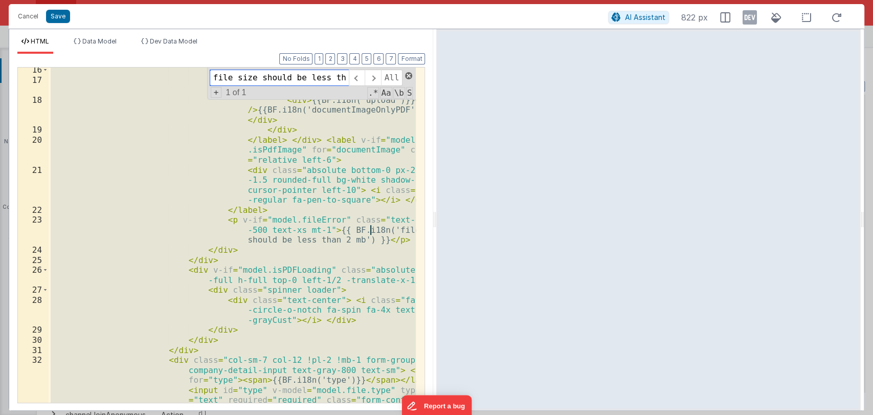
scroll to position [0, 20]
click at [410, 75] on span at bounding box center [408, 75] width 7 height 7
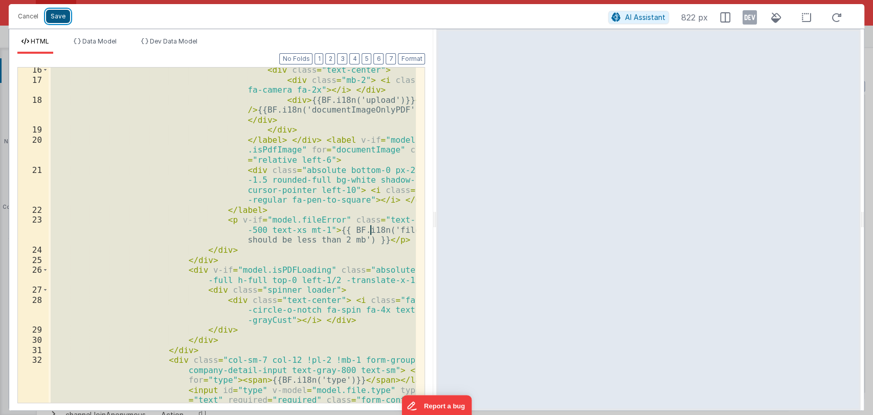
click at [59, 18] on button "Save" at bounding box center [58, 16] width 24 height 13
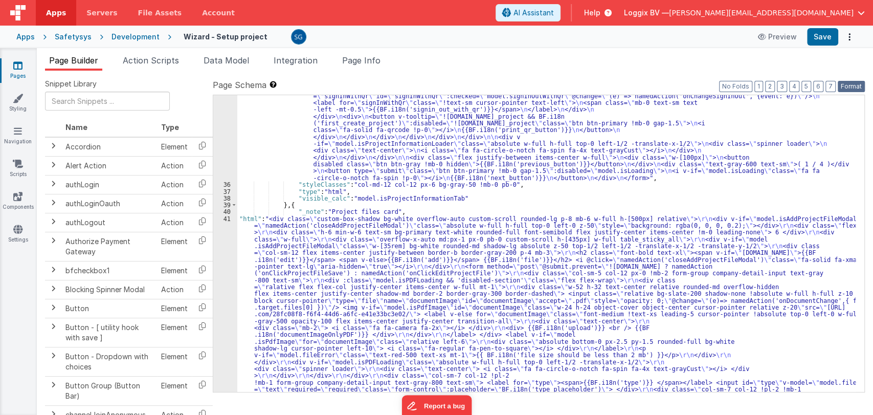
click at [845, 83] on button "Format" at bounding box center [851, 86] width 27 height 11
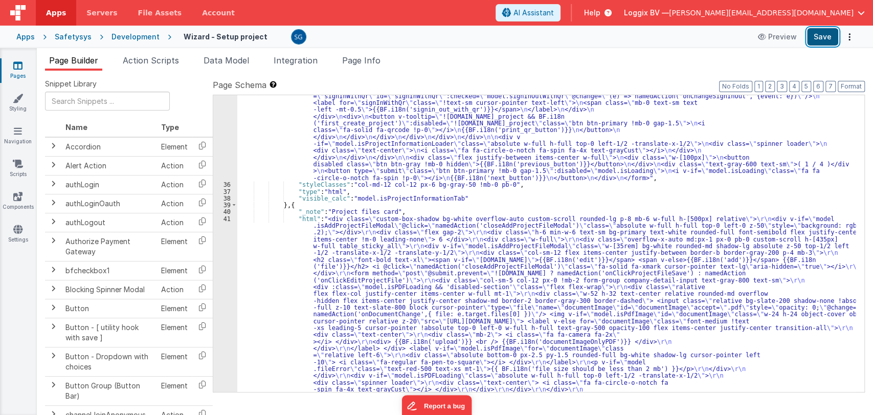
click at [827, 33] on button "Save" at bounding box center [822, 36] width 31 height 17
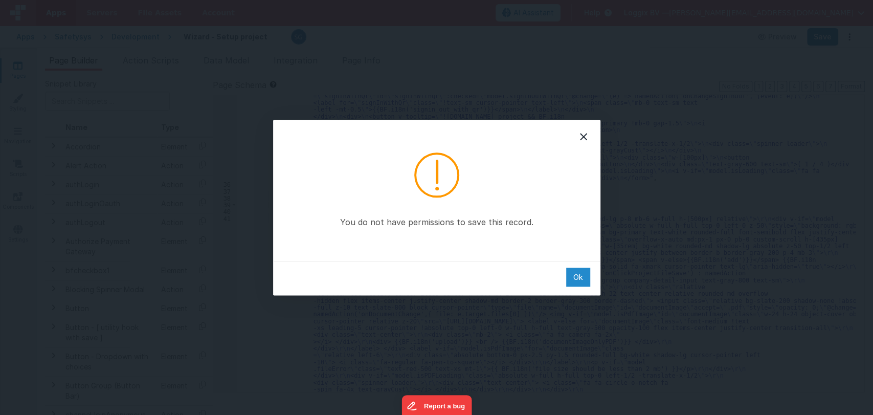
click at [574, 272] on div "Ok" at bounding box center [578, 276] width 24 height 19
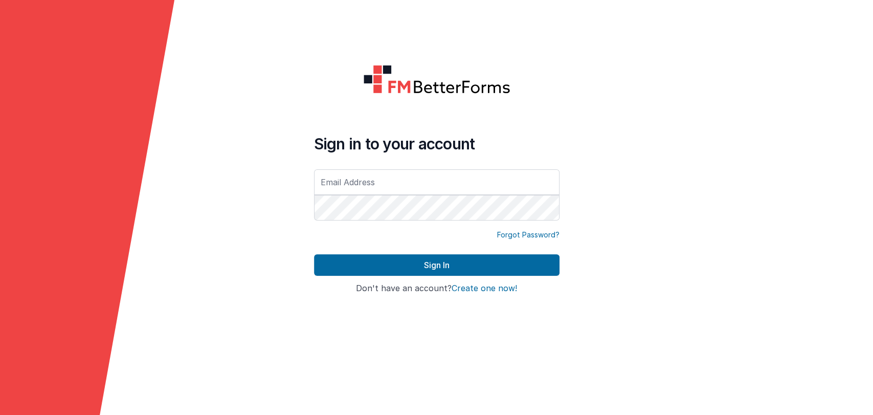
type input "[PERSON_NAME][EMAIL_ADDRESS][DOMAIN_NAME]"
click at [314, 254] on button "Sign In" at bounding box center [436, 264] width 245 height 21
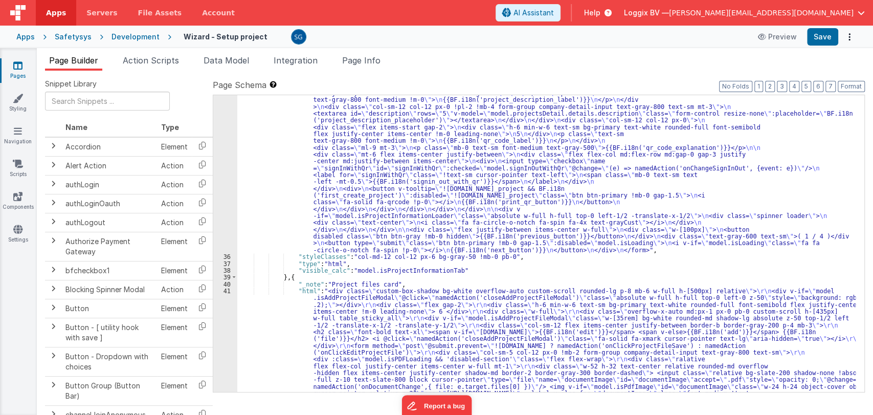
scroll to position [585, 0]
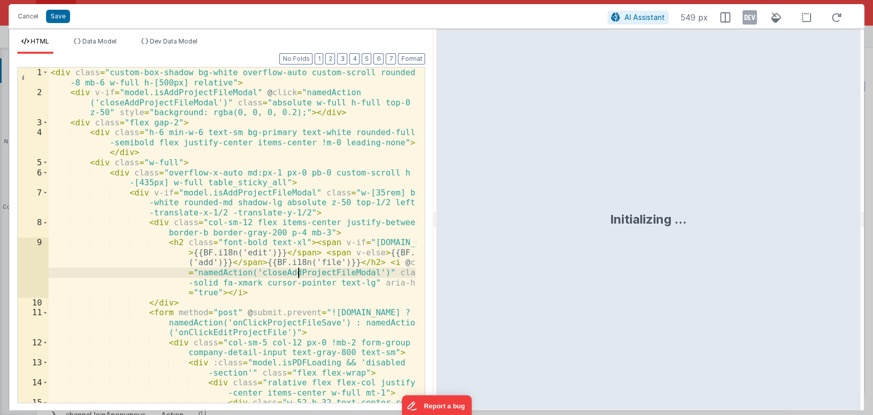
click at [298, 276] on div "< div class = "custom-box-shadow bg-white overflow-auto custom-scroll rounded-l…" at bounding box center [233, 354] width 368 height 575
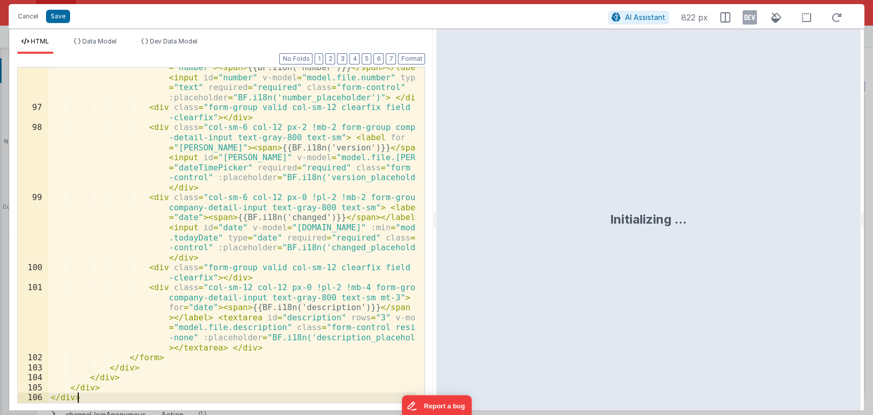
scroll to position [2735, 0]
click at [411, 61] on button "Format" at bounding box center [411, 58] width 27 height 11
click at [53, 17] on button "Save" at bounding box center [58, 16] width 24 height 13
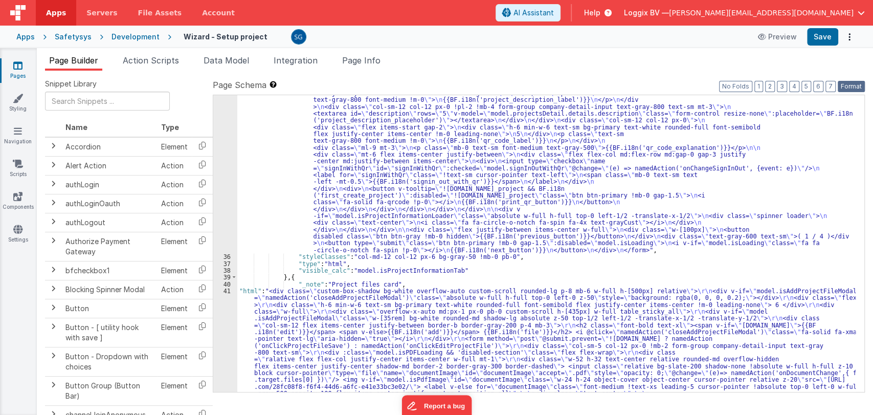
click at [849, 82] on button "Format" at bounding box center [851, 86] width 27 height 11
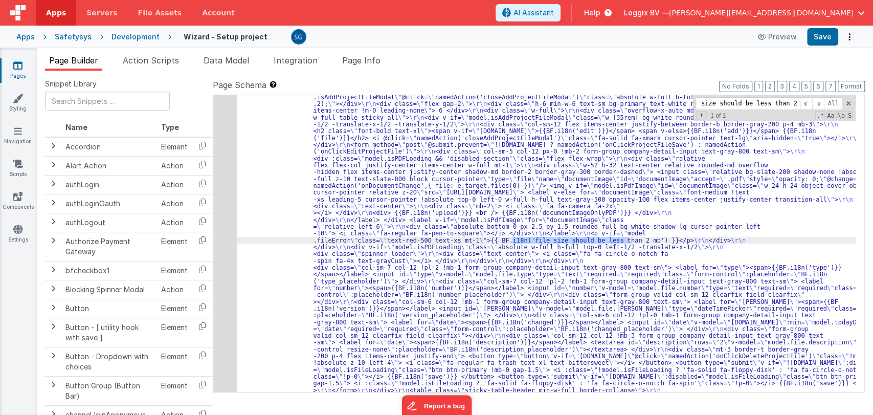
scroll to position [785, 0]
type input "file size should be less than 2 mb"
click at [824, 34] on button "Save" at bounding box center [822, 36] width 31 height 17
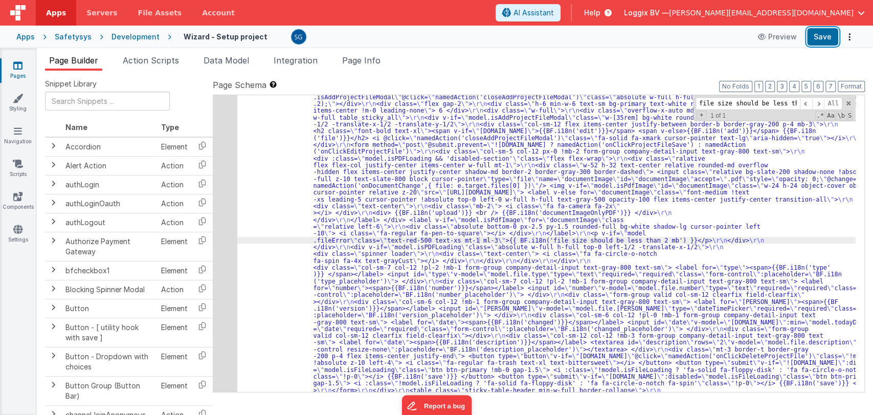
drag, startPoint x: 820, startPoint y: 39, endPoint x: 745, endPoint y: 80, distance: 85.3
click at [745, 80] on div "Apps Servers File Assets Account Some FUTURE Slot AI Assistant Help Loggix BV —…" at bounding box center [436, 207] width 873 height 415
click at [818, 40] on button "Save" at bounding box center [822, 36] width 31 height 17
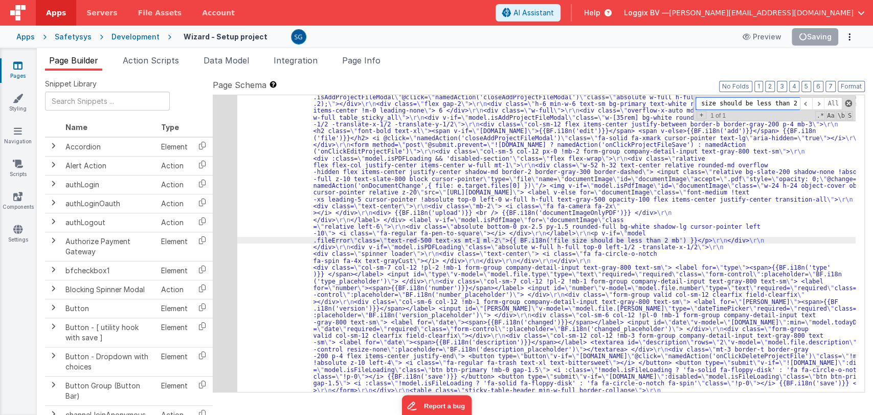
click at [848, 105] on span at bounding box center [848, 103] width 7 height 7
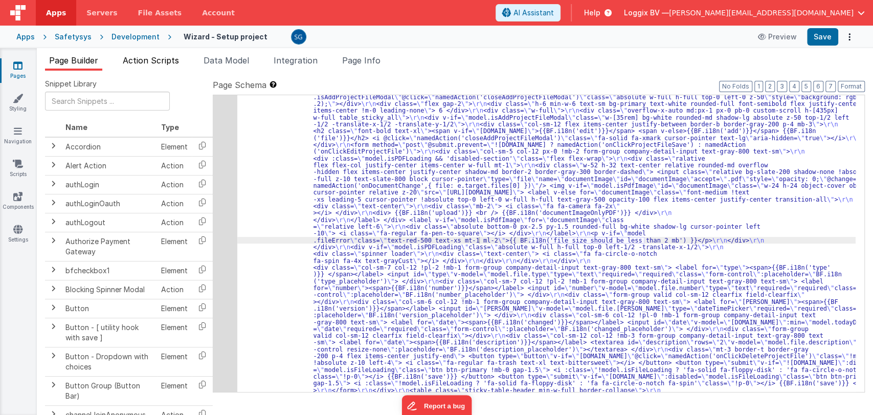
click at [145, 56] on span "Action Scripts" at bounding box center [151, 60] width 56 height 10
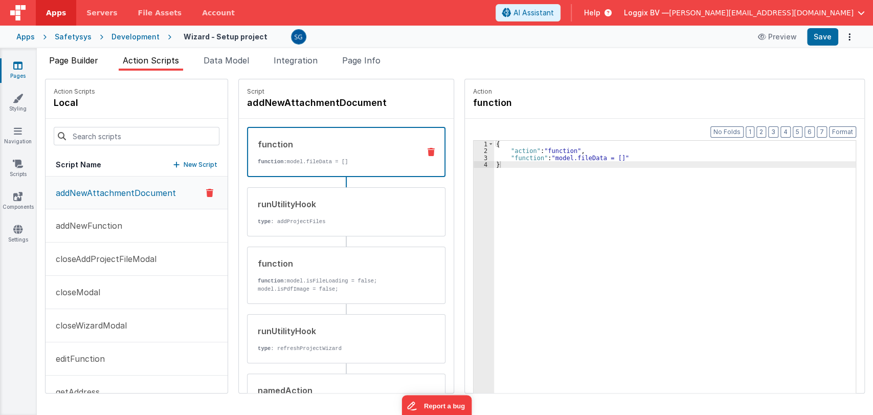
click at [83, 60] on span "Page Builder" at bounding box center [73, 60] width 49 height 10
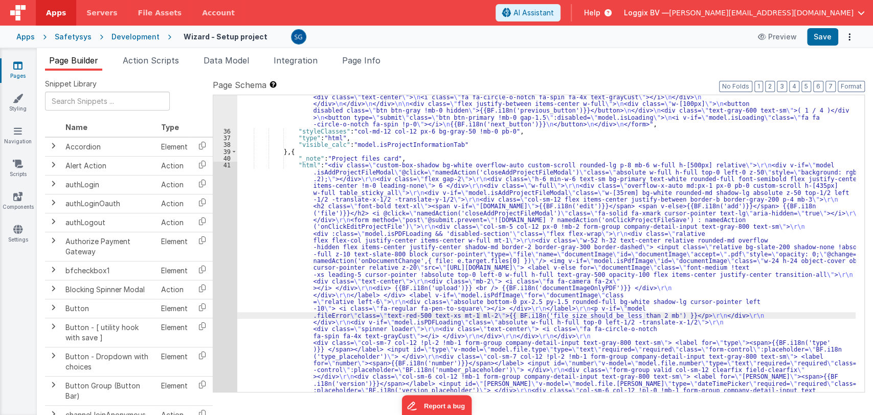
scroll to position [709, 0]
click at [380, 263] on div ""html" : "<form autocomplete= \" off \" method= \" post \" @submit.prevent= \" …" at bounding box center [546, 376] width 618 height 1408
click at [155, 55] on span "Action Scripts" at bounding box center [151, 60] width 56 height 10
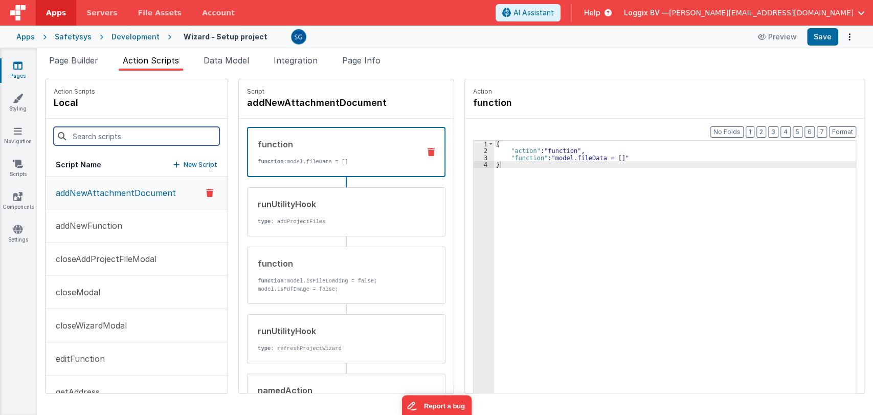
click at [117, 138] on input at bounding box center [137, 136] width 166 height 18
paste input "onDocumentChange"
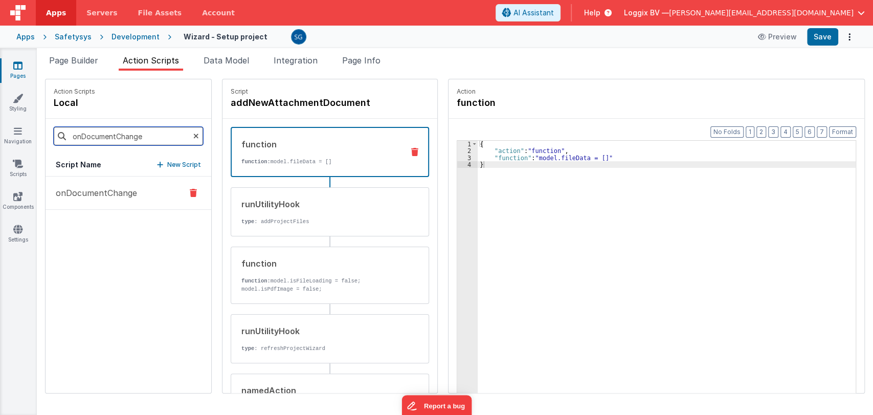
type input "onDocumentChange"
click at [121, 185] on button "onDocumentChange" at bounding box center [129, 192] width 166 height 33
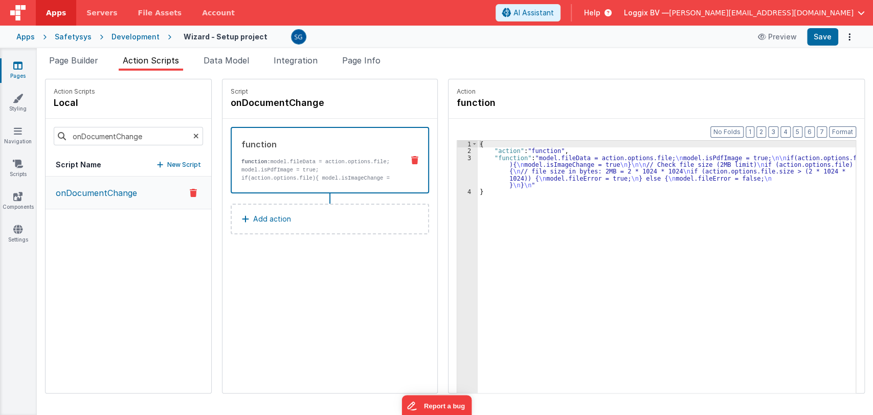
click at [458, 157] on div "3" at bounding box center [467, 171] width 20 height 34
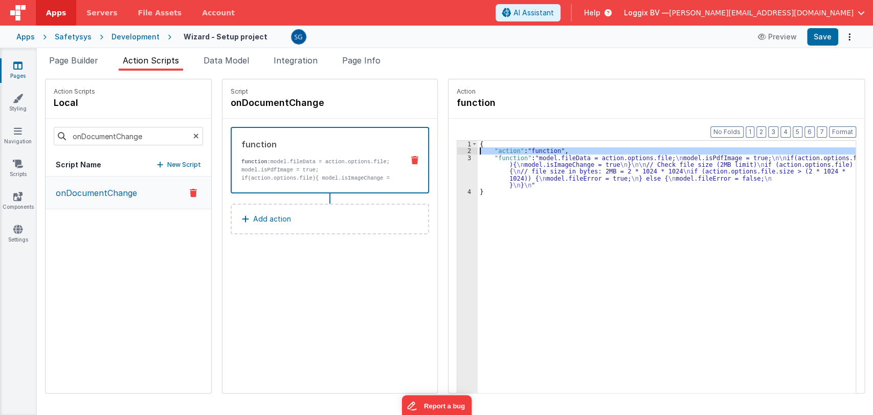
click at [457, 152] on div "2" at bounding box center [467, 150] width 20 height 7
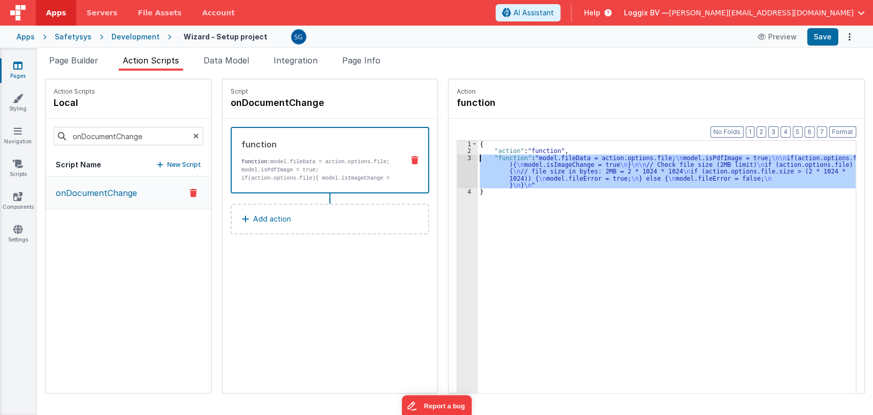
click at [457, 158] on div "3" at bounding box center [467, 171] width 20 height 34
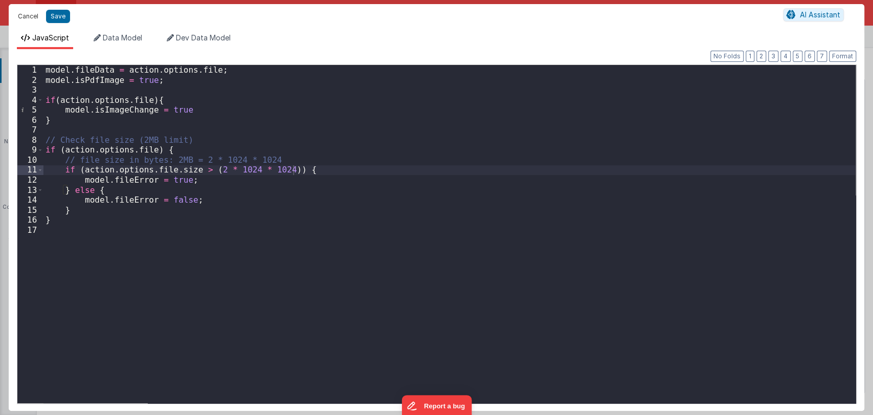
drag, startPoint x: 25, startPoint y: 16, endPoint x: 161, endPoint y: 83, distance: 151.6
click at [25, 16] on button "Cancel" at bounding box center [28, 16] width 31 height 14
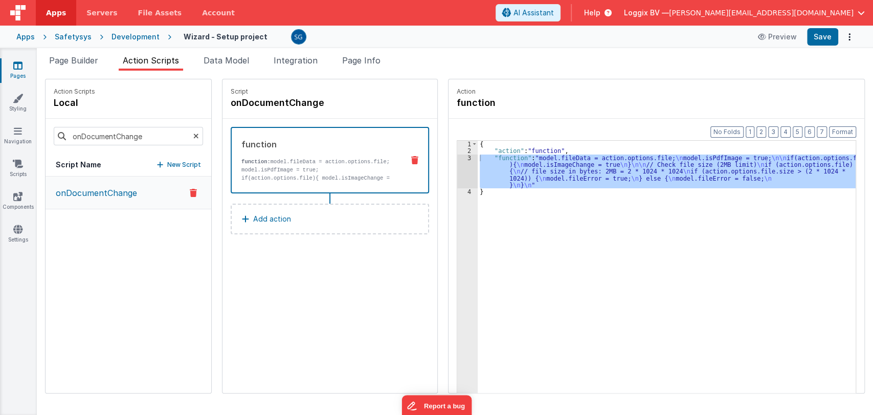
click at [14, 72] on link "Pages" at bounding box center [17, 70] width 37 height 20
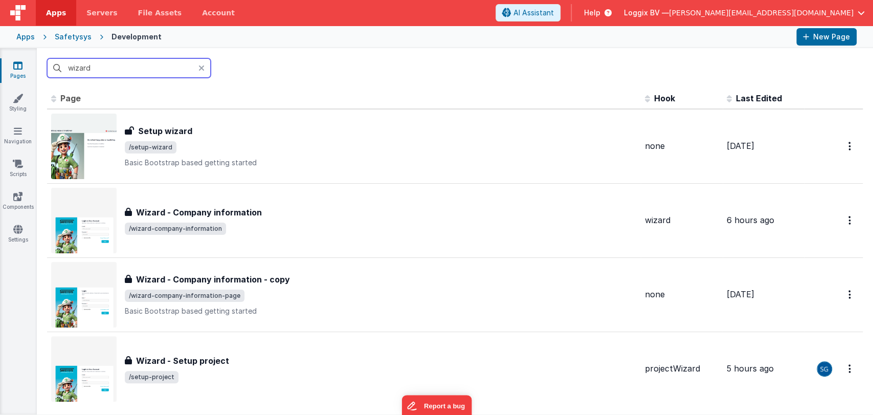
click at [116, 65] on input "wizard" at bounding box center [129, 67] width 164 height 19
type input "w"
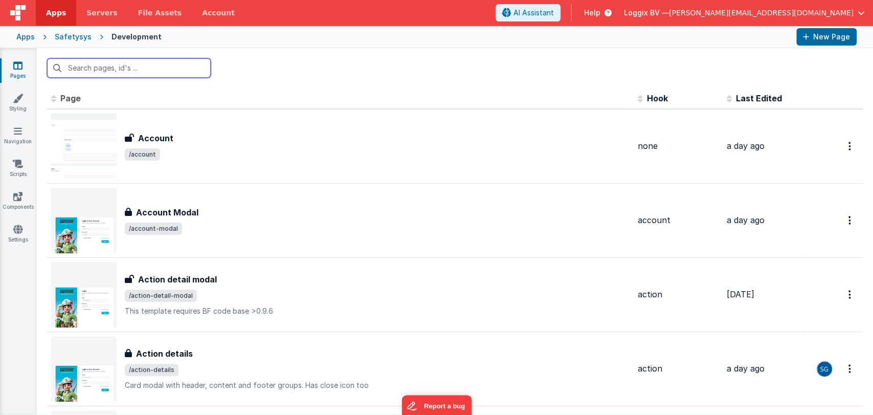
click at [116, 65] on input "text" at bounding box center [129, 67] width 164 height 19
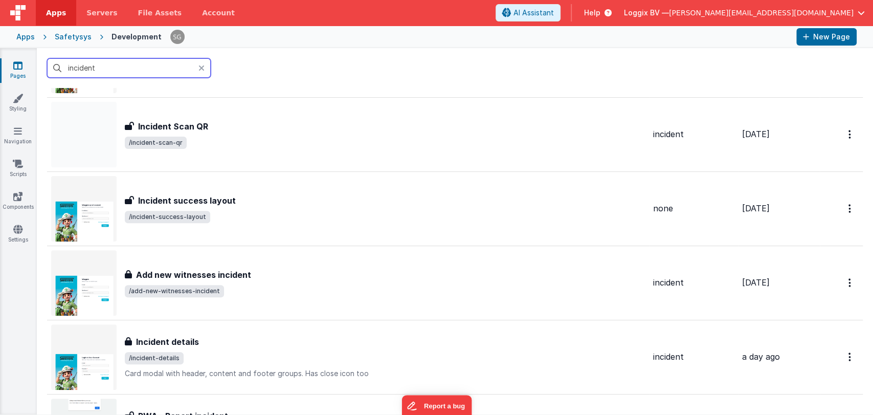
scroll to position [236, 0]
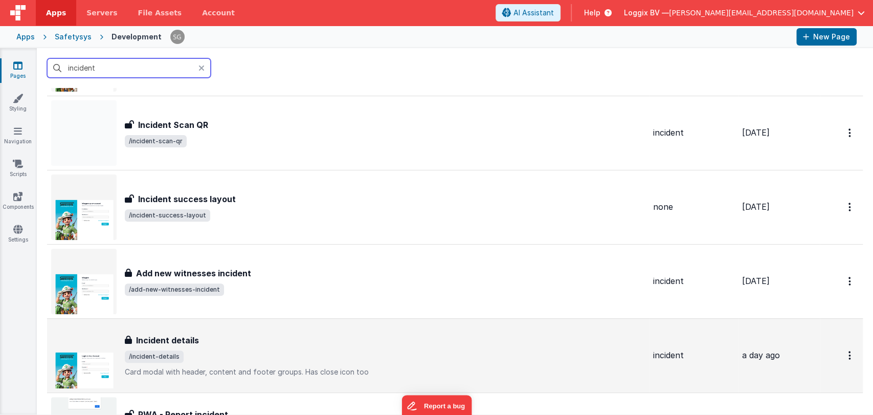
type input "incident"
click at [174, 334] on h3 "Incident details" at bounding box center [167, 340] width 63 height 12
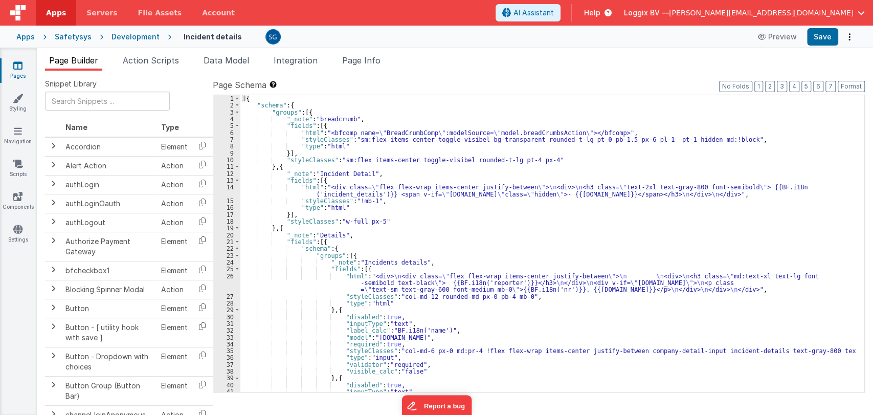
click at [425, 262] on div "[{ "schema" : { "groups" : [{ "_note" : "breadcrumb" , "fields" : [{ "html" : "…" at bounding box center [547, 250] width 615 height 310
click at [237, 268] on span at bounding box center [237, 268] width 6 height 7
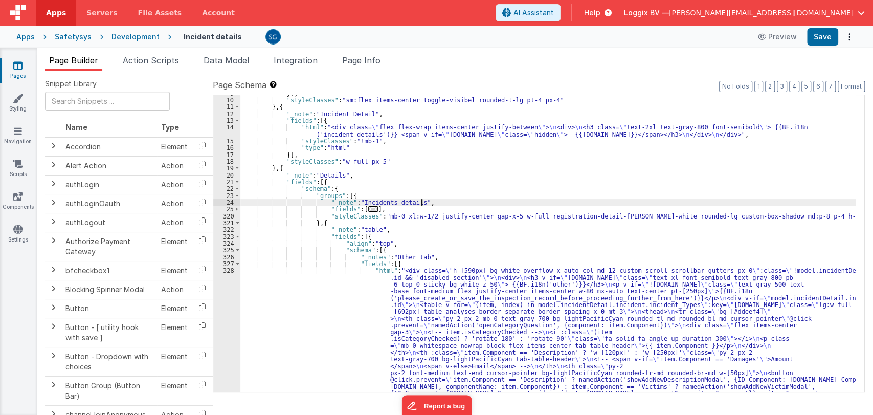
scroll to position [60, 0]
click at [237, 262] on span at bounding box center [238, 263] width 6 height 7
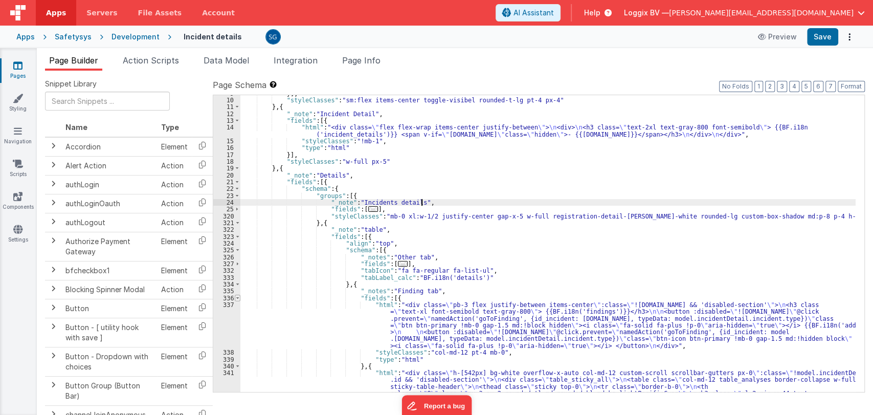
click at [237, 296] on span at bounding box center [238, 298] width 6 height 7
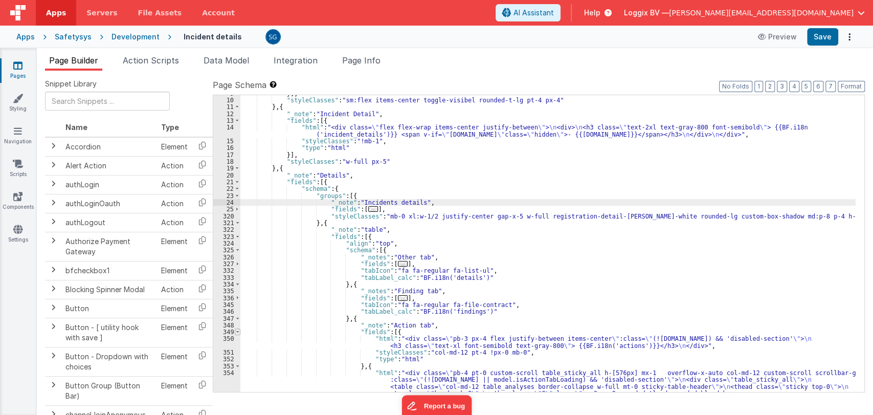
click at [237, 332] on span at bounding box center [238, 331] width 6 height 7
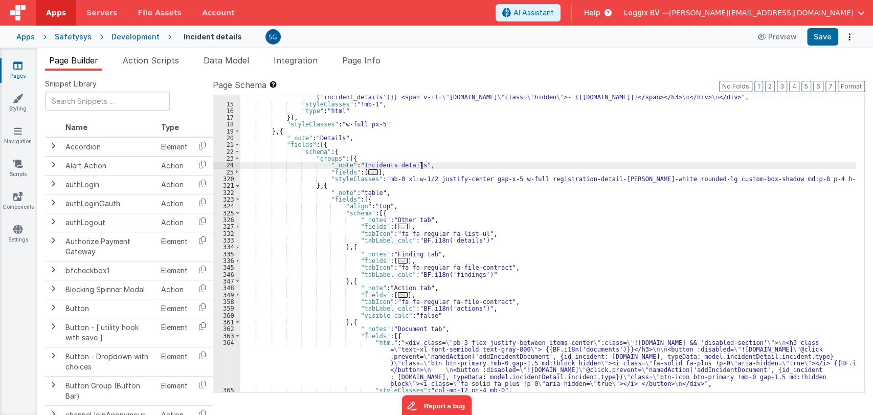
scroll to position [97, 0]
click at [237, 334] on span at bounding box center [238, 335] width 6 height 7
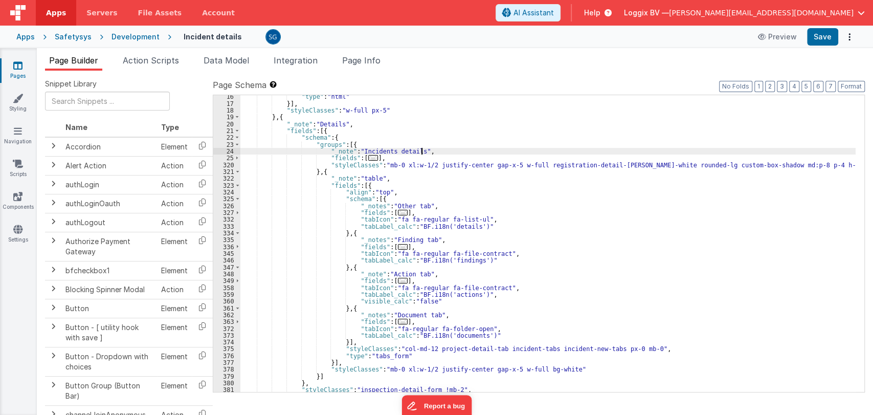
scroll to position [111, 0]
click at [356, 340] on div ""type" : "html" }] , "styleClasses" : "w-full px-5" } , { "_note" : "Details" ,…" at bounding box center [547, 248] width 615 height 310
click at [398, 319] on span "..." at bounding box center [403, 322] width 10 height 6
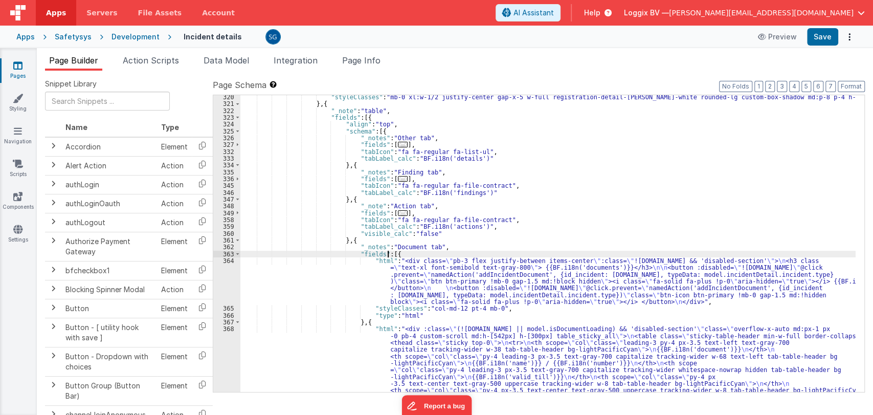
scroll to position [178, 0]
click at [235, 252] on span at bounding box center [238, 254] width 6 height 7
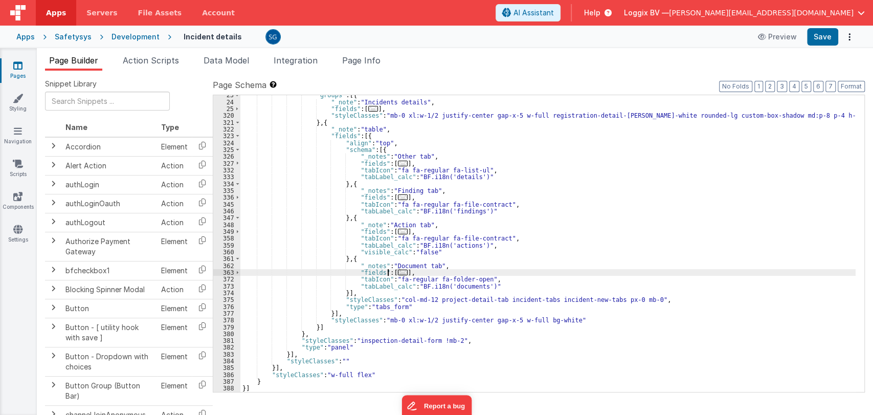
scroll to position [160, 0]
click at [350, 291] on div ""groups" : [{ "_note" : "Incidents details" , "fields" : [ ... ] , "styleClasse…" at bounding box center [547, 247] width 615 height 310
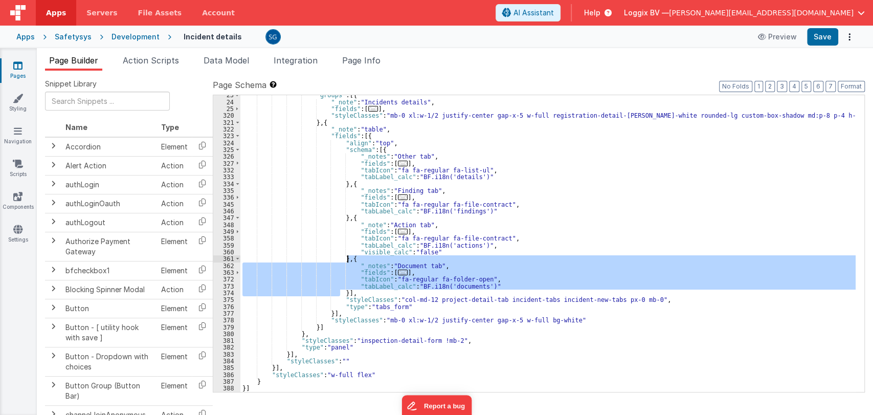
drag, startPoint x: 341, startPoint y: 292, endPoint x: 347, endPoint y: 261, distance: 32.3
click at [347, 261] on div ""groups" : [{ "_note" : "Incidents details" , "fields" : [ ... ] , "styleClasse…" at bounding box center [547, 247] width 615 height 310
click at [341, 291] on div ""groups" : [{ "_note" : "Incidents details" , "fields" : [ ... ] , "styleClasse…" at bounding box center [547, 243] width 615 height 297
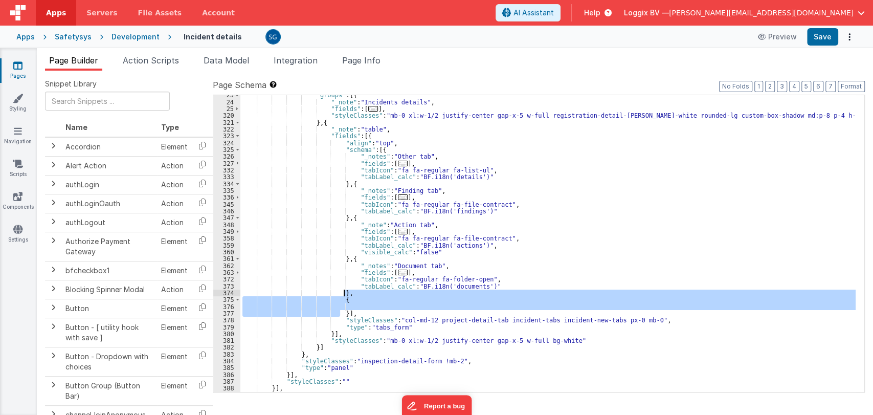
drag, startPoint x: 340, startPoint y: 316, endPoint x: 346, endPoint y: 294, distance: 22.8
click at [346, 294] on div ""groups" : [{ "_note" : "Incidents details" , "fields" : [ ... ] , "styleClasse…" at bounding box center [547, 247] width 615 height 310
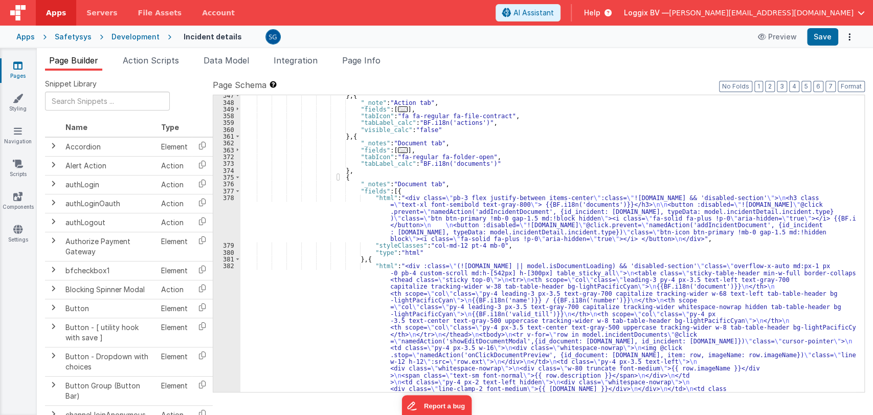
scroll to position [282, 0]
click at [403, 181] on div "} , { "_note" : "Action tab" , "fields" : [ ... ] , "tabIcon" : "fa fa-regular …" at bounding box center [547, 357] width 615 height 528
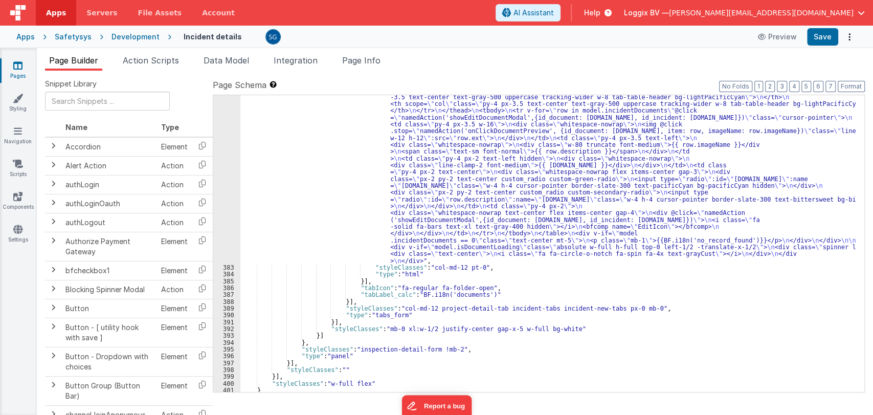
scroll to position [507, 0]
click at [478, 292] on div ""html" : "<div :class= \" (!model.incidentDetail.incident.id || model.isDocumen…" at bounding box center [547, 302] width 615 height 528
click at [411, 291] on div ""html" : "<div :class= \" (!model.incidentDetail.incident.id || model.isDocumen…" at bounding box center [547, 302] width 615 height 528
click at [456, 294] on div ""html" : "<div :class= \" (!model.incidentDetail.incident.id || model.isDocumen…" at bounding box center [547, 302] width 615 height 528
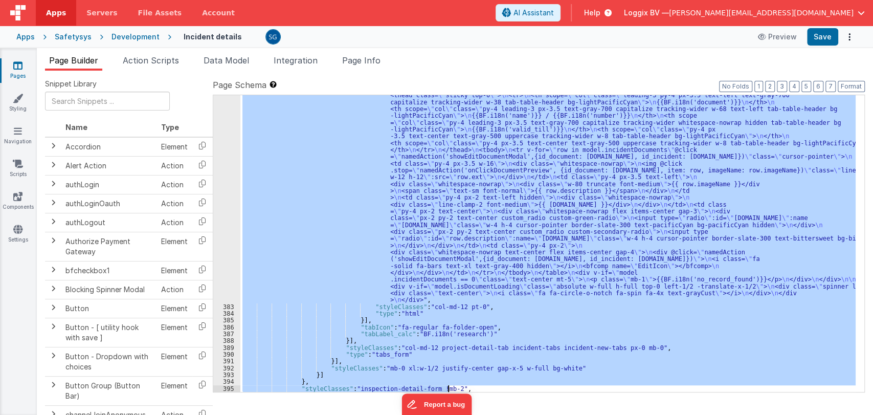
scroll to position [508, 0]
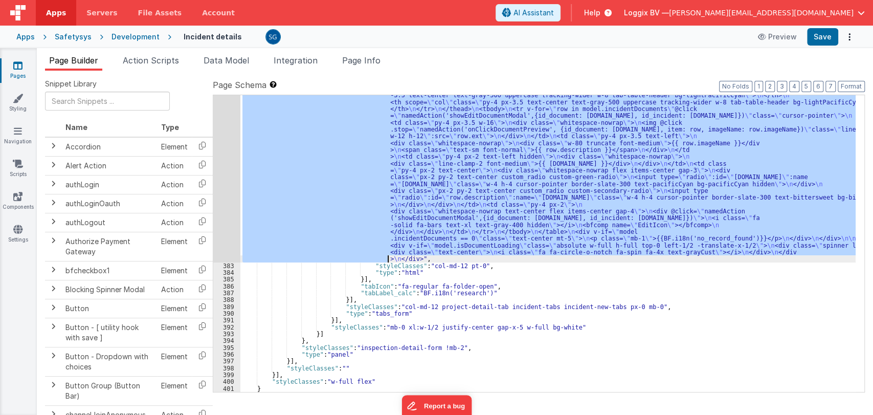
drag, startPoint x: 411, startPoint y: 177, endPoint x: 387, endPoint y: 258, distance: 84.6
click at [387, 258] on div ""html" : "<div :class= \" (!model.incidentDetail.incident.id || model.isDocumen…" at bounding box center [547, 301] width 615 height 528
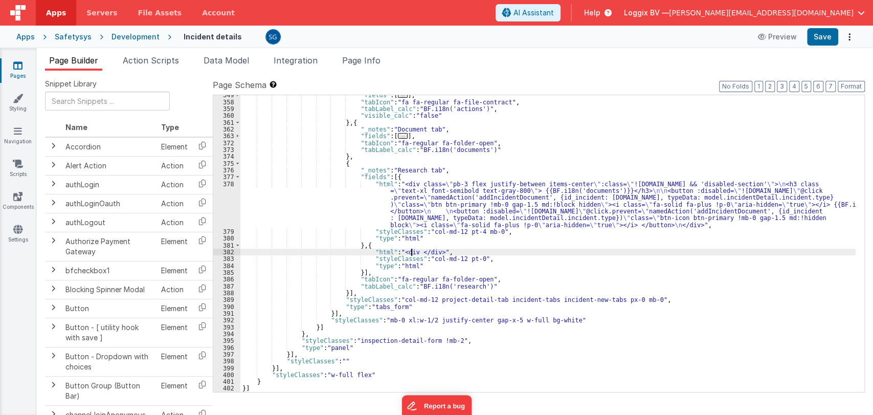
scroll to position [297, 0]
click at [495, 251] on div ""fields" : [ ... ] , "tabIcon" : "fa fa-regular fa-file-contract" , "tabLabel_c…" at bounding box center [547, 247] width 615 height 310
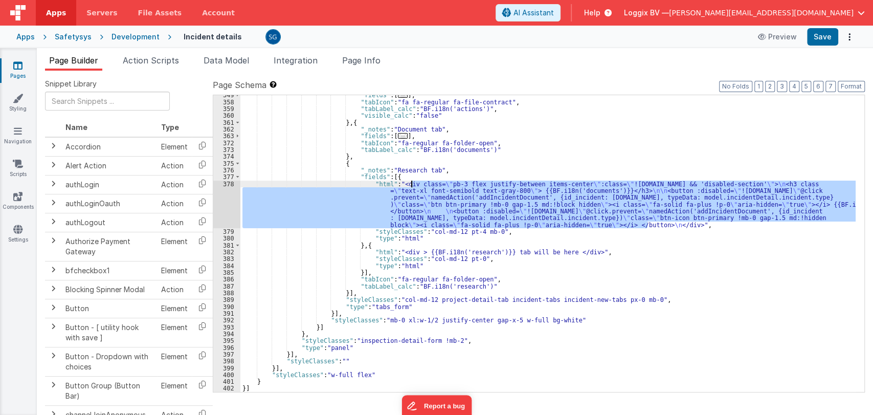
drag, startPoint x: 646, startPoint y: 224, endPoint x: 410, endPoint y: 183, distance: 239.8
click at [410, 183] on div ""fields" : [ ... ] , "tabIcon" : "fa fa-regular fa-file-contract" , "tabLabel_c…" at bounding box center [547, 247] width 615 height 310
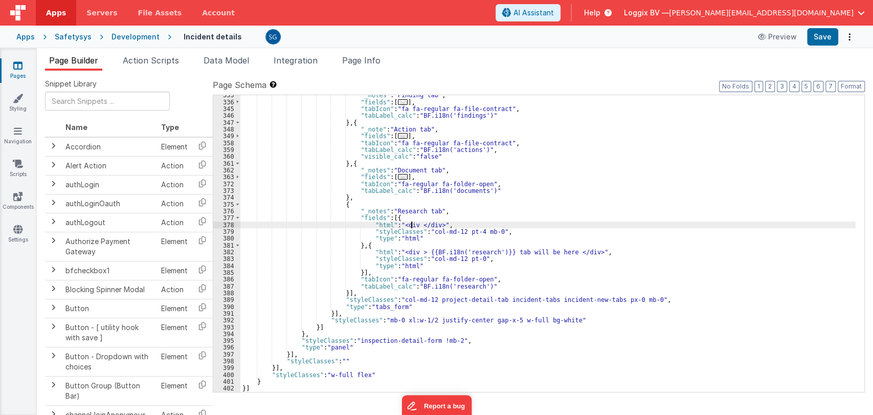
scroll to position [255, 0]
drag, startPoint x: 416, startPoint y: 252, endPoint x: 495, endPoint y: 251, distance: 78.8
click at [495, 251] on div ""_notes" : "Finding tab" , "fields" : [ ... ] , "tabIcon" : "fa fa-regular fa-f…" at bounding box center [547, 247] width 615 height 310
click at [413, 224] on div ""_notes" : "Finding tab" , "fields" : [ ... ] , "tabIcon" : "fa fa-regular fa-f…" at bounding box center [547, 247] width 615 height 310
click at [849, 82] on button "Format" at bounding box center [851, 86] width 27 height 11
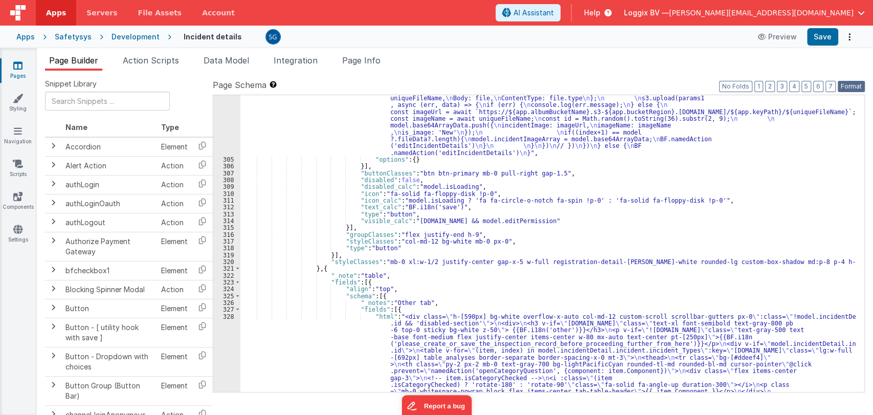
scroll to position [2439, 0]
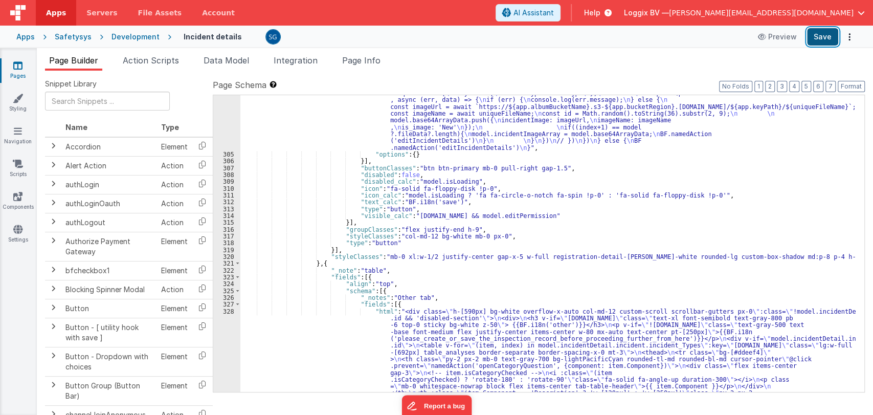
click at [825, 40] on button "Save" at bounding box center [822, 36] width 31 height 17
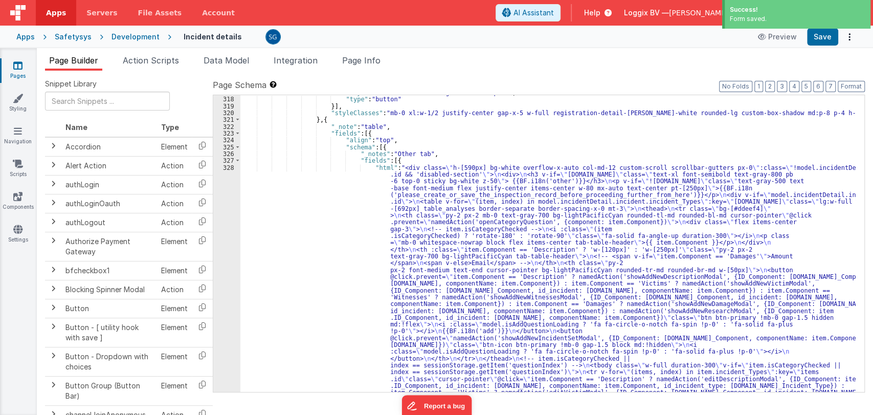
scroll to position [2583, 0]
click at [237, 161] on span at bounding box center [238, 160] width 6 height 7
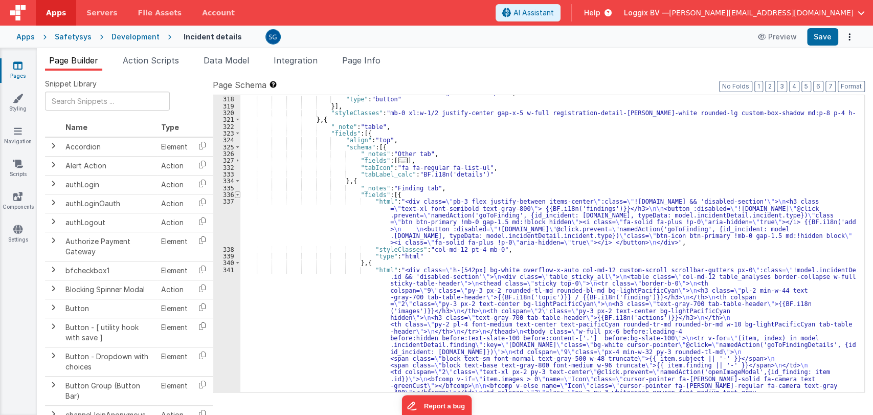
click at [235, 195] on span at bounding box center [238, 194] width 6 height 7
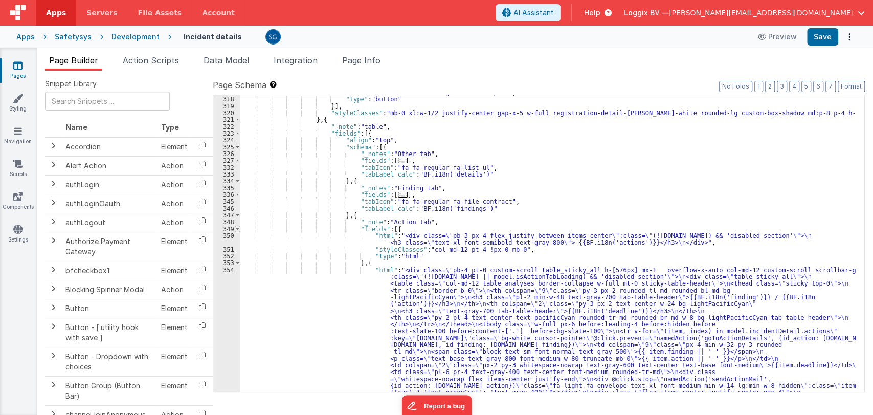
click at [235, 227] on span at bounding box center [238, 229] width 6 height 7
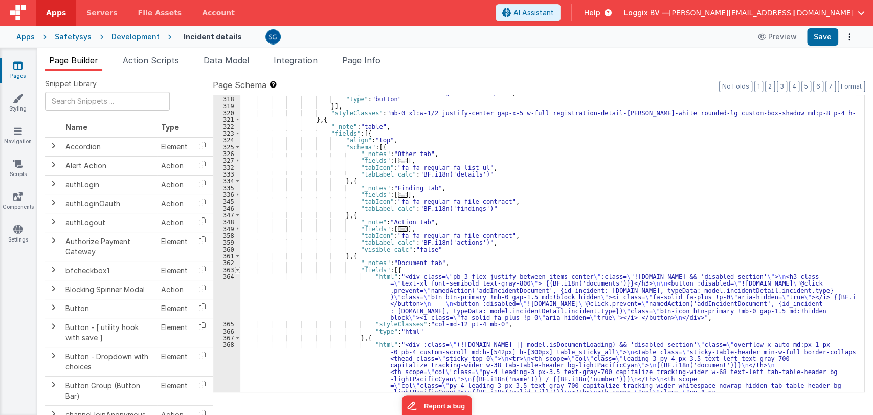
click at [237, 268] on span at bounding box center [238, 269] width 6 height 7
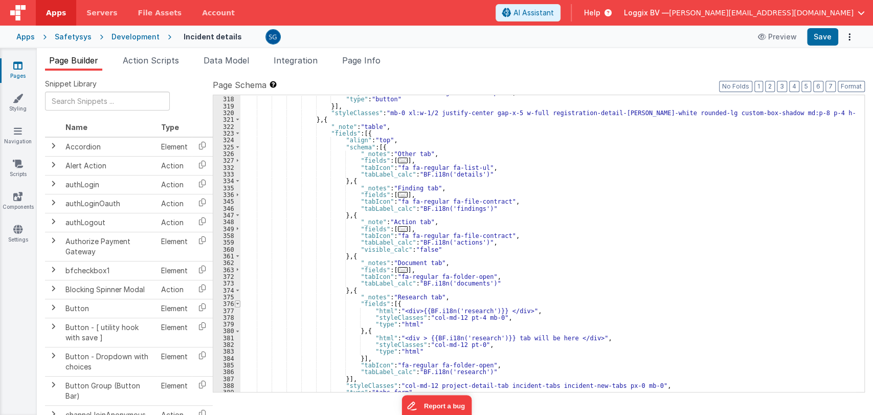
click at [236, 304] on span at bounding box center [238, 303] width 6 height 7
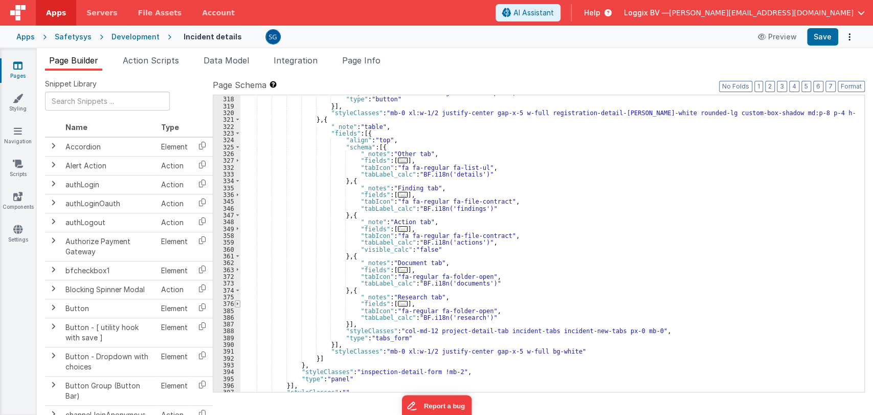
click at [236, 304] on span at bounding box center [238, 303] width 6 height 7
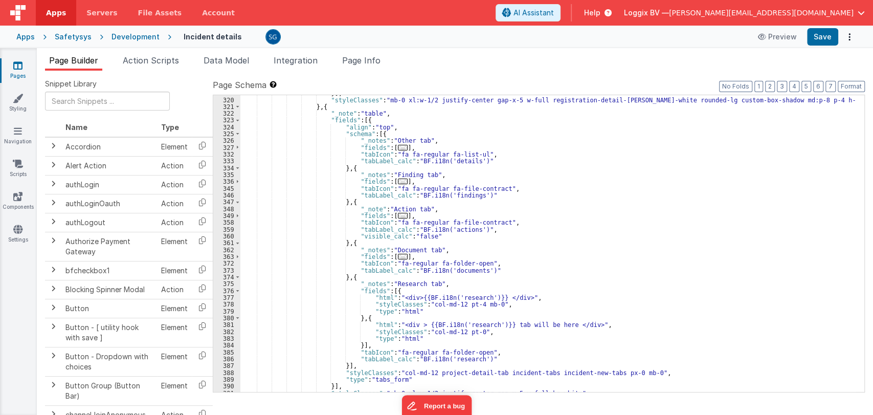
scroll to position [2596, 0]
click at [398, 145] on span "..." at bounding box center [403, 148] width 10 height 6
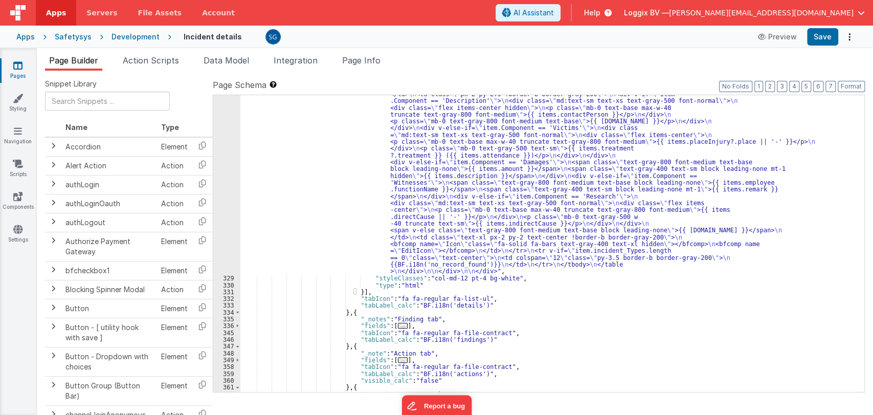
scroll to position [3065, 0]
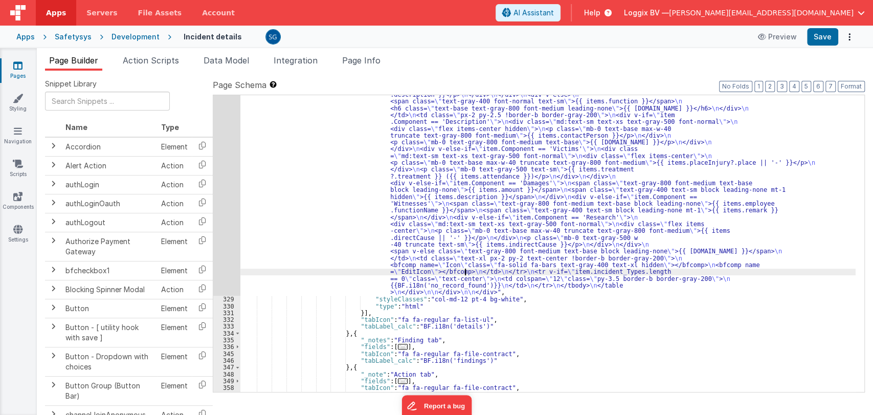
click at [465, 271] on div ""html" : "<div class= \" h-[590px] bg-white overflow-x-auto col-md-12 custom-sc…" at bounding box center [547, 140] width 615 height 917
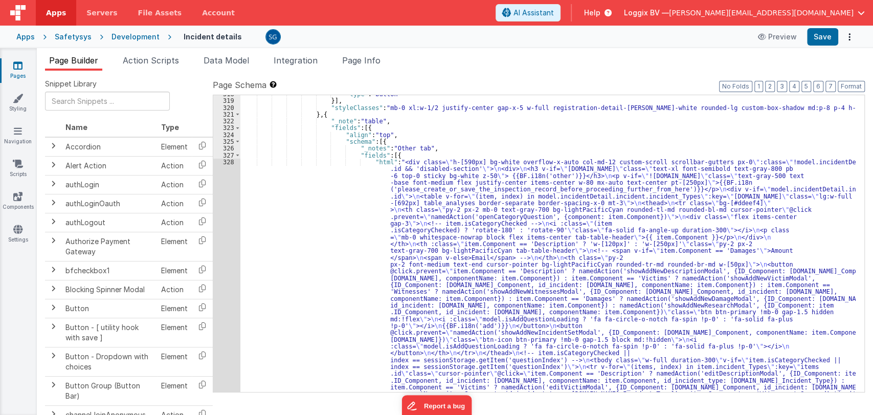
scroll to position [2585, 0]
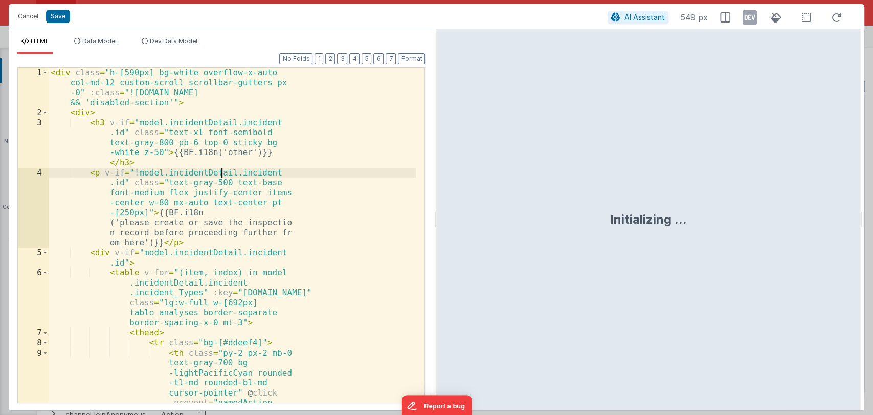
click at [223, 164] on div "< div class = "h-[590px] bg-white overflow-x-auto col-md-12 custom-scroll scrol…" at bounding box center [232, 299] width 367 height 465
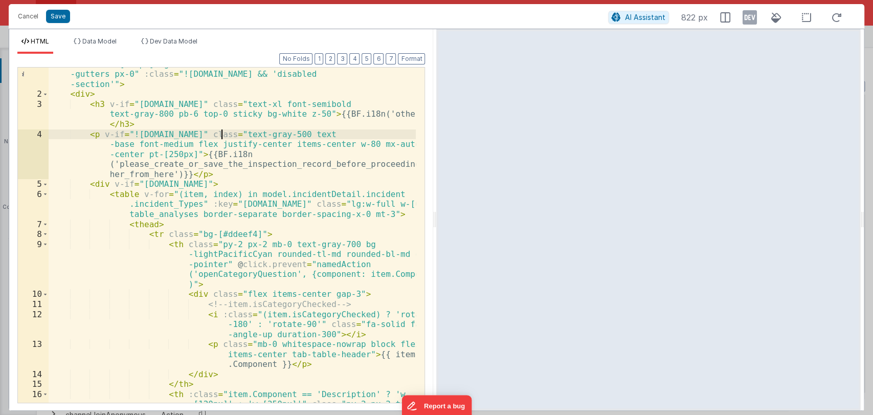
scroll to position [0, 0]
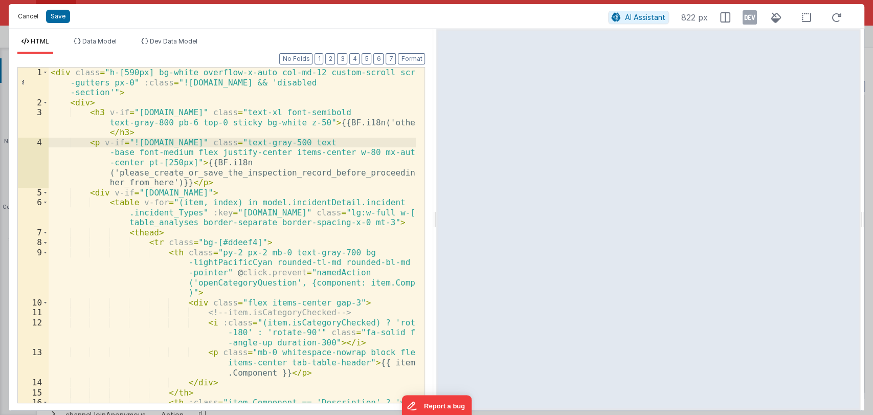
click at [25, 18] on button "Cancel" at bounding box center [28, 16] width 31 height 14
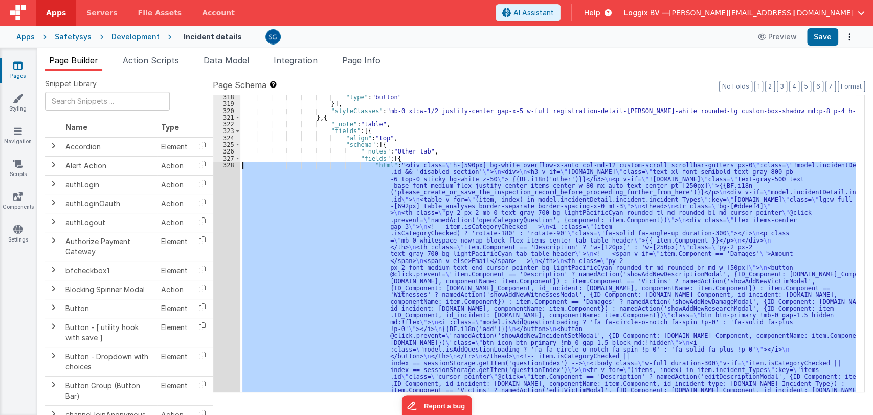
click at [475, 207] on div ""type" : "button" }] , "styleClasses" : "mb-0 xl:w-1/2 justify-center gap-x-5 w…" at bounding box center [547, 243] width 615 height 297
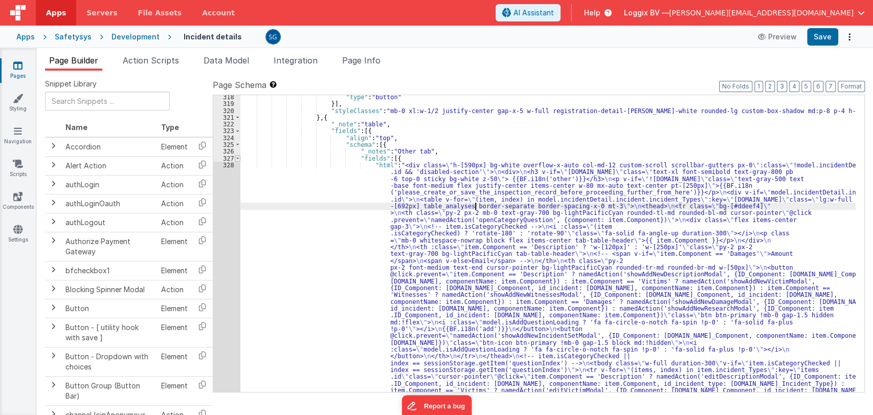
click at [235, 156] on span at bounding box center [238, 158] width 6 height 7
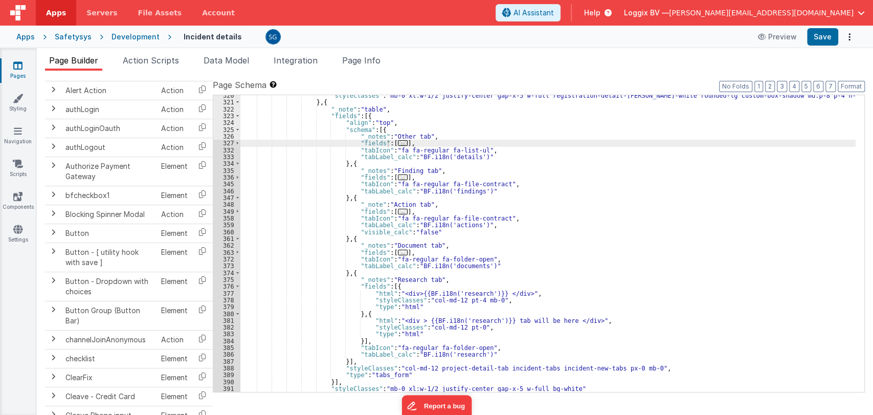
scroll to position [2600, 0]
click at [398, 141] on span "..." at bounding box center [403, 144] width 10 height 6
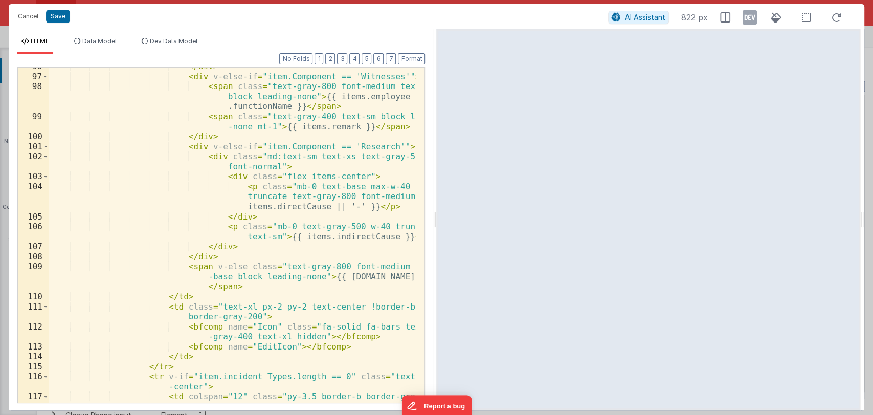
scroll to position [2235, 0]
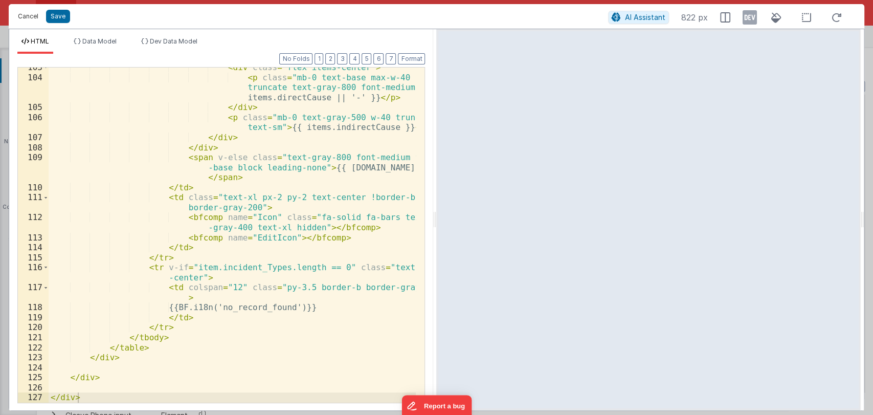
drag, startPoint x: 29, startPoint y: 16, endPoint x: 139, endPoint y: 110, distance: 145.1
click at [139, 110] on div "Cancel Save AI Assistant 822 px HTML Data Model Dev Data Model Format 7 6 5 4 3…" at bounding box center [436, 207] width 855 height 407
click at [29, 14] on button "Cancel" at bounding box center [28, 16] width 31 height 14
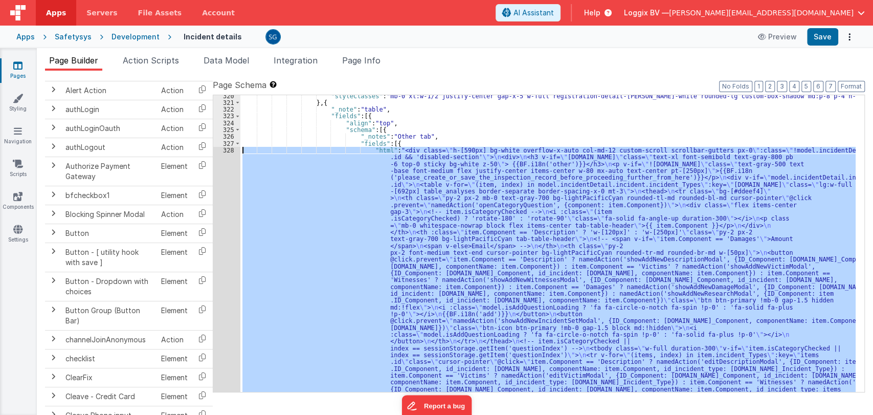
click at [376, 165] on div ""styleClasses" : "mb-0 xl:w-1/2 justify-center gap-x-5 w-full registration-deta…" at bounding box center [547, 243] width 615 height 297
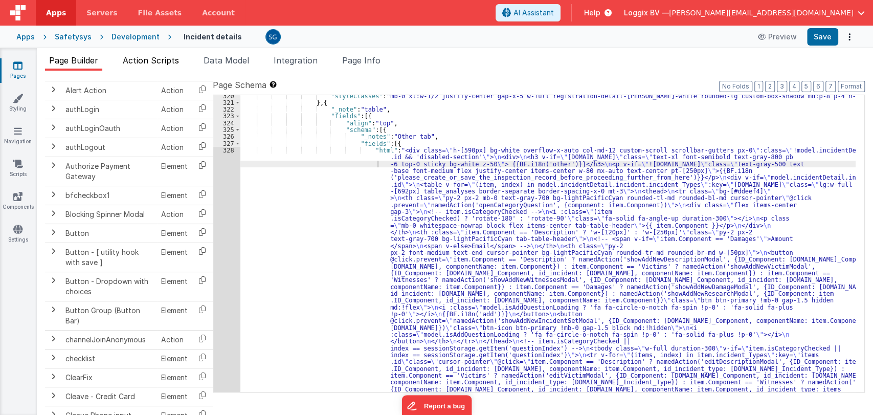
click at [158, 59] on span "Action Scripts" at bounding box center [151, 60] width 56 height 10
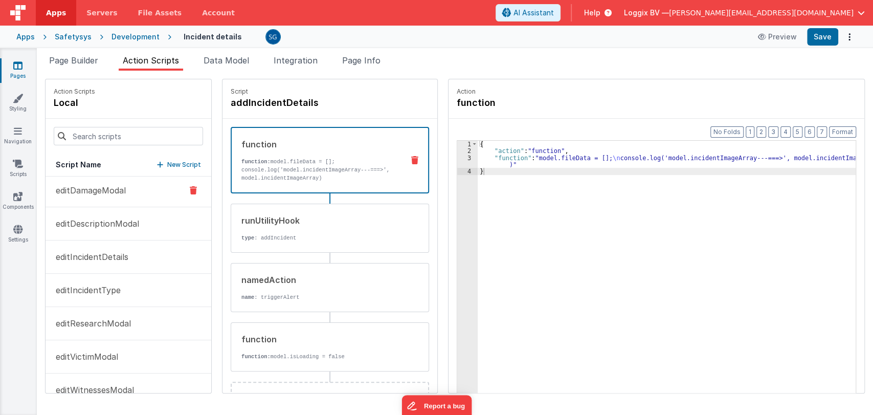
scroll to position [0, 0]
click at [67, 61] on span "Page Builder" at bounding box center [73, 60] width 49 height 10
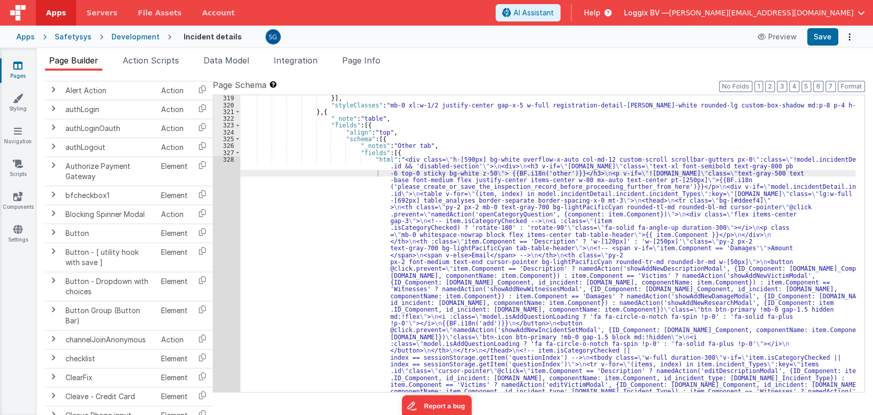
scroll to position [2585, 0]
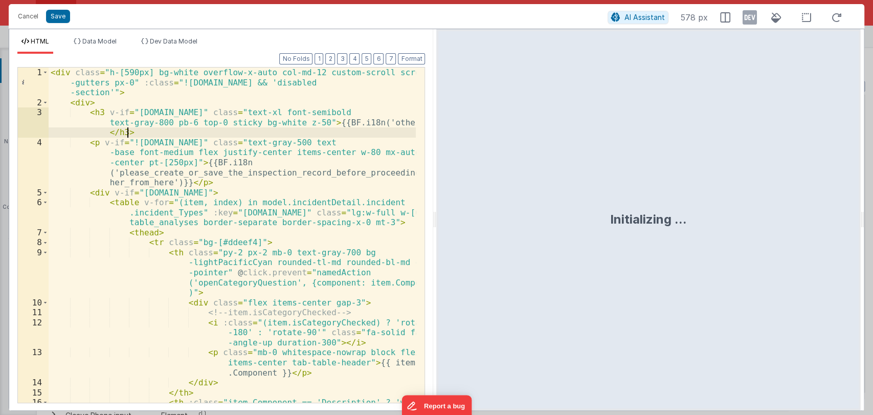
click at [133, 131] on div "< div class = "h-[590px] bg-white overflow-x-auto col-md-12 custom-scroll scrol…" at bounding box center [233, 264] width 368 height 395
click at [44, 101] on span at bounding box center [45, 103] width 6 height 10
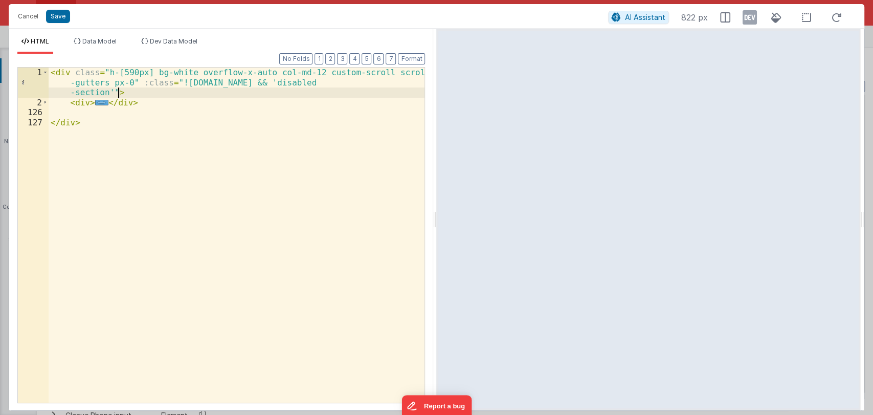
click at [135, 91] on div "< div class = "h-[590px] bg-white overflow-x-auto col-md-12 custom-scroll scrol…" at bounding box center [237, 254] width 376 height 375
click at [138, 100] on div "< div class = "h-[590px] bg-white overflow-x-auto col-md-12 custom-scroll scrol…" at bounding box center [237, 254] width 376 height 375
click at [98, 102] on span "..." at bounding box center [101, 103] width 13 height 6
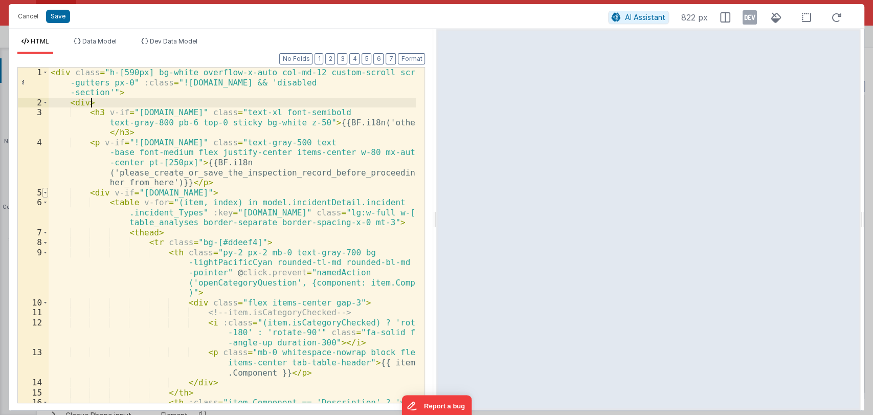
click at [46, 193] on span at bounding box center [45, 193] width 6 height 10
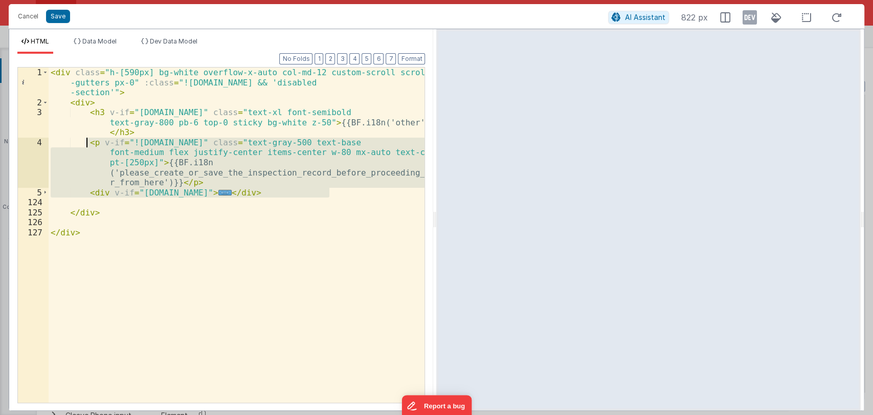
drag, startPoint x: 362, startPoint y: 193, endPoint x: 86, endPoint y: 143, distance: 279.6
click at [86, 143] on div "< div class = "h-[590px] bg-white overflow-x-auto col-md-12 custom-scroll scrol…" at bounding box center [237, 254] width 376 height 375
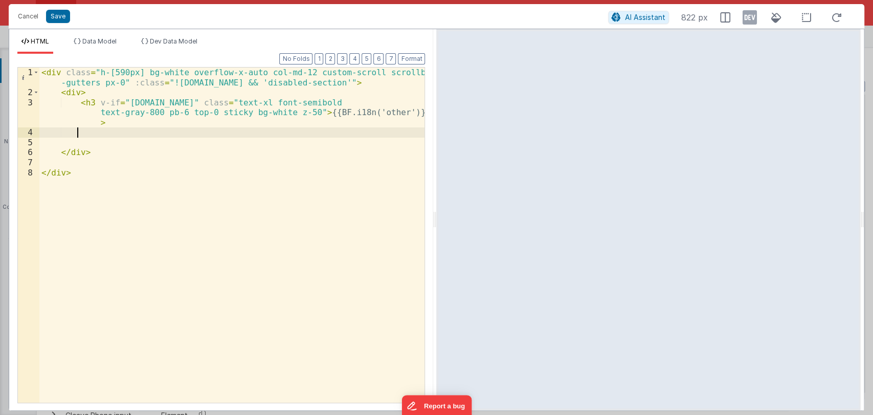
click at [105, 157] on div "< div class = "h-[590px] bg-white overflow-x-auto col-md-12 custom-scroll scrol…" at bounding box center [232, 249] width 386 height 365
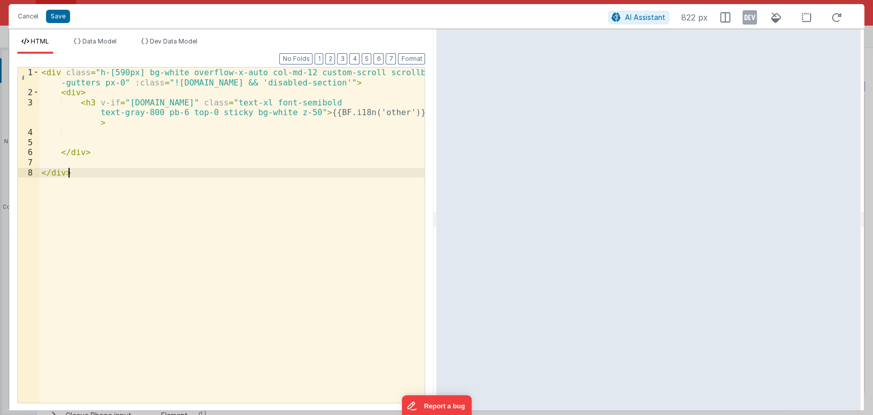
click at [94, 174] on div "< div class = "h-[590px] bg-white overflow-x-auto col-md-12 custom-scroll scrol…" at bounding box center [232, 249] width 386 height 365
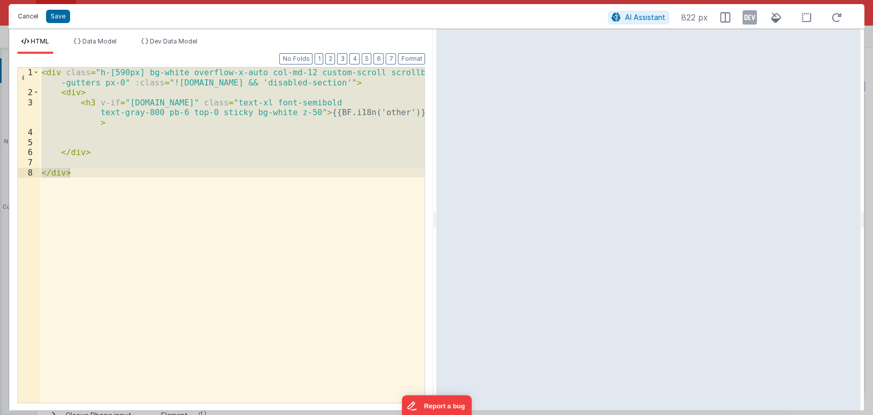
click at [29, 14] on button "Cancel" at bounding box center [28, 16] width 31 height 14
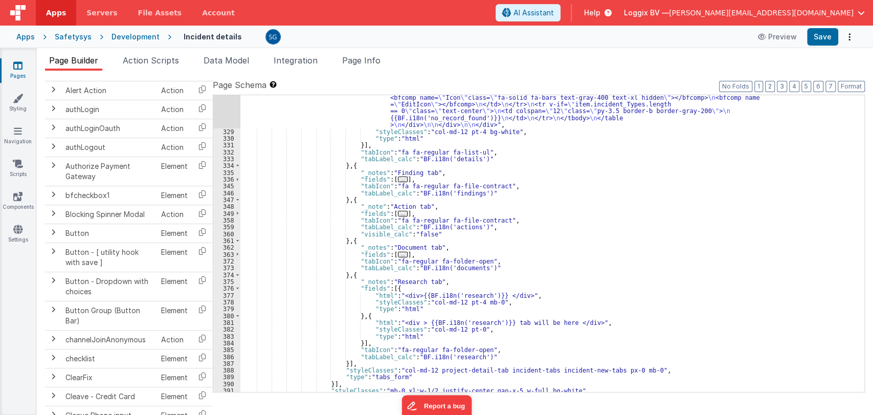
scroll to position [3233, 0]
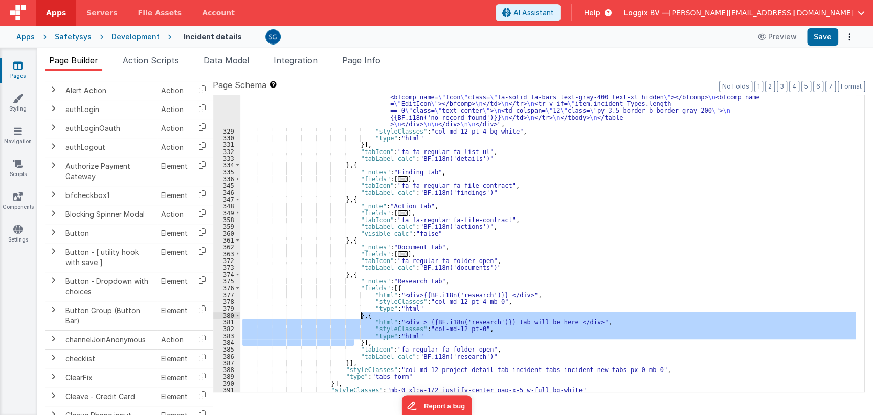
drag, startPoint x: 353, startPoint y: 341, endPoint x: 360, endPoint y: 316, distance: 25.6
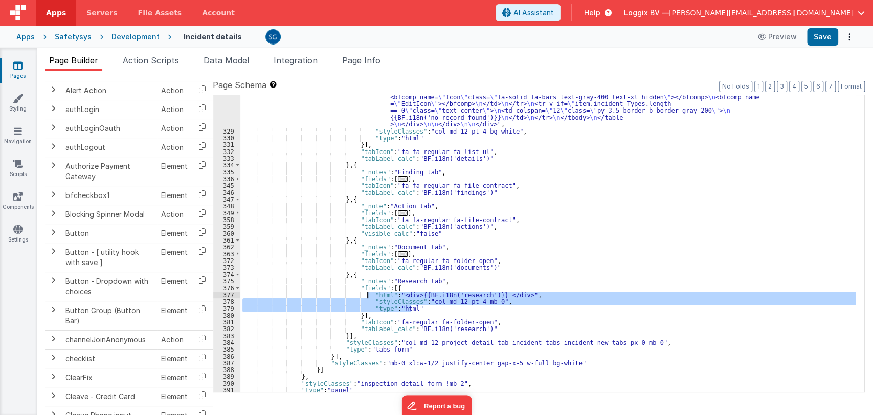
drag, startPoint x: 414, startPoint y: 308, endPoint x: 368, endPoint y: 295, distance: 48.4
click at [422, 310] on div ""html" : "<div class= \" h-[590px] bg-white overflow-x-auto col-md-12 custom-sc…" at bounding box center [547, 243] width 615 height 297
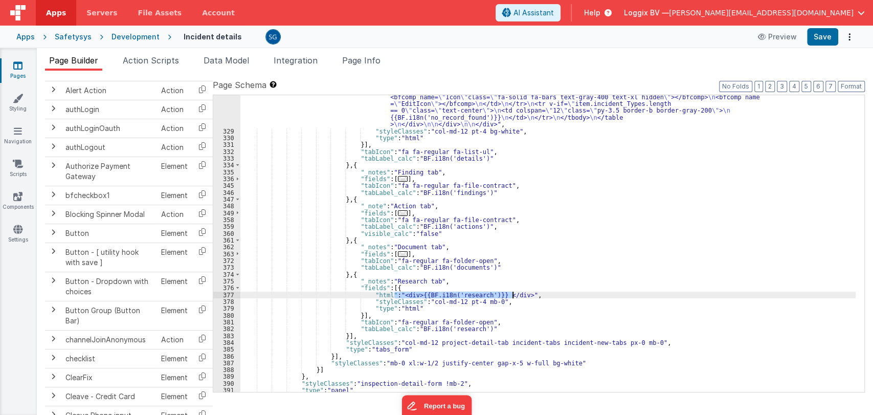
drag, startPoint x: 394, startPoint y: 292, endPoint x: 511, endPoint y: 293, distance: 117.6
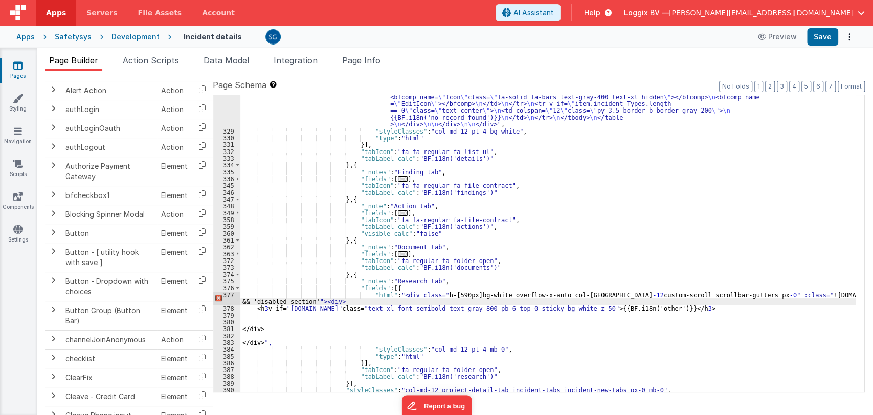
click at [376, 302] on div ""html" : "<div class= \" h-[590px] bg-white overflow-x-auto col-md-12 custom-sc…" at bounding box center [547, 243] width 615 height 297
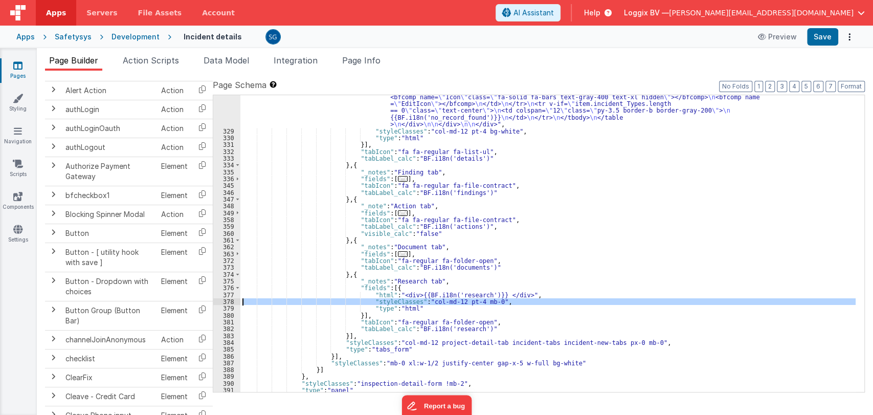
click at [233, 299] on div "378" at bounding box center [226, 301] width 27 height 7
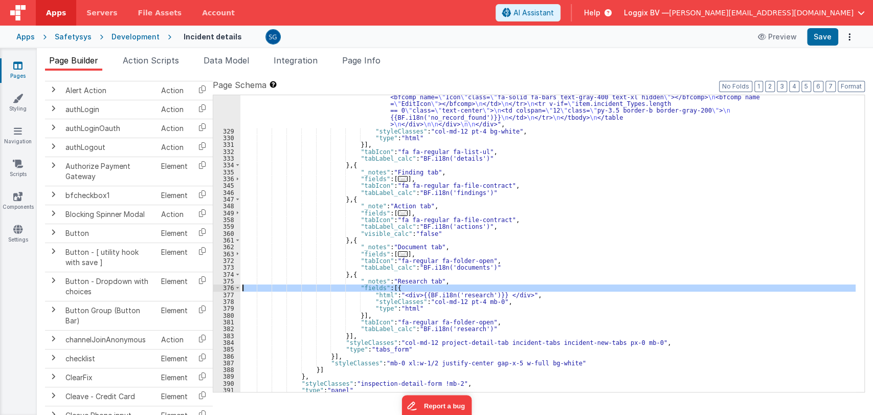
click at [233, 291] on div "377" at bounding box center [226, 294] width 27 height 7
click at [230, 294] on div "377" at bounding box center [226, 294] width 27 height 7
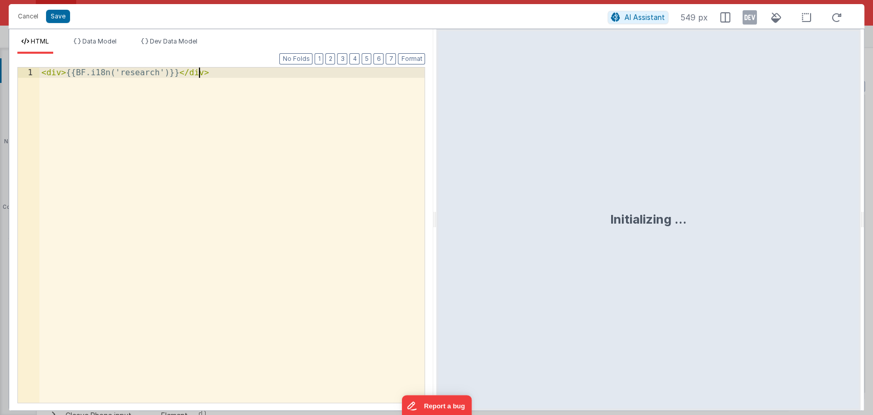
click at [166, 160] on div "< div > {{BF.i18n('research')}} </ div >" at bounding box center [231, 244] width 385 height 355
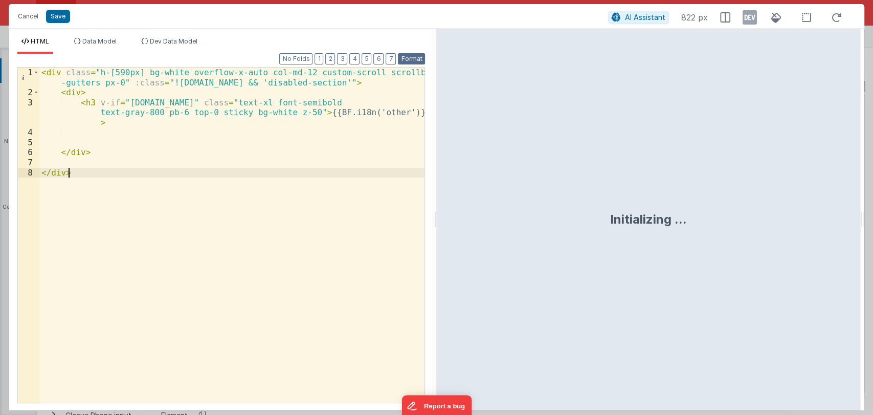
click at [410, 57] on button "Format" at bounding box center [411, 58] width 27 height 11
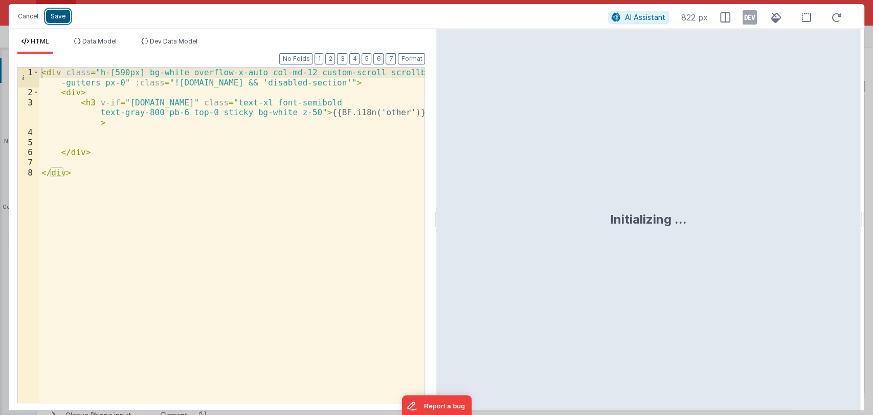
click at [57, 19] on button "Save" at bounding box center [58, 16] width 24 height 13
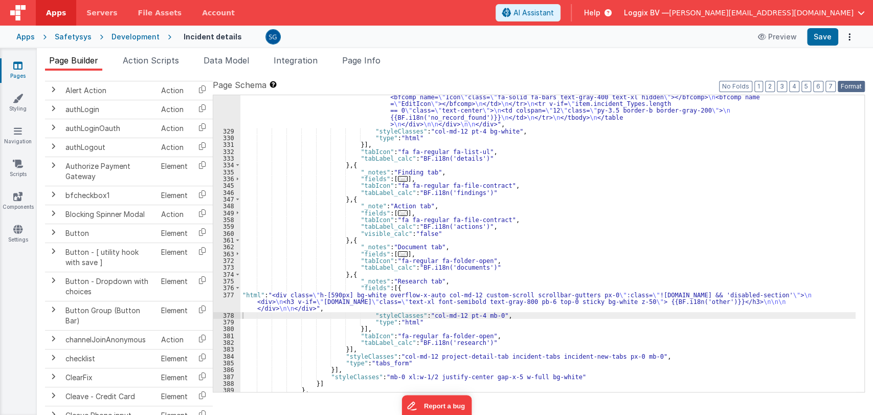
click at [843, 83] on button "Format" at bounding box center [851, 86] width 27 height 11
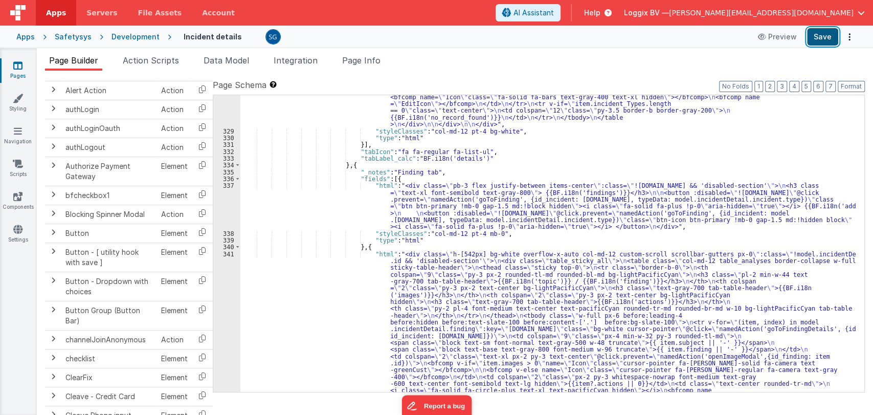
click at [824, 45] on button "Save" at bounding box center [822, 36] width 31 height 17
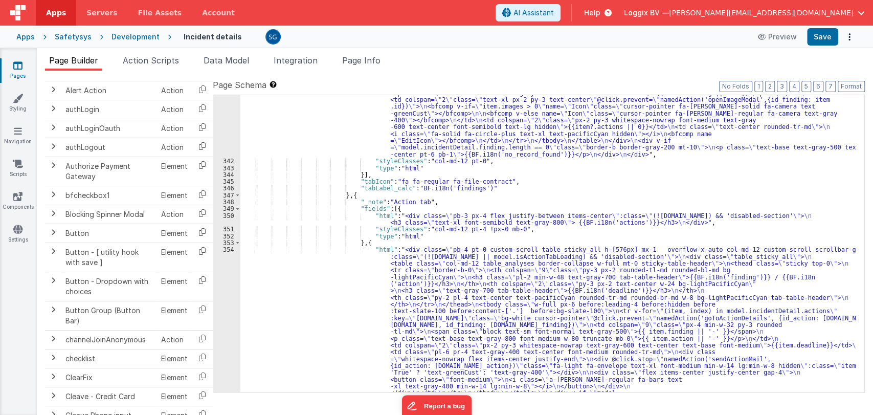
scroll to position [3493, 0]
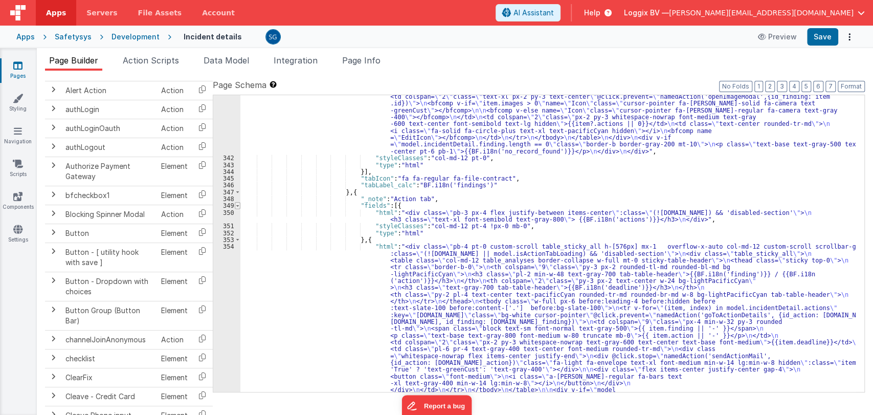
click at [235, 206] on span at bounding box center [238, 205] width 6 height 7
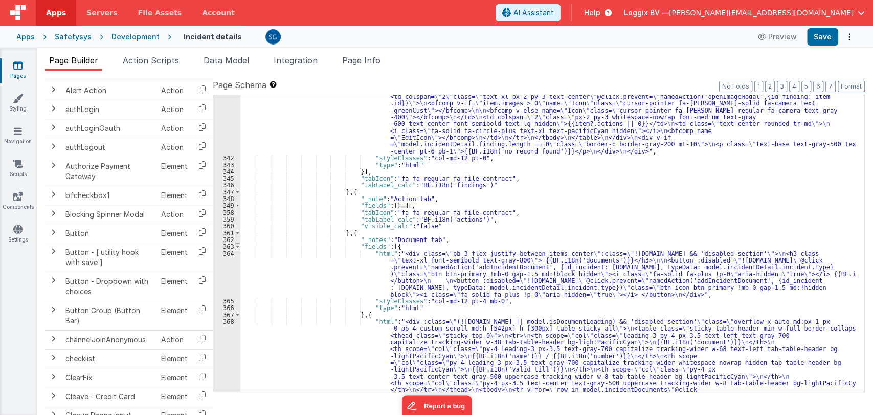
click at [237, 246] on span at bounding box center [238, 246] width 6 height 7
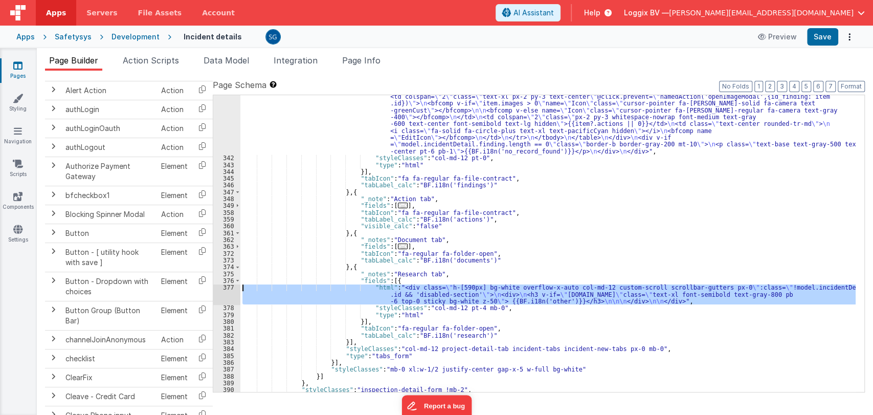
click at [231, 288] on div "377" at bounding box center [226, 294] width 27 height 20
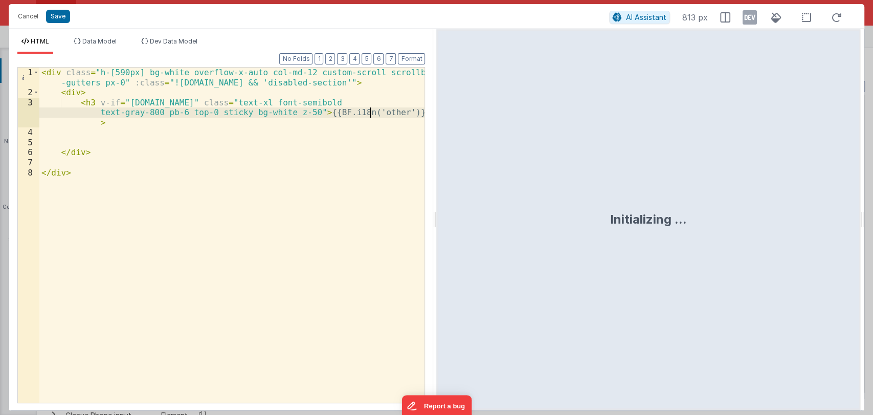
click at [368, 108] on div "< div class = "h-[590px] bg-white overflow-x-auto col-md-12 custom-scroll scrol…" at bounding box center [232, 249] width 386 height 365
click at [61, 11] on button "Save" at bounding box center [58, 16] width 24 height 13
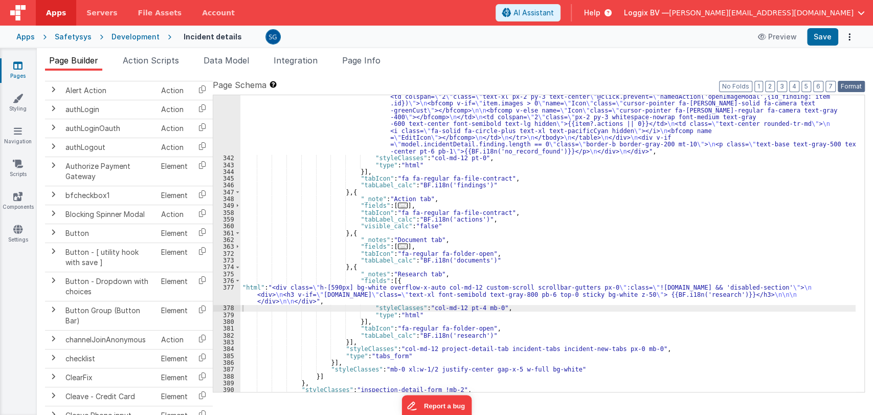
click at [850, 81] on button "Format" at bounding box center [851, 86] width 27 height 11
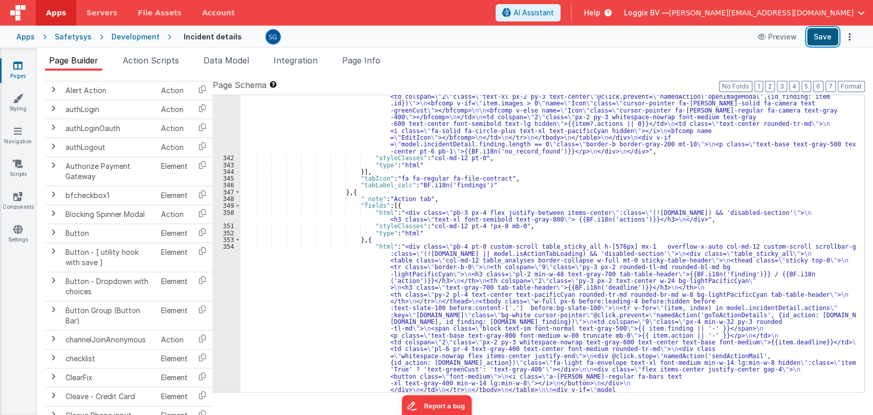
click at [826, 34] on button "Save" at bounding box center [822, 36] width 31 height 17
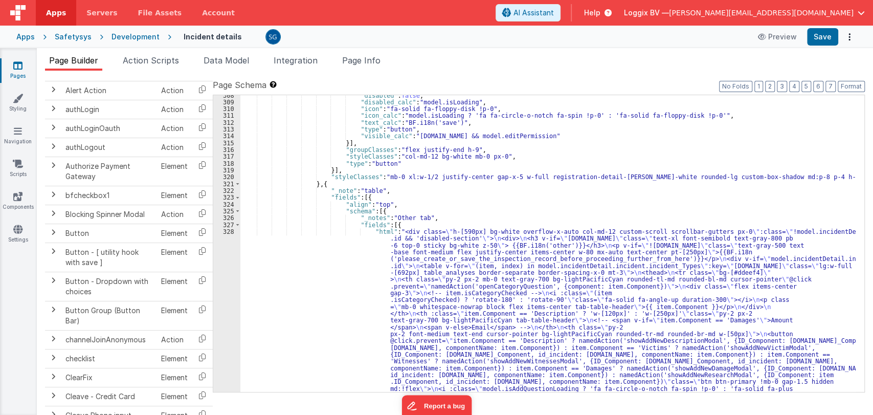
scroll to position [2518, 0]
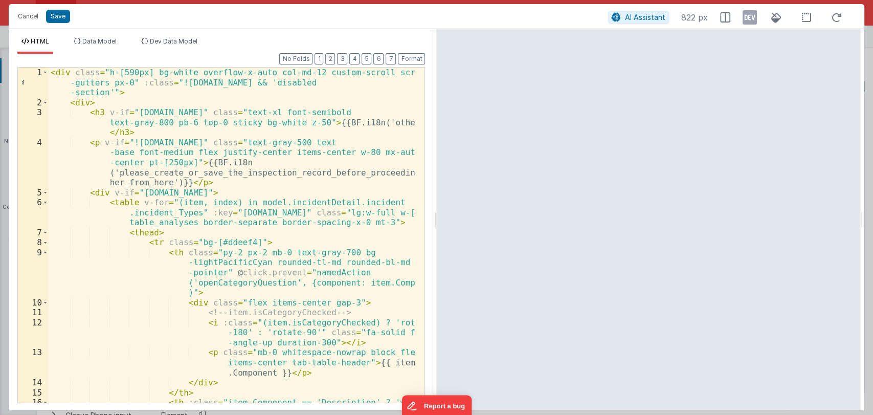
scroll to position [0, 0]
click at [25, 17] on button "Cancel" at bounding box center [28, 16] width 31 height 14
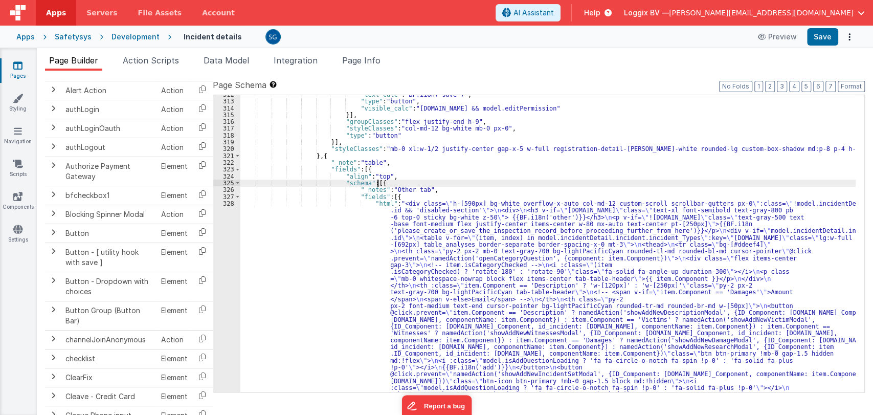
scroll to position [2548, 0]
click at [238, 196] on span at bounding box center [238, 196] width 6 height 7
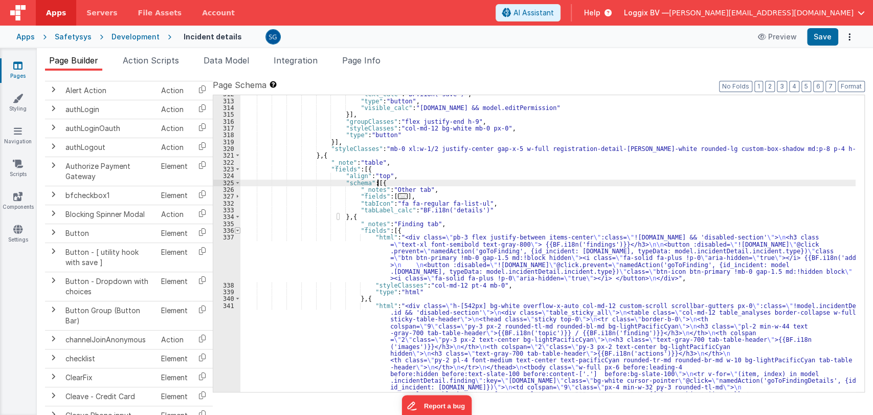
click at [237, 230] on span at bounding box center [238, 230] width 6 height 7
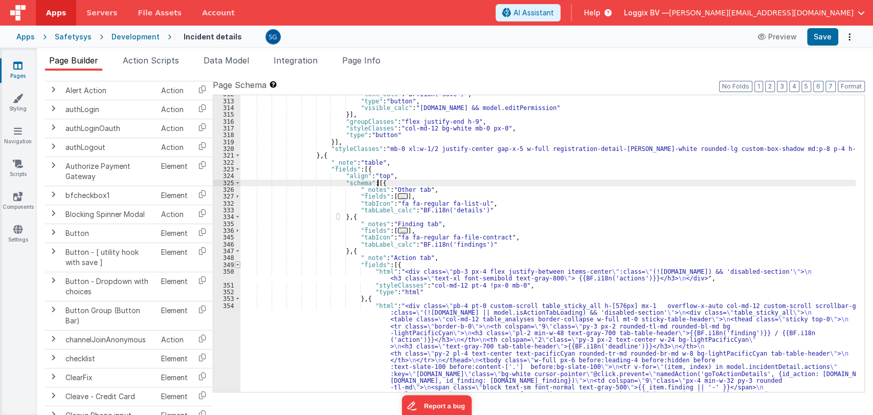
click at [237, 265] on span at bounding box center [238, 264] width 6 height 7
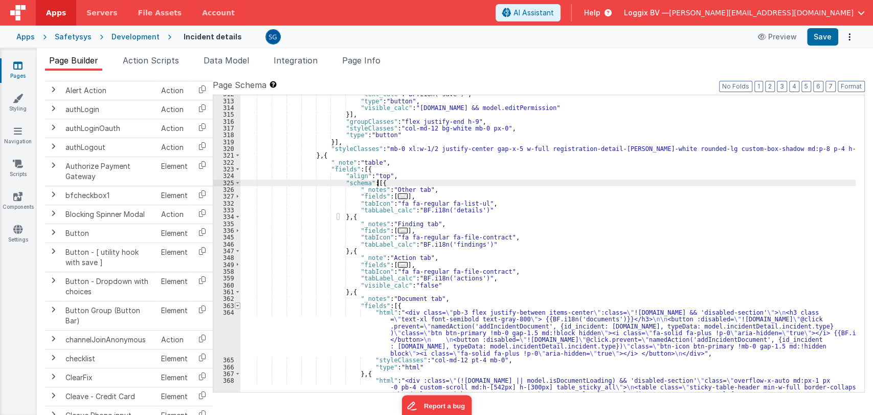
click at [238, 303] on span at bounding box center [238, 305] width 6 height 7
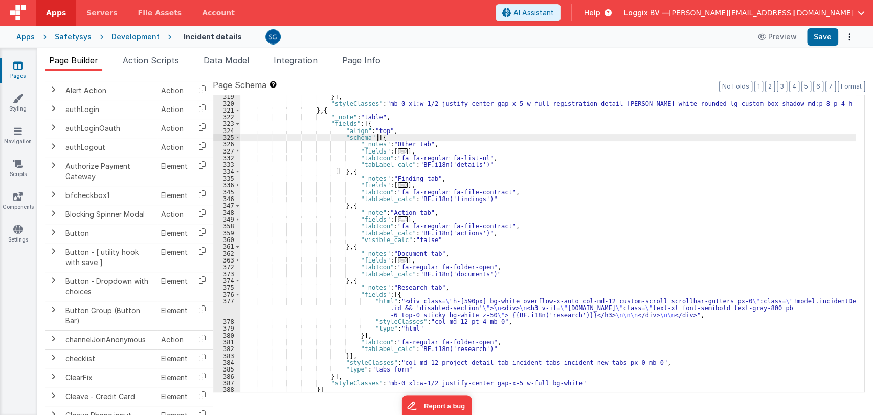
scroll to position [2593, 0]
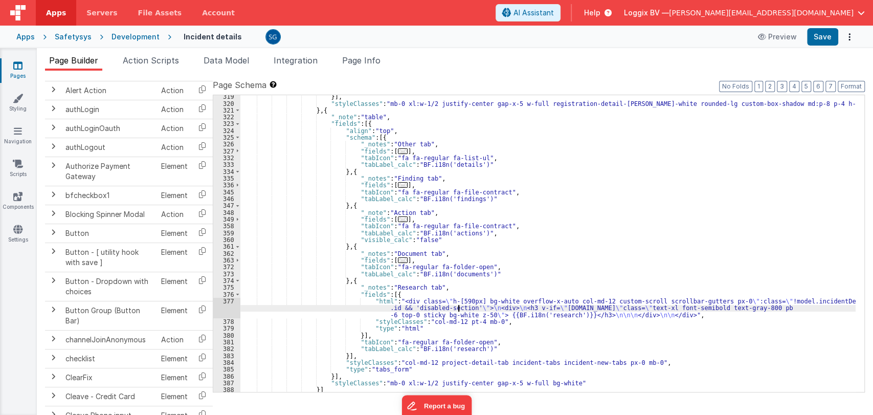
click at [457, 309] on div "}] , "styleClasses" : "mb-0 xl:w-1/2 justify-center gap-x-5 w-full registration…" at bounding box center [547, 248] width 615 height 310
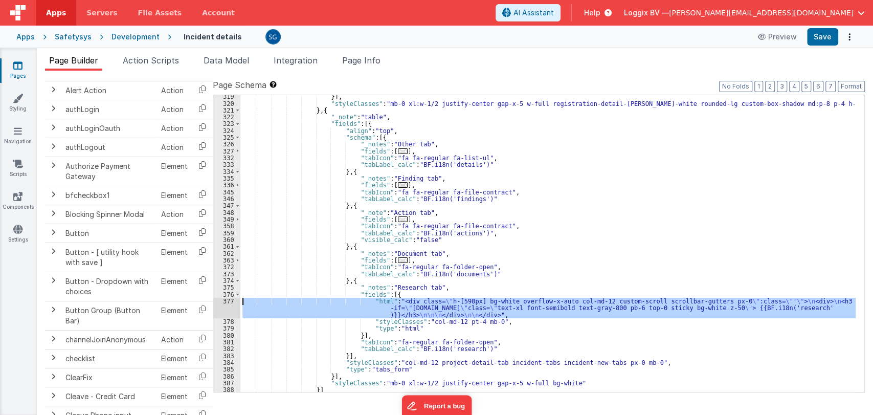
click at [228, 302] on div "377" at bounding box center [226, 308] width 27 height 20
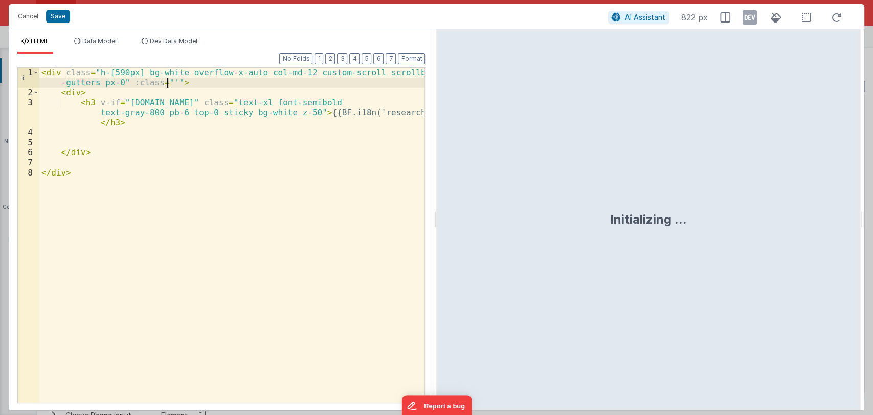
click at [168, 79] on div "< div class = "h-[590px] bg-white overflow-x-auto col-md-12 custom-scroll scrol…" at bounding box center [232, 249] width 386 height 365
click at [52, 15] on button "Save" at bounding box center [58, 16] width 24 height 13
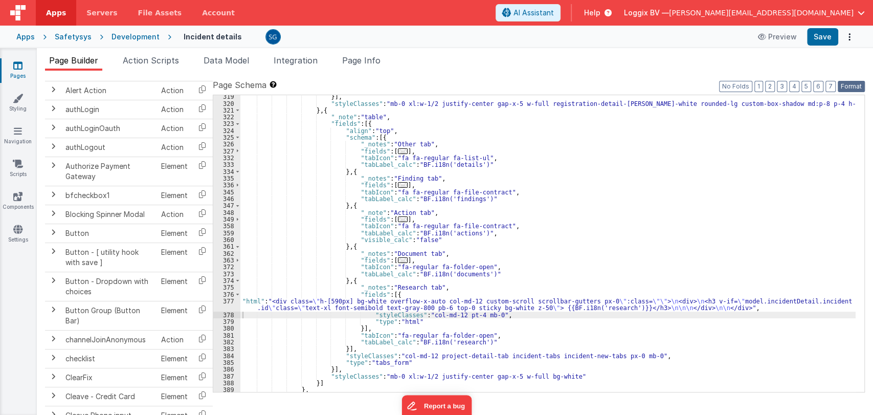
click at [855, 88] on button "Format" at bounding box center [851, 86] width 27 height 11
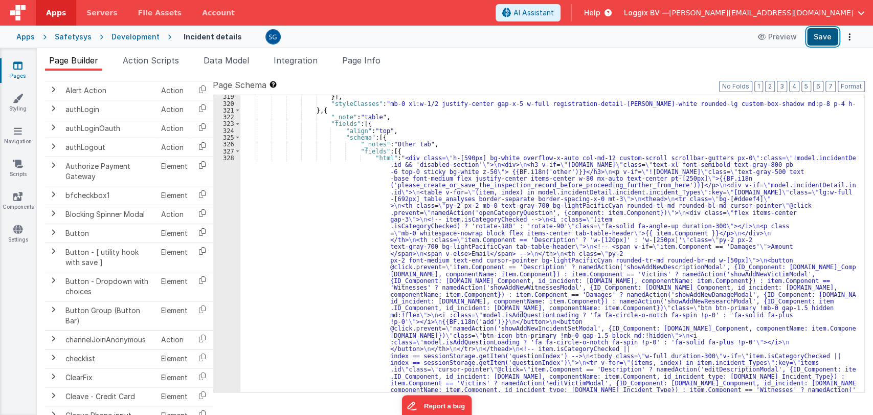
click at [817, 39] on button "Save" at bounding box center [822, 36] width 31 height 17
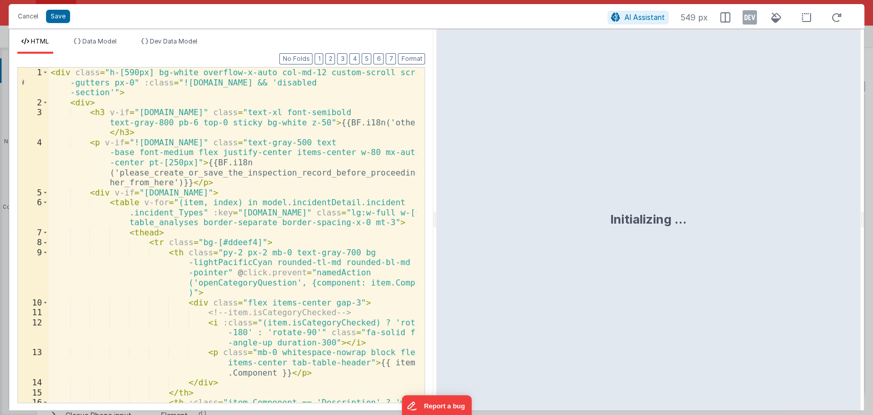
scroll to position [0, 0]
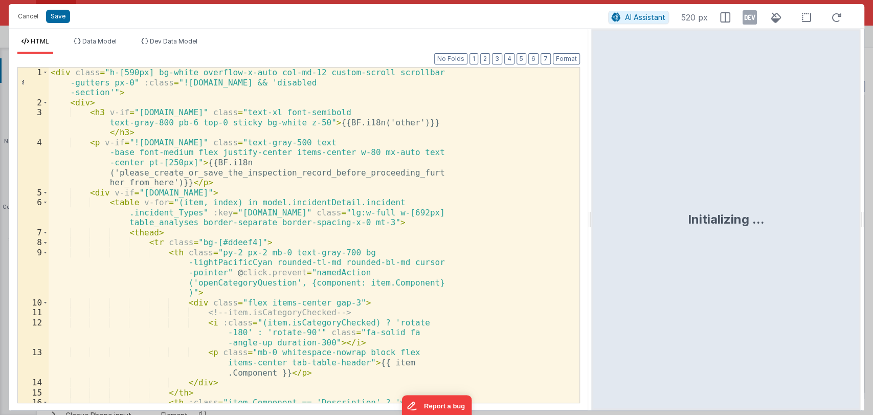
drag, startPoint x: 434, startPoint y: 224, endPoint x: 592, endPoint y: 229, distance: 157.6
click at [592, 229] on html "Cancel Save AI Assistant 520 px HTML Data Model Dev Data Model Format 7 6 5 4 3…" at bounding box center [436, 207] width 873 height 415
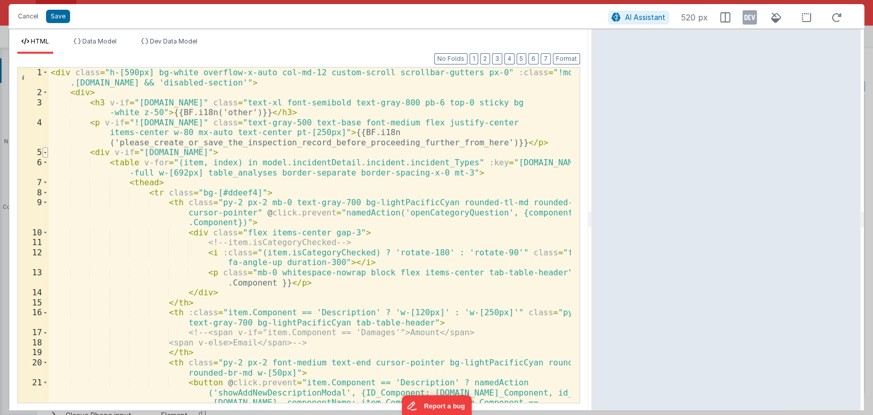
click at [47, 153] on span at bounding box center [45, 152] width 6 height 10
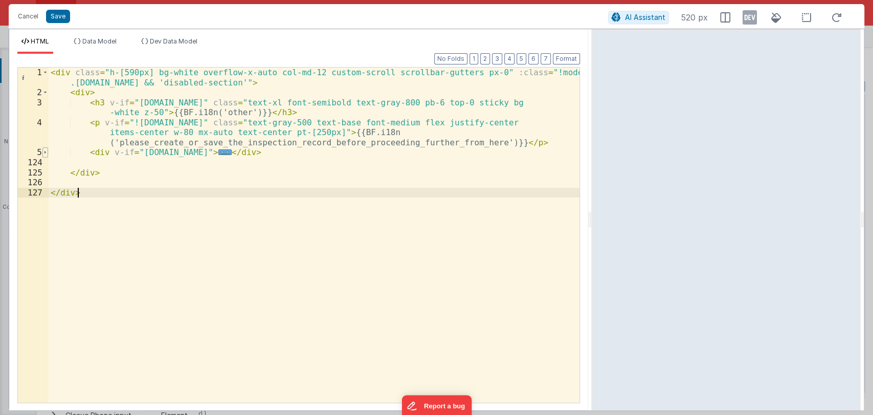
click at [47, 153] on span at bounding box center [45, 152] width 6 height 10
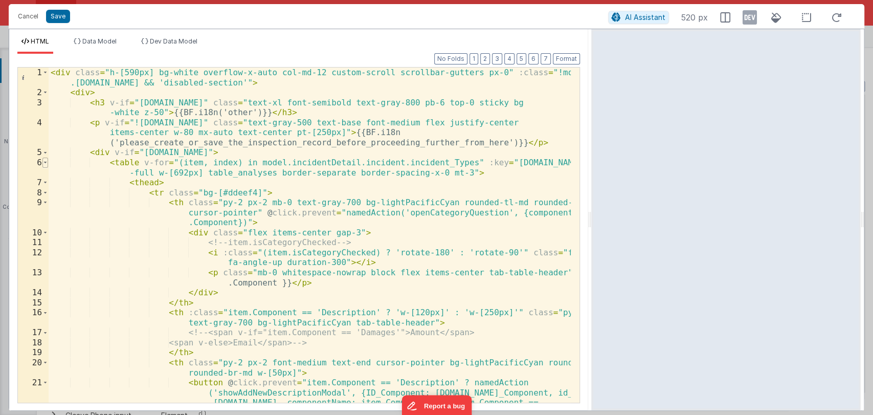
click at [45, 161] on span at bounding box center [45, 162] width 6 height 10
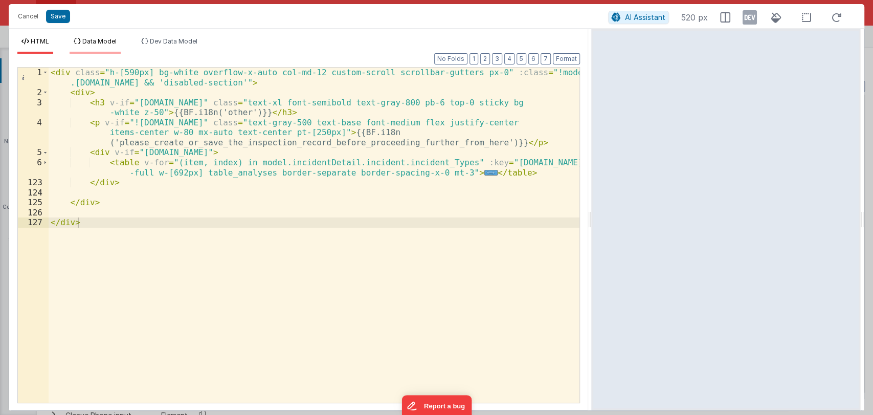
click at [104, 41] on span "Data Model" at bounding box center [99, 41] width 34 height 8
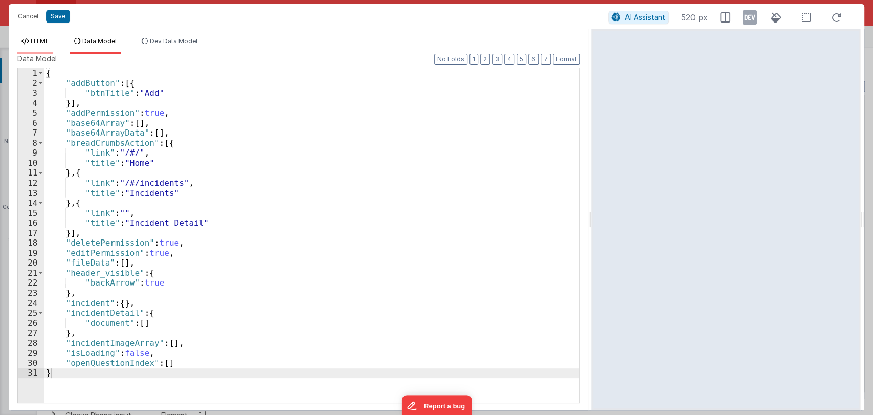
click at [31, 43] on li "HTML" at bounding box center [35, 45] width 36 height 16
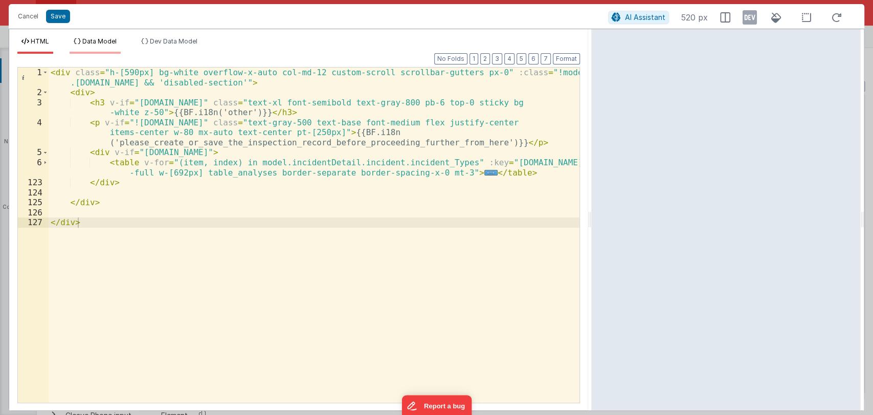
click at [91, 41] on span "Data Model" at bounding box center [99, 41] width 34 height 8
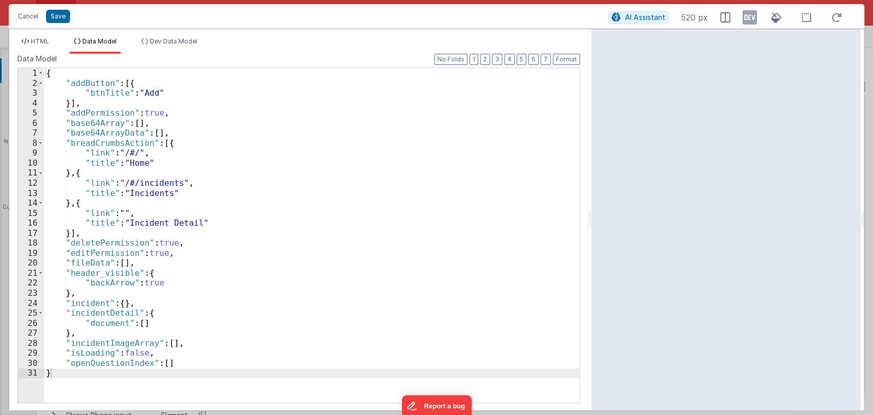
click at [161, 36] on div "HTML Data Model Dev Data Model Format 7 6 5 4 3 2 1 No Folds 1 2 3 4 5 6 123 12…" at bounding box center [298, 219] width 579 height 381
click at [157, 42] on span "Dev Data Model" at bounding box center [174, 41] width 48 height 8
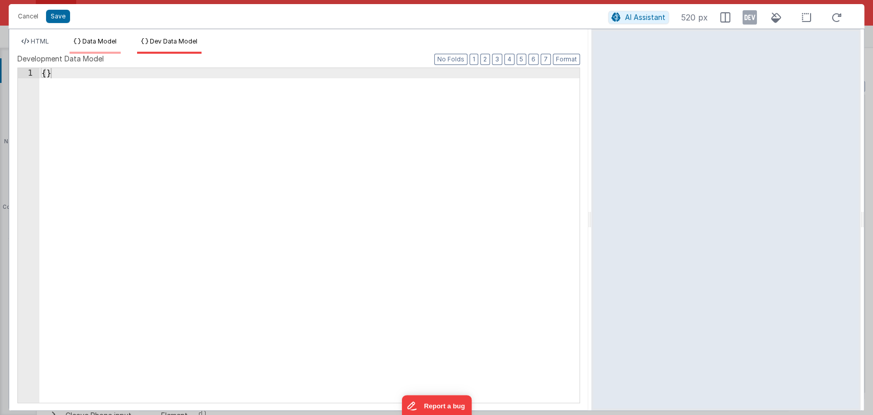
click at [110, 47] on li "Data Model" at bounding box center [95, 45] width 51 height 16
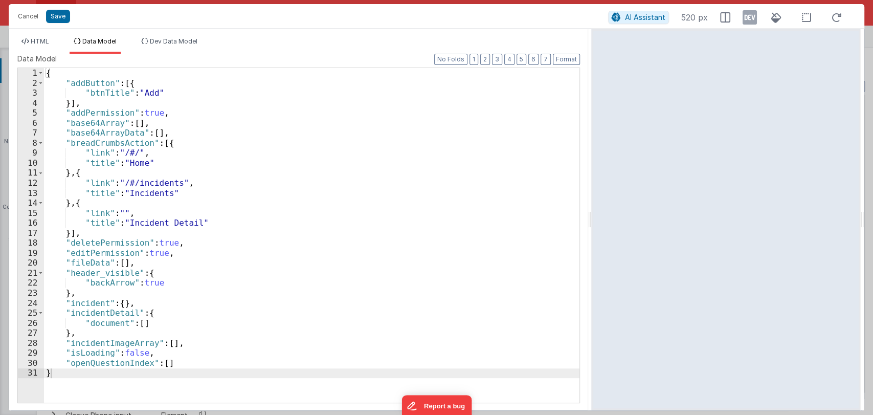
click at [209, 143] on div "{ "addButton" : [{ "btnTitle" : "Add" }] , "addPermission" : true , "base64Arra…" at bounding box center [311, 245] width 535 height 354
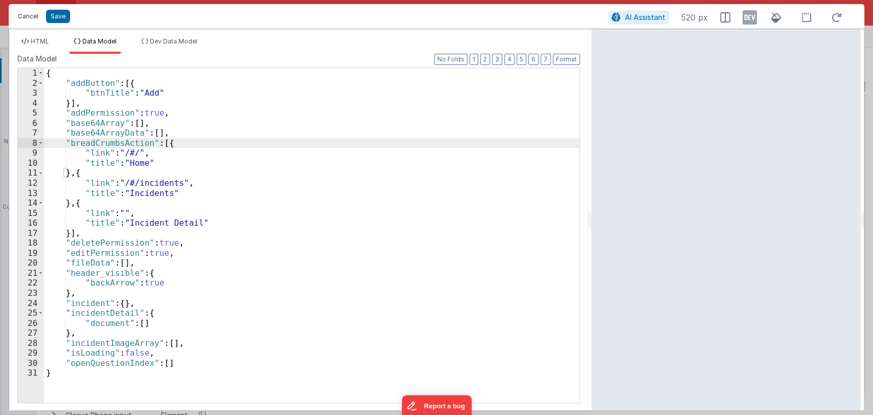
drag, startPoint x: 29, startPoint y: 18, endPoint x: 389, endPoint y: 153, distance: 384.5
click at [29, 18] on button "Cancel" at bounding box center [28, 16] width 31 height 14
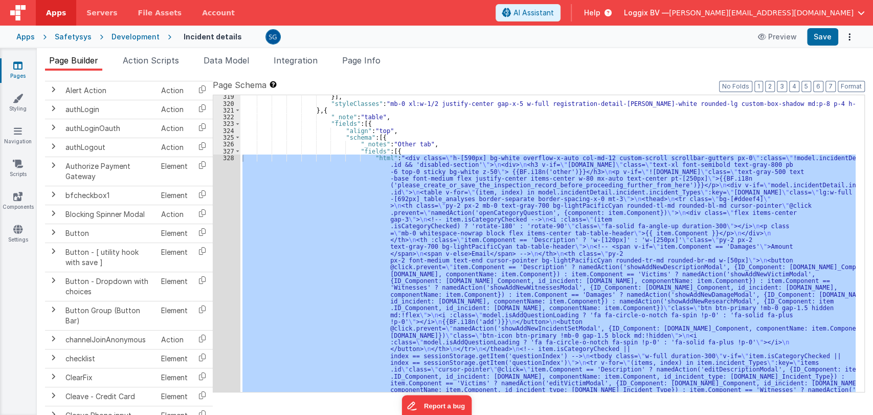
click at [533, 223] on div "}] , "styleClasses" : "mb-0 xl:w-1/2 justify-center gap-x-5 w-full registration…" at bounding box center [547, 243] width 615 height 297
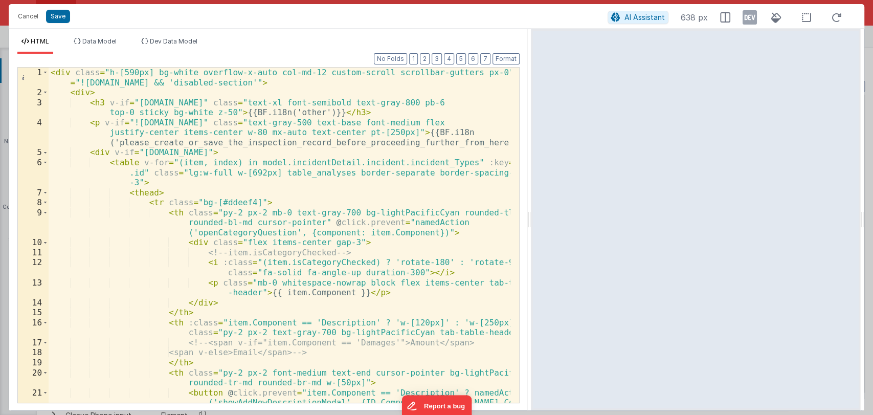
drag, startPoint x: 436, startPoint y: 218, endPoint x: 531, endPoint y: 221, distance: 95.2
click at [531, 221] on html "Cancel Save AI Assistant 638 px HTML Data Model Dev Data Model Format 7 6 5 4 3…" at bounding box center [436, 207] width 873 height 415
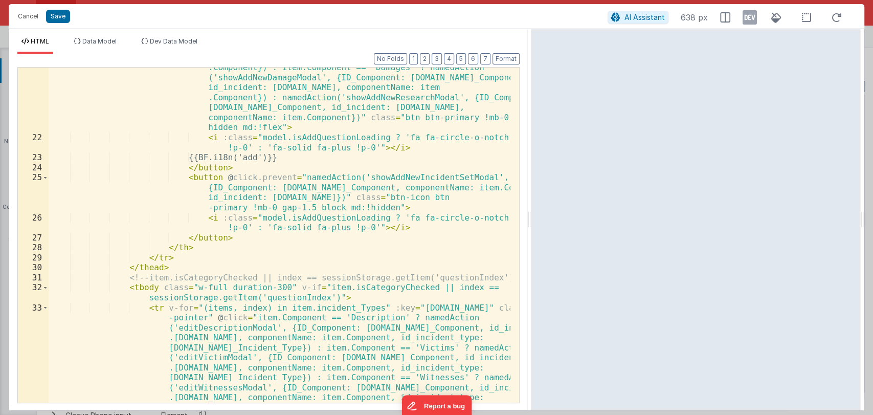
scroll to position [415, 0]
click at [42, 288] on span at bounding box center [45, 287] width 6 height 10
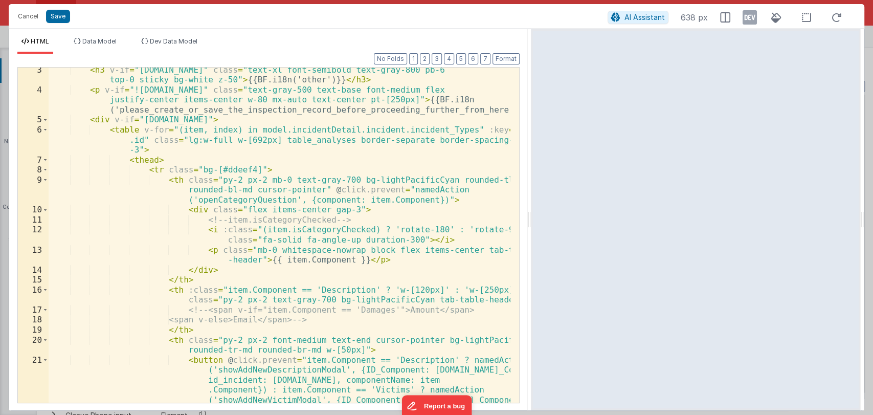
scroll to position [33, 0]
click at [402, 165] on div "< h3 v-if = "model.incidentDetail.incident.id" class = "text-xl font-semibold t…" at bounding box center [280, 322] width 462 height 515
click at [442, 193] on div "< h3 v-if = "model.incidentDetail.incident.id" class = "text-xl font-semibold t…" at bounding box center [280, 322] width 462 height 515
drag, startPoint x: 434, startPoint y: 194, endPoint x: 430, endPoint y: 199, distance: 6.2
click at [430, 198] on div "< h3 v-if = "model.incidentDetail.incident.id" class = "text-xl font-semibold t…" at bounding box center [280, 322] width 462 height 515
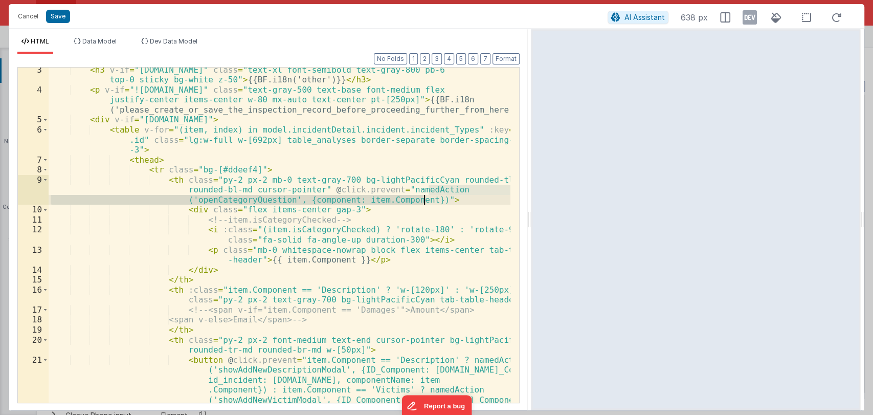
click at [429, 199] on div "< h3 v-if = "model.incidentDetail.incident.id" class = "text-xl font-semibold t…" at bounding box center [280, 234] width 462 height 335
click at [20, 19] on button "Cancel" at bounding box center [28, 16] width 31 height 14
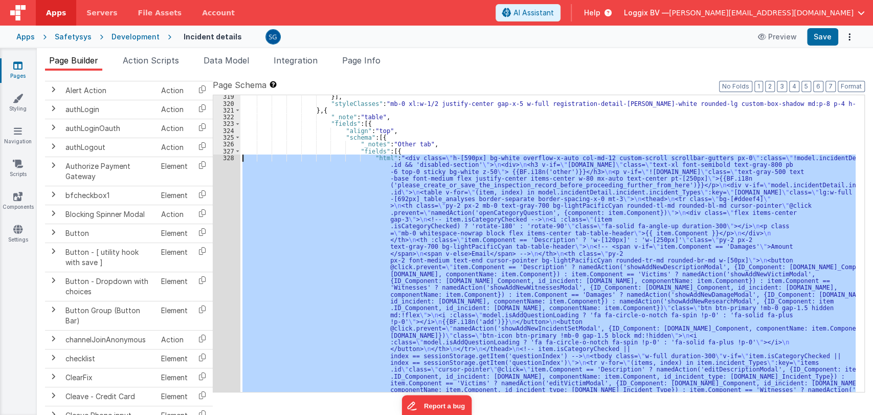
click at [443, 228] on div "}] , "styleClasses" : "mb-0 xl:w-1/2 justify-center gap-x-5 w-full registration…" at bounding box center [547, 243] width 615 height 297
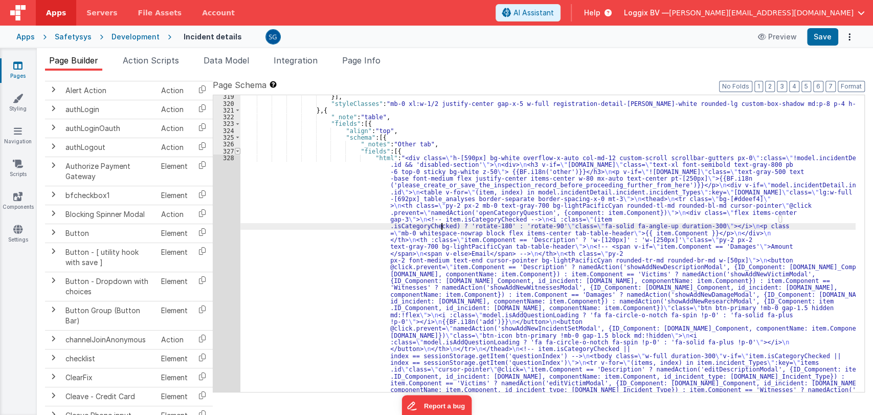
click at [235, 151] on span at bounding box center [238, 151] width 6 height 7
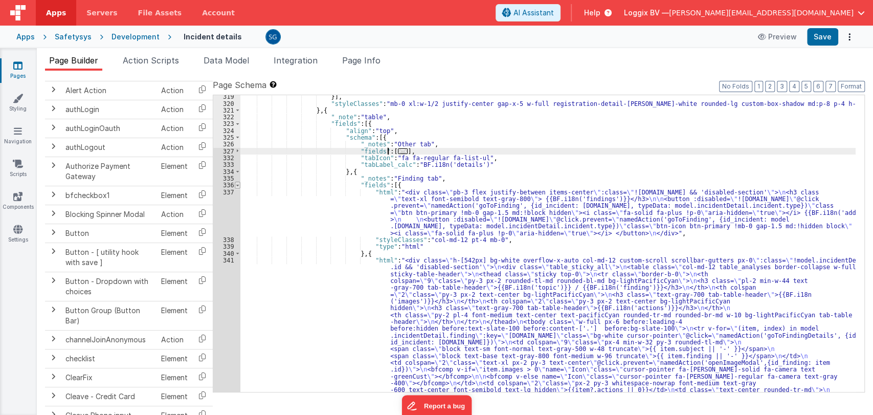
click at [236, 187] on div "319 320 321 322 323 324 325 326 327 332 333 334 335 336 337 338 339 340 341 342" at bounding box center [226, 326] width 27 height 467
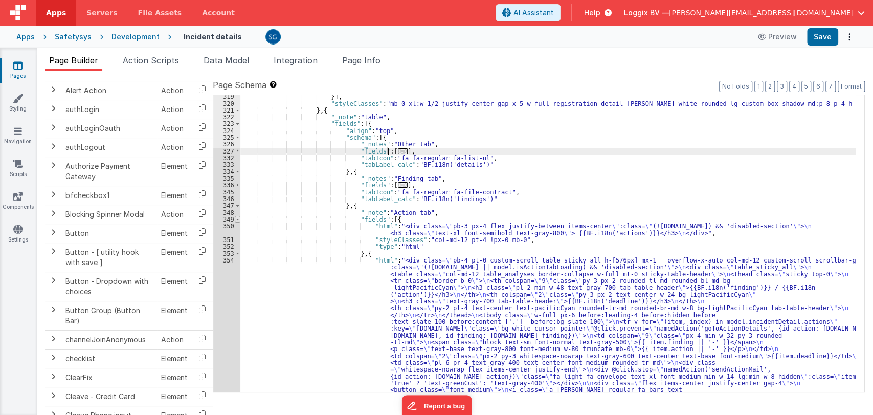
click at [237, 221] on span at bounding box center [238, 219] width 6 height 7
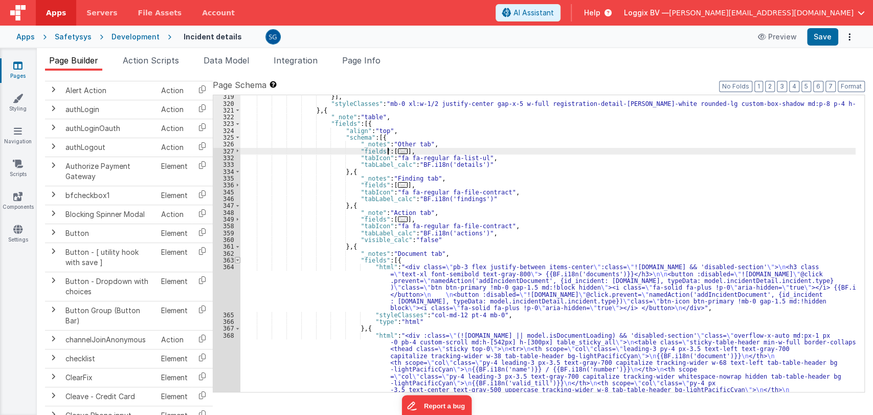
click at [237, 262] on span at bounding box center [238, 260] width 6 height 7
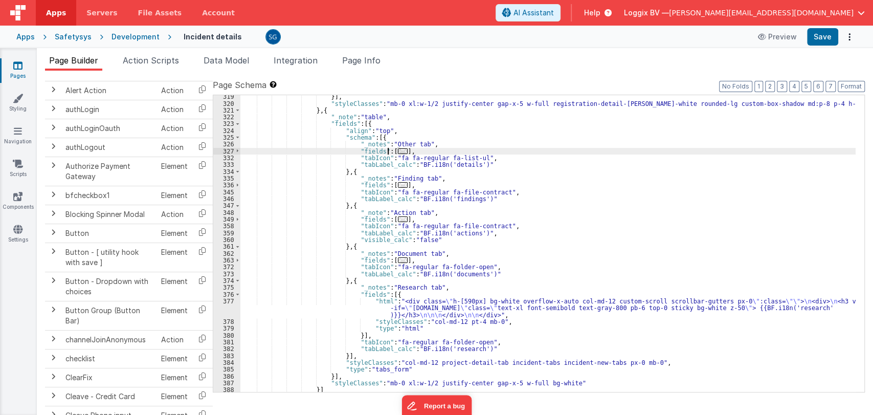
click at [398, 148] on span "..." at bounding box center [403, 151] width 10 height 6
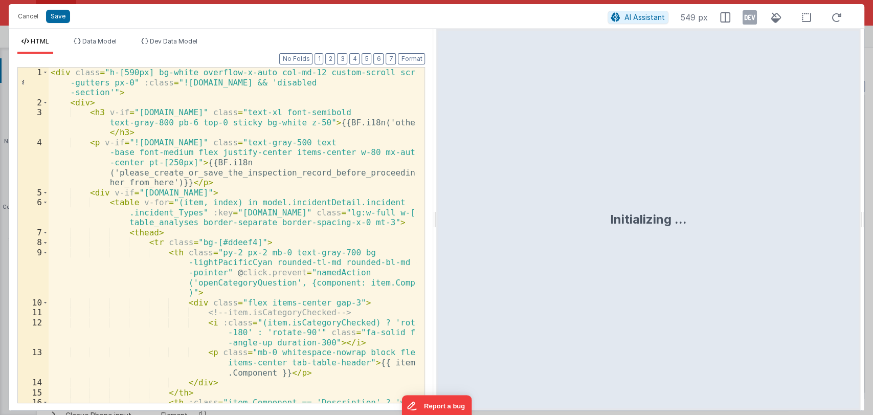
click at [250, 222] on div "< div class = "h-[590px] bg-white overflow-x-auto col-md-12 custom-scroll scrol…" at bounding box center [233, 264] width 368 height 395
